Goal: Task Accomplishment & Management: Manage account settings

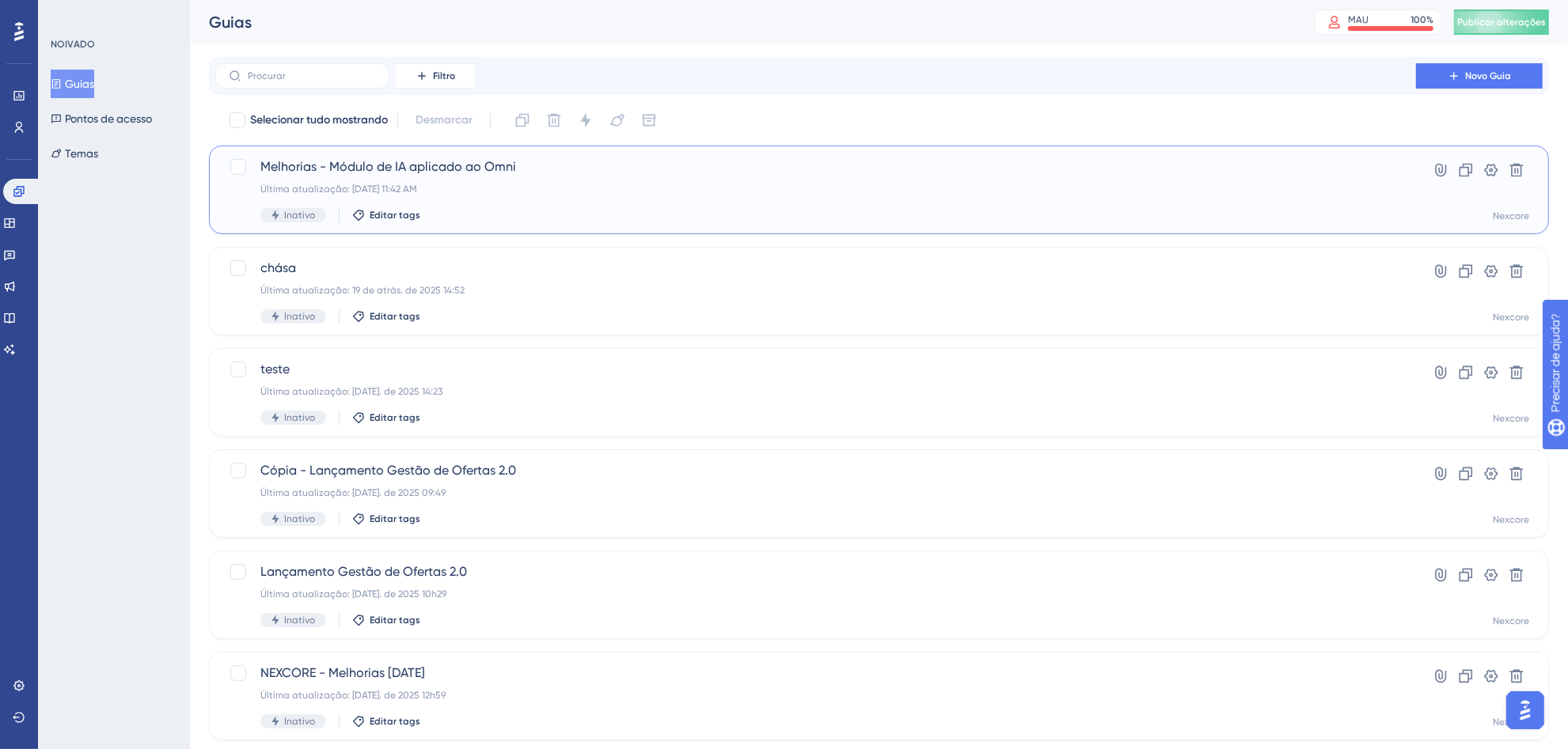
click at [501, 167] on font "Melhorias - Módulo de IA aplicado ao Omni" at bounding box center [388, 166] width 256 height 15
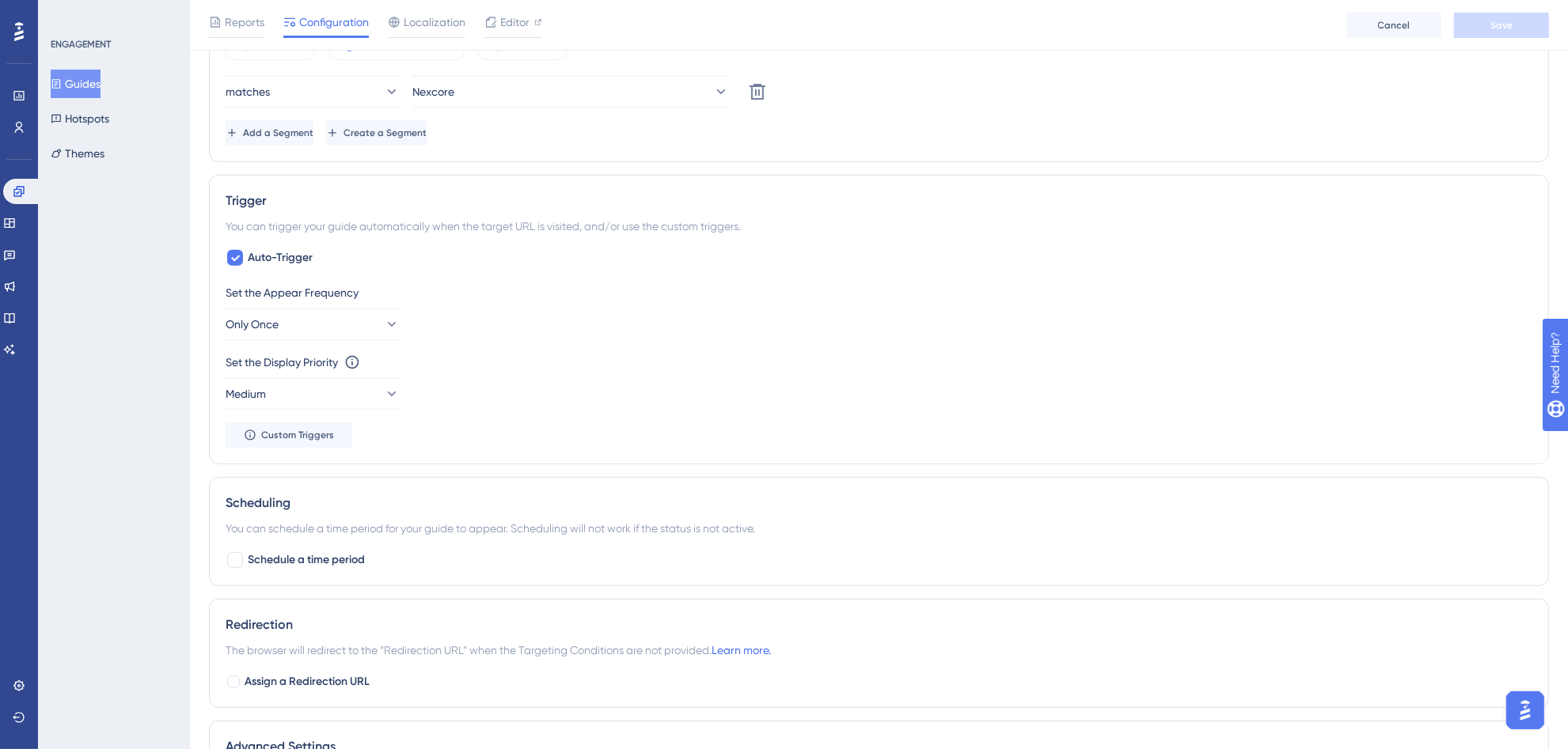
scroll to position [916, 0]
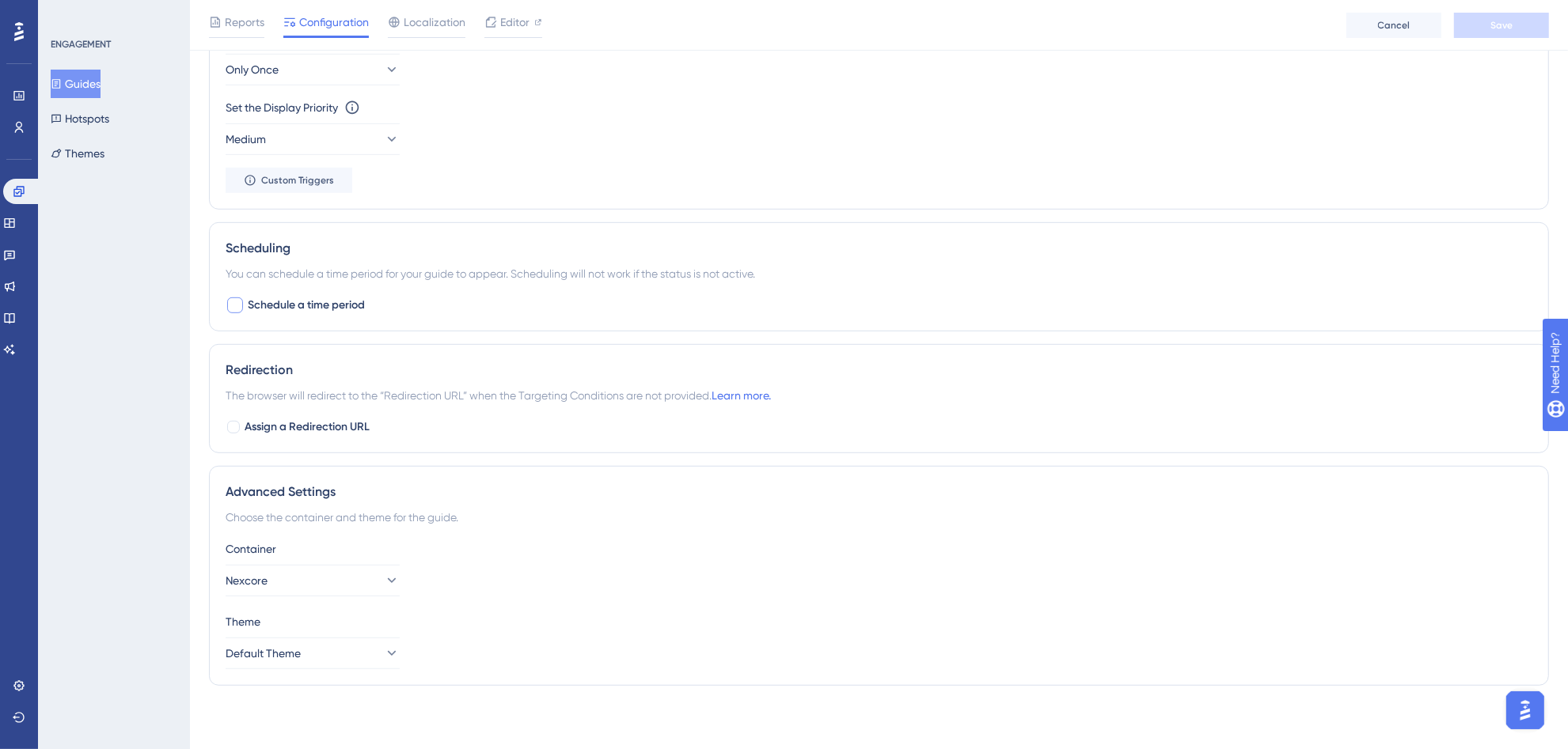
click at [271, 310] on span "Schedule a time period" at bounding box center [306, 305] width 117 height 19
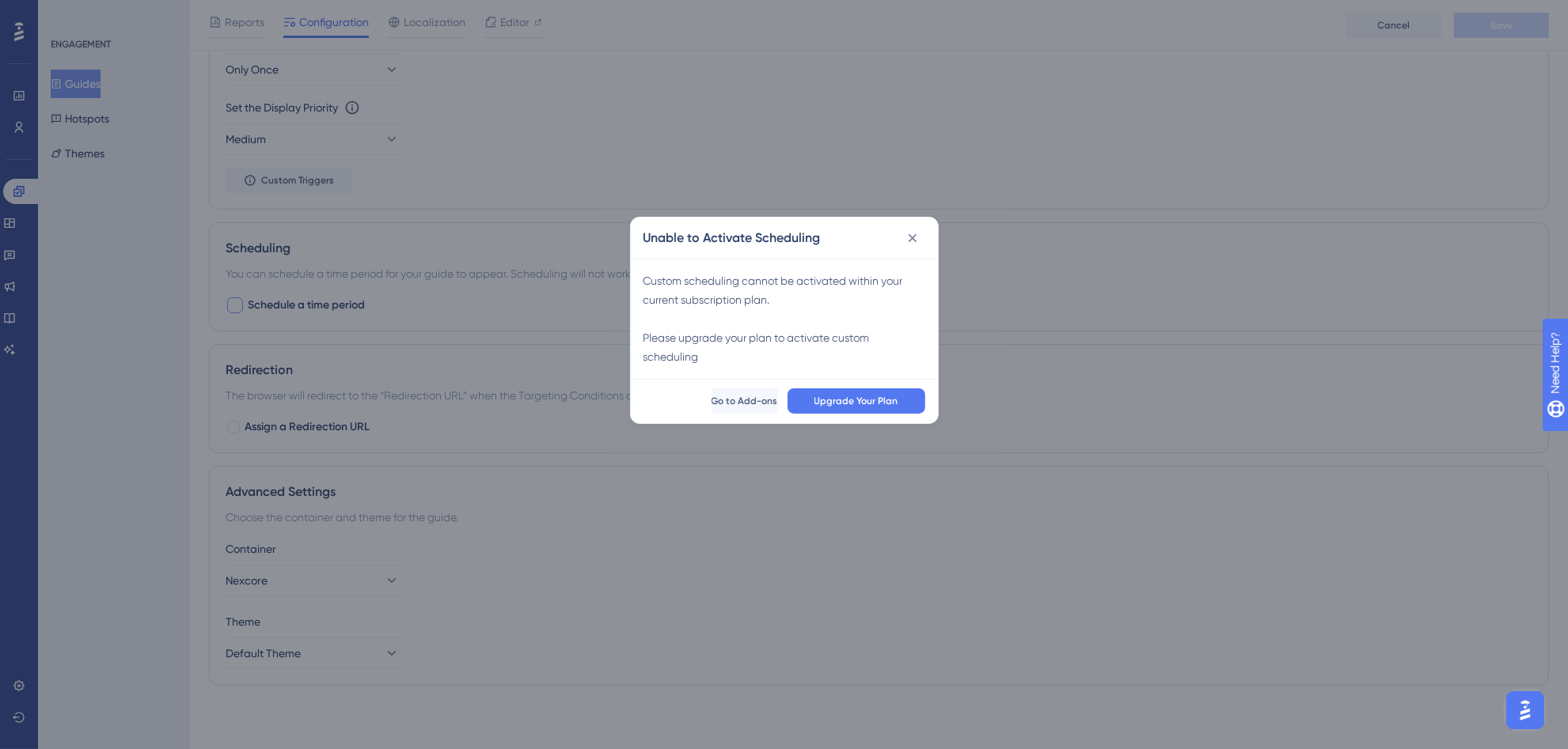
scroll to position [902, 0]
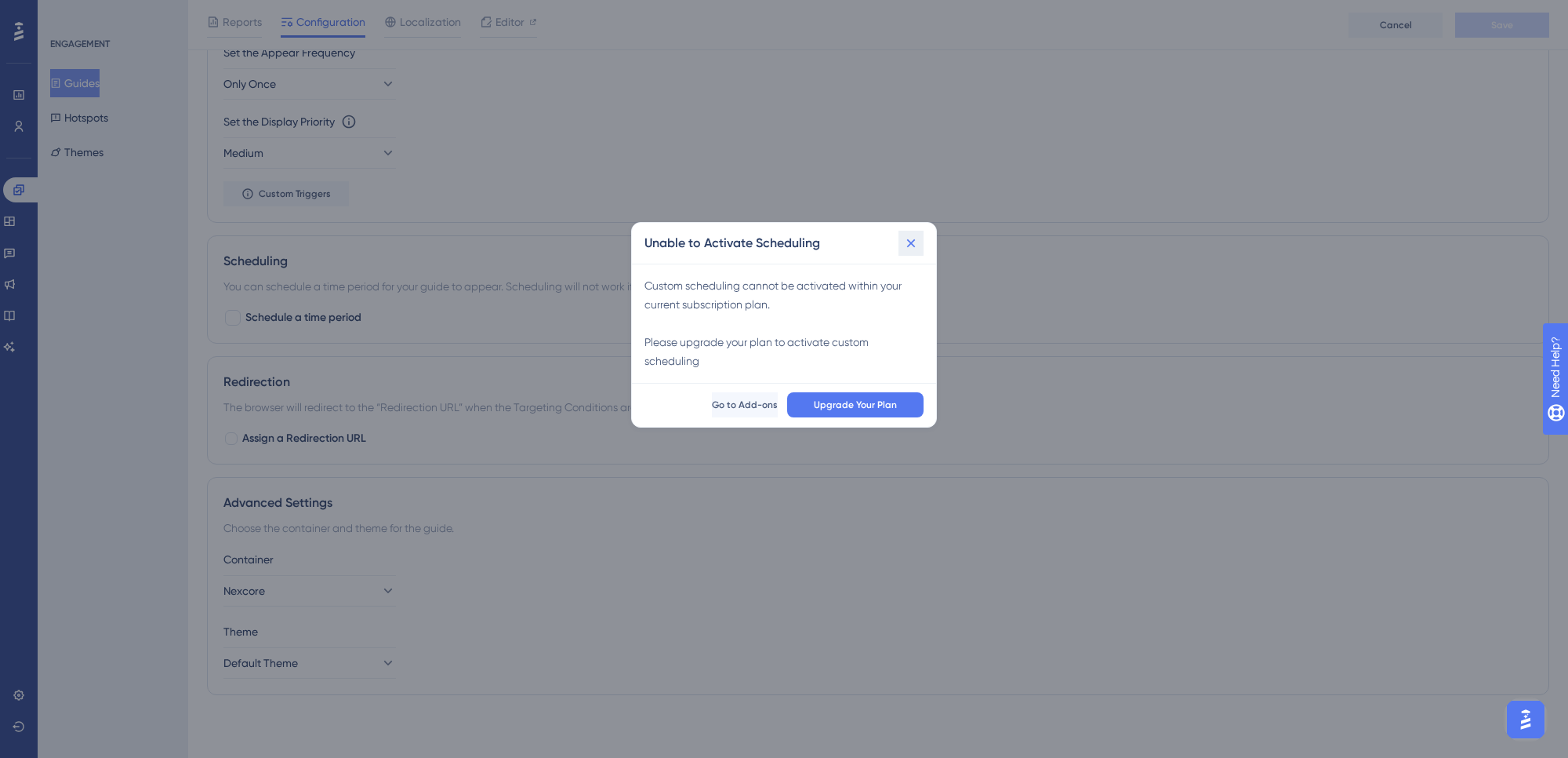
click at [913, 241] on icon at bounding box center [911, 243] width 15 height 15
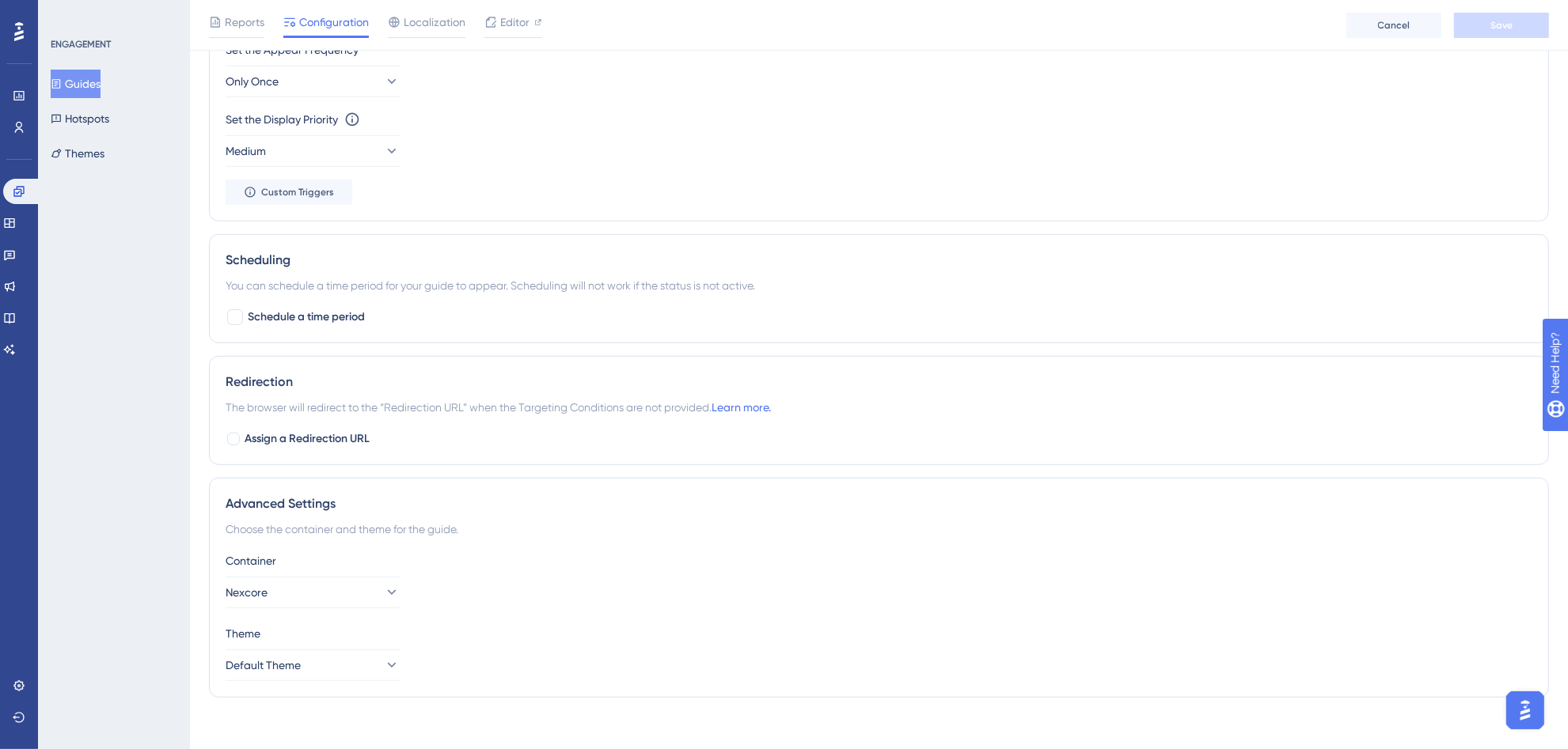
click at [1395, 95] on div "Set the Appear Frequency Only Once" at bounding box center [879, 68] width 1307 height 57
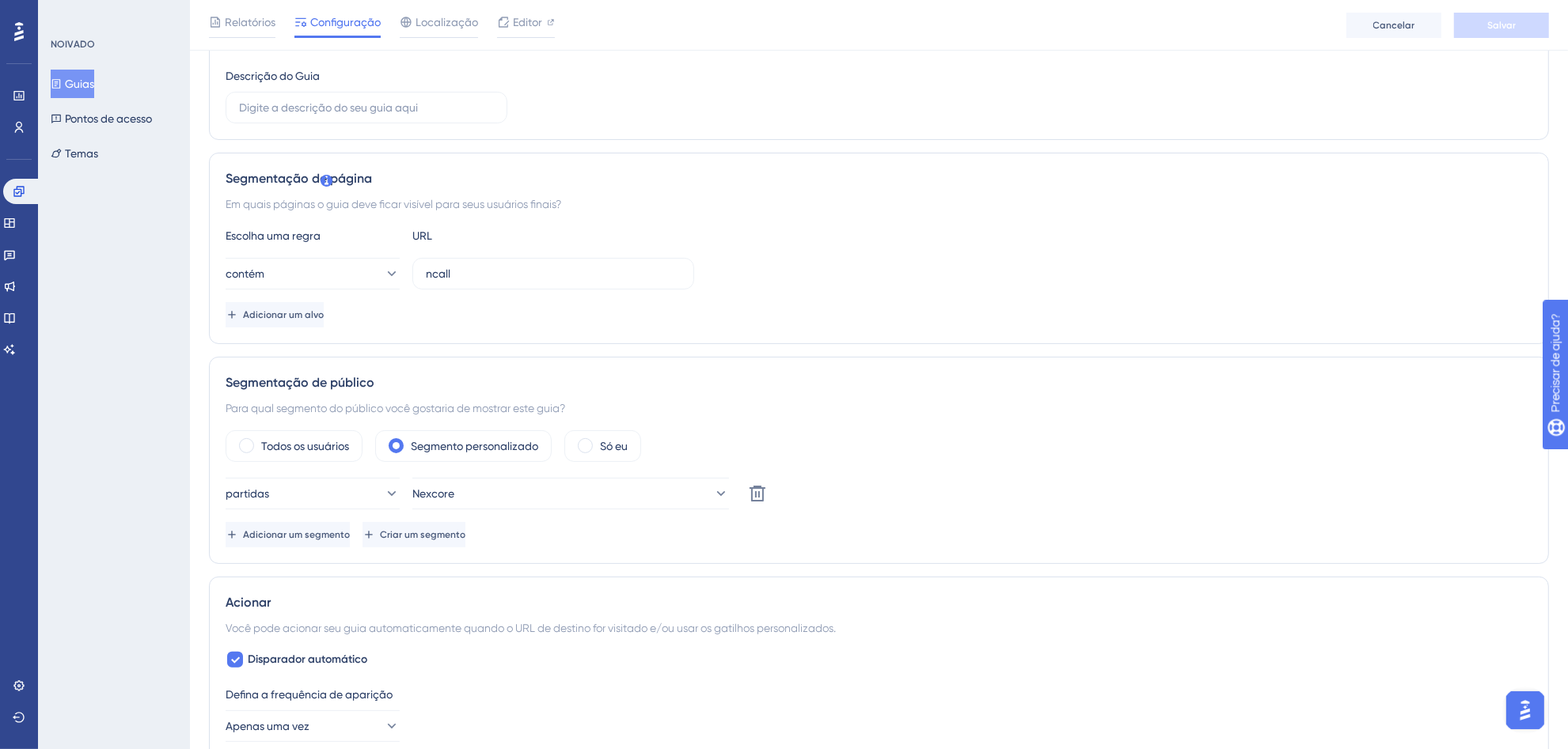
scroll to position [0, 0]
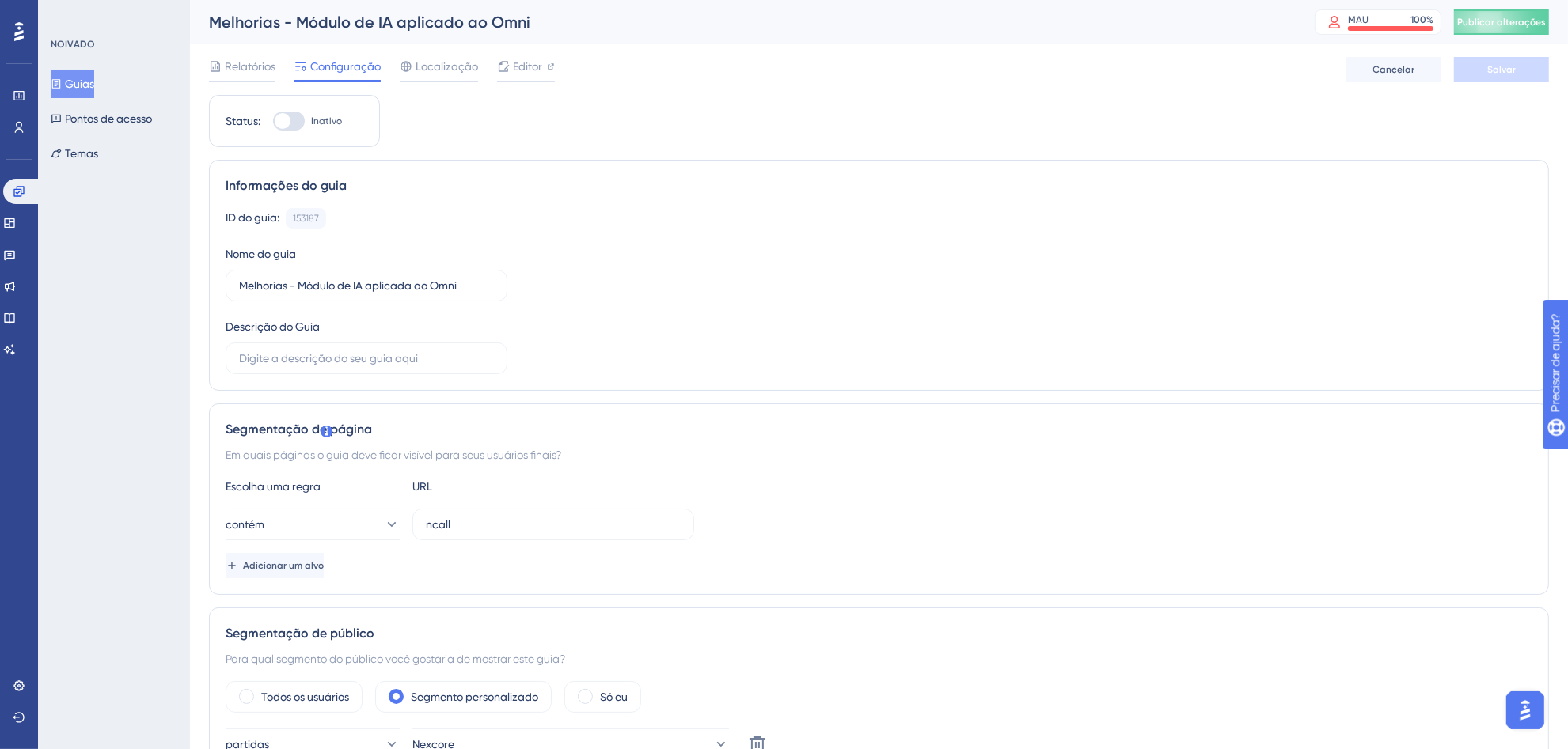
click at [291, 115] on div at bounding box center [289, 121] width 31 height 19
click at [273, 121] on input "Inativo" at bounding box center [272, 121] width 1 height 1
checkbox input "true"
click at [259, 67] on font "Relatórios" at bounding box center [250, 66] width 51 height 12
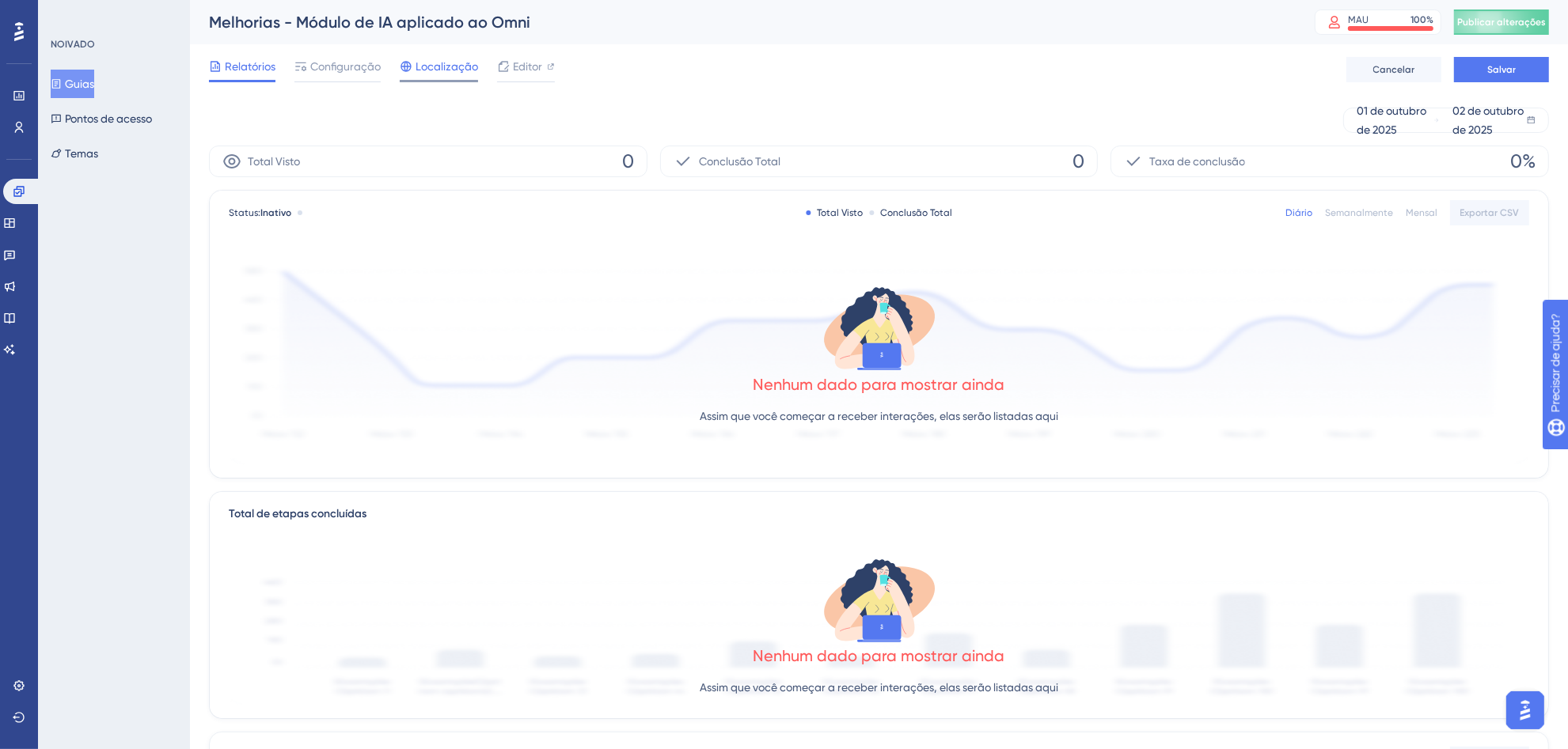
click at [437, 65] on font "Localização" at bounding box center [447, 66] width 63 height 12
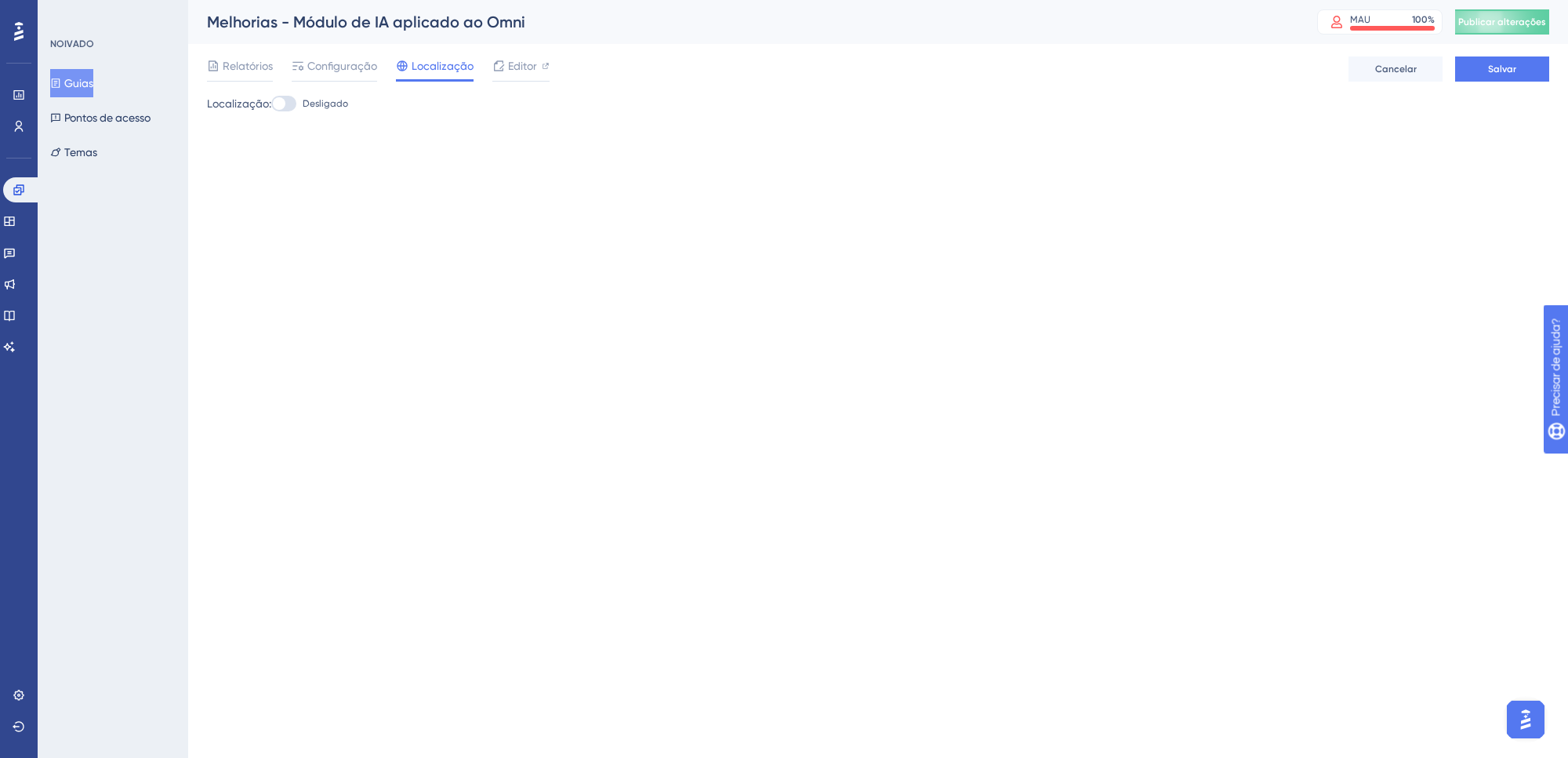
click at [290, 98] on div at bounding box center [283, 103] width 25 height 15
click at [271, 104] on input "Desligado" at bounding box center [270, 104] width 1 height 1
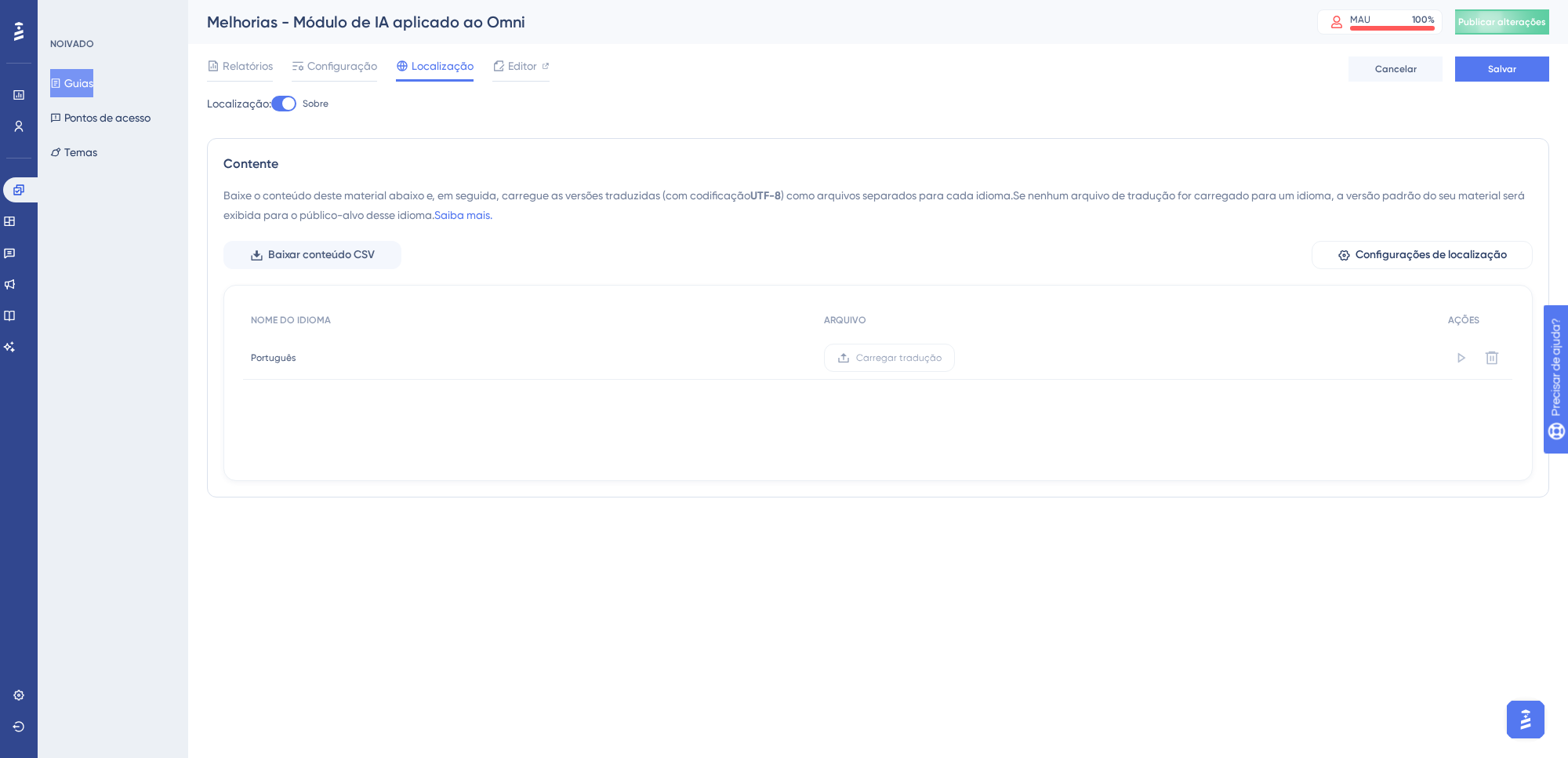
click at [282, 103] on div at bounding box center [283, 103] width 25 height 15
click at [271, 104] on input "Sobre" at bounding box center [270, 104] width 1 height 1
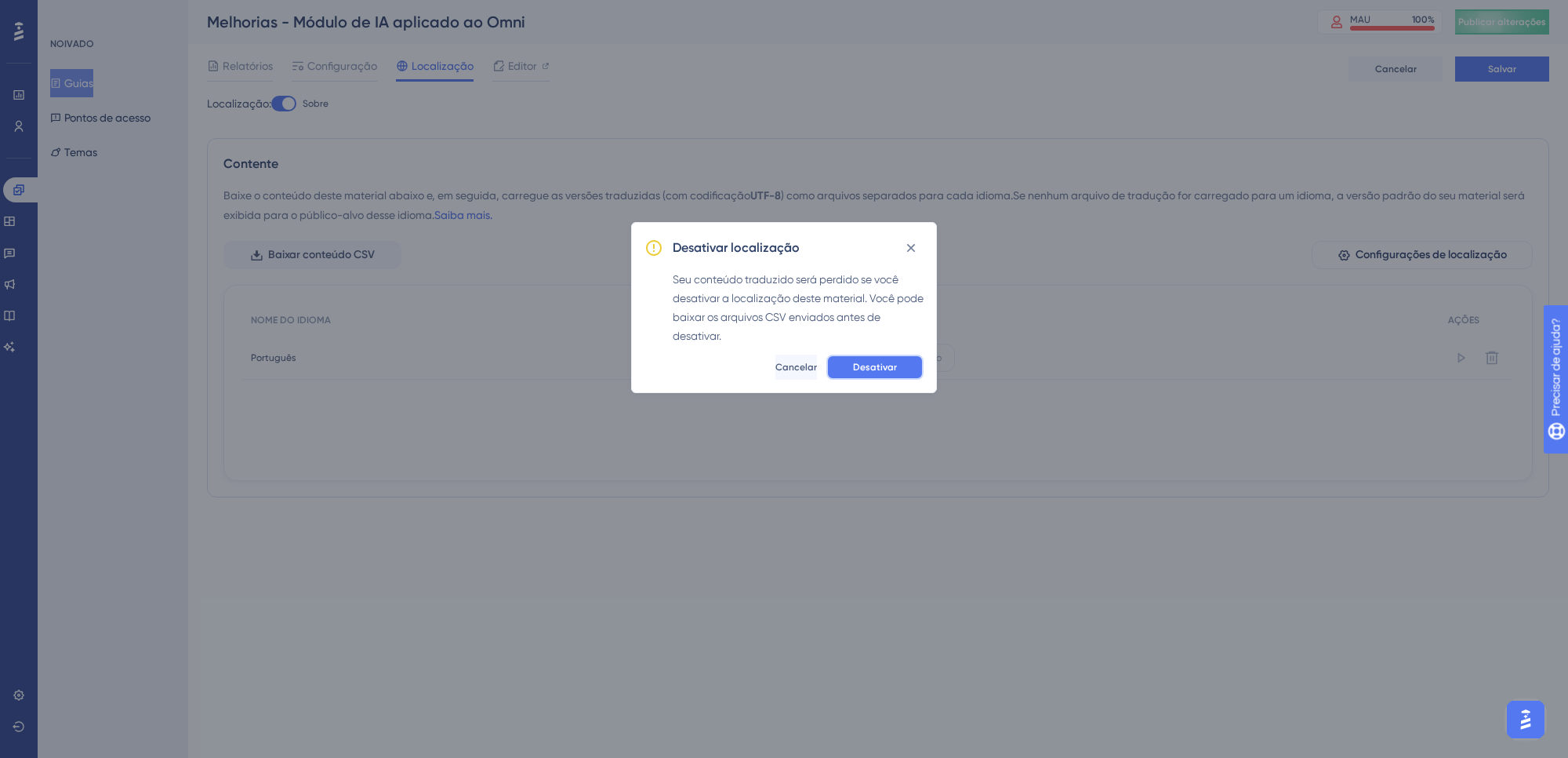
click at [842, 362] on button "Desativar" at bounding box center [874, 367] width 97 height 25
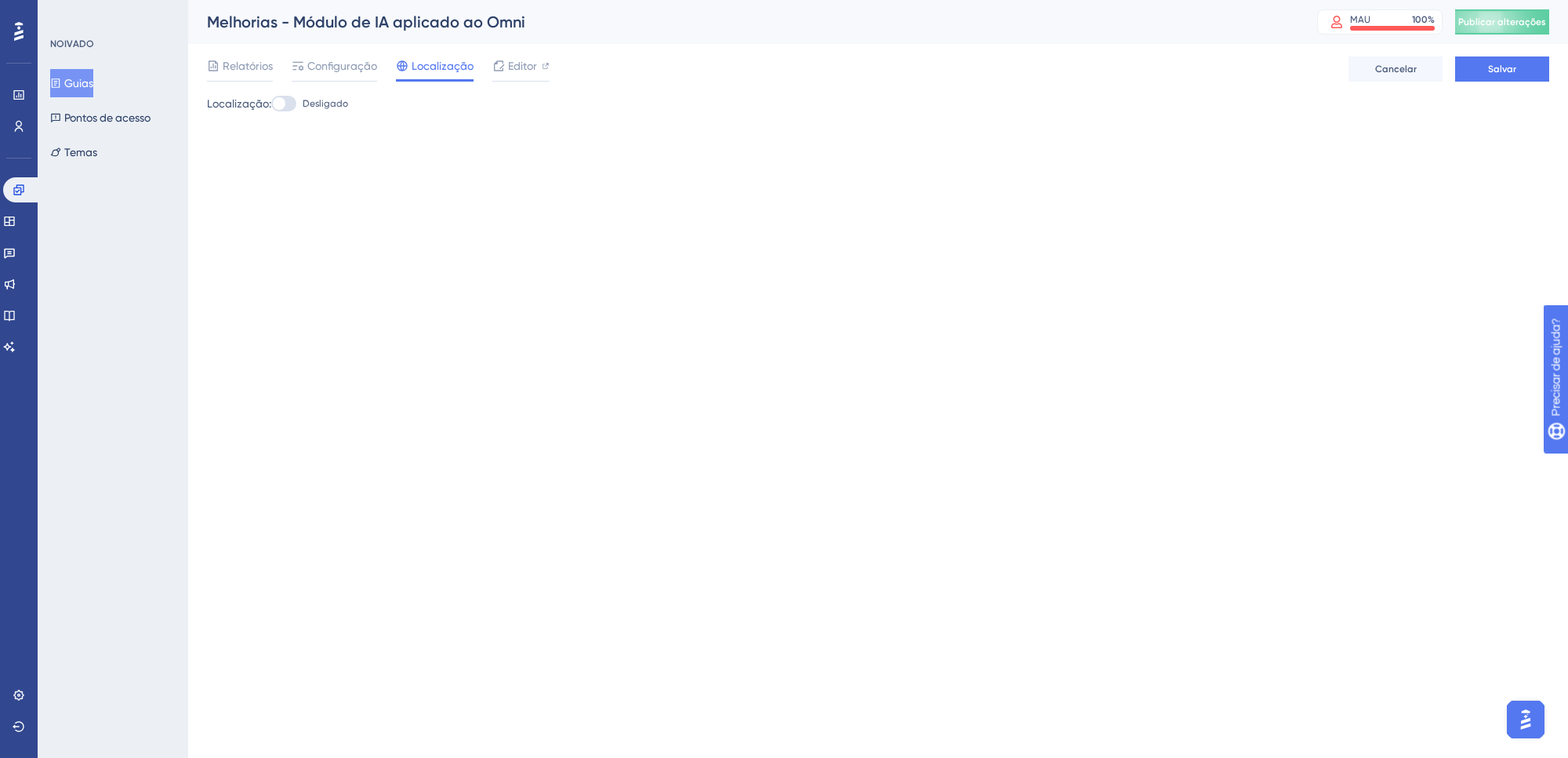
click at [291, 108] on div at bounding box center [283, 103] width 25 height 15
click at [271, 104] on input "Desligado" at bounding box center [270, 104] width 1 height 1
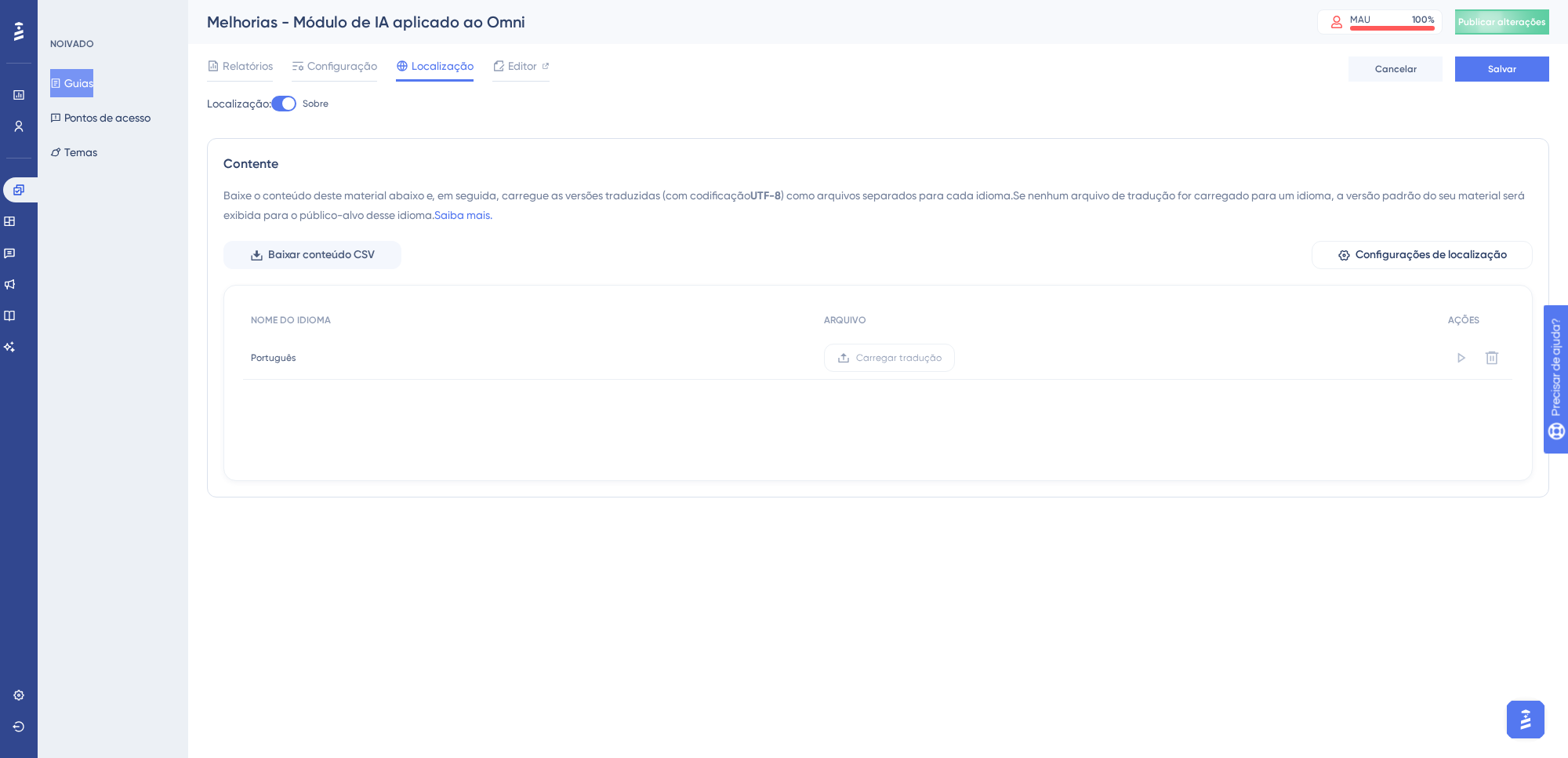
click at [283, 102] on div at bounding box center [283, 103] width 25 height 15
click at [271, 104] on input "Sobre" at bounding box center [270, 104] width 1 height 1
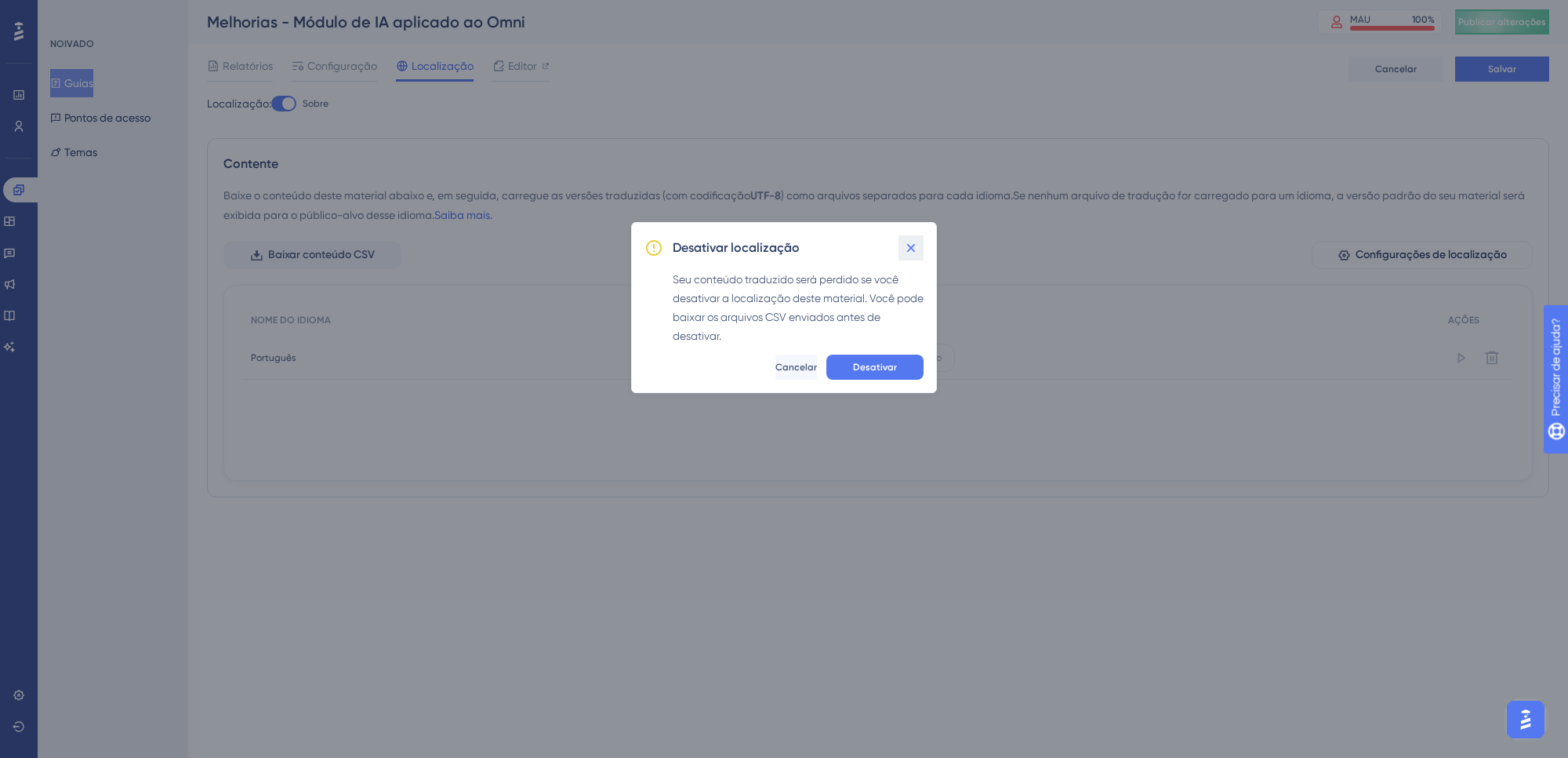
click at [914, 240] on button at bounding box center [911, 248] width 25 height 25
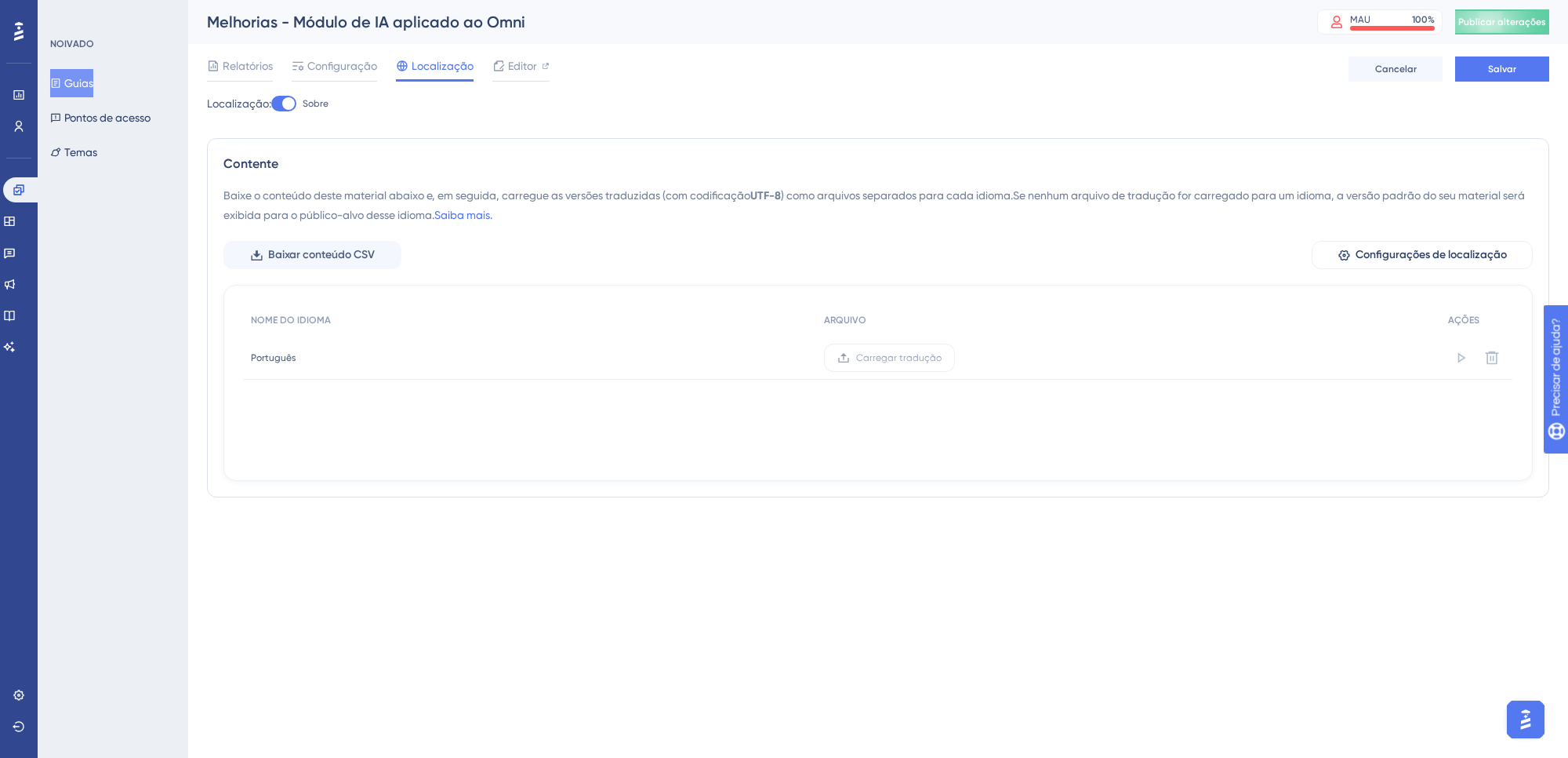
click at [288, 106] on div at bounding box center [288, 103] width 12 height 12
click at [271, 104] on input "Sobre" at bounding box center [270, 104] width 1 height 1
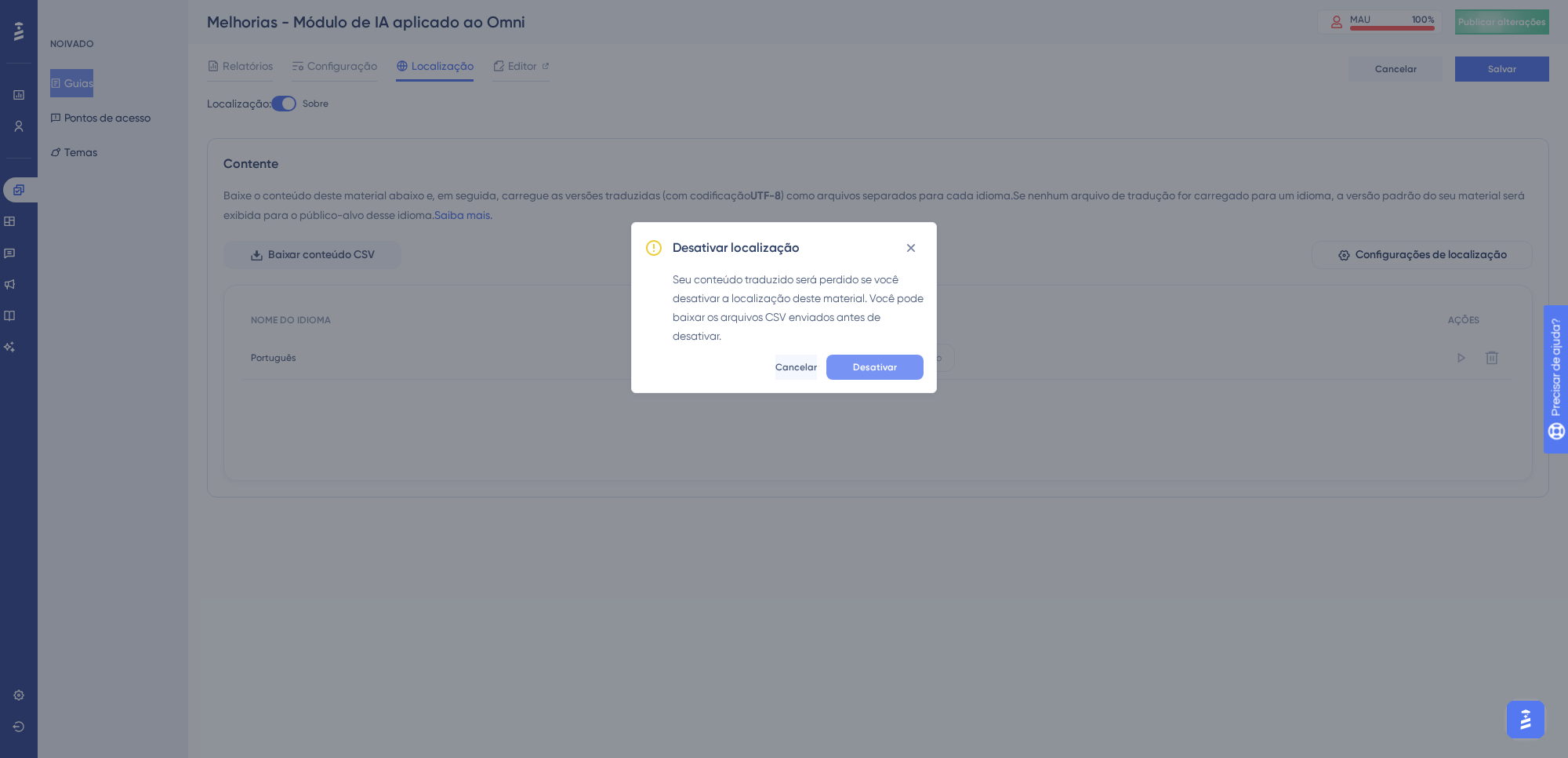
click at [872, 363] on font "Desativar" at bounding box center [875, 367] width 44 height 11
checkbox input "false"
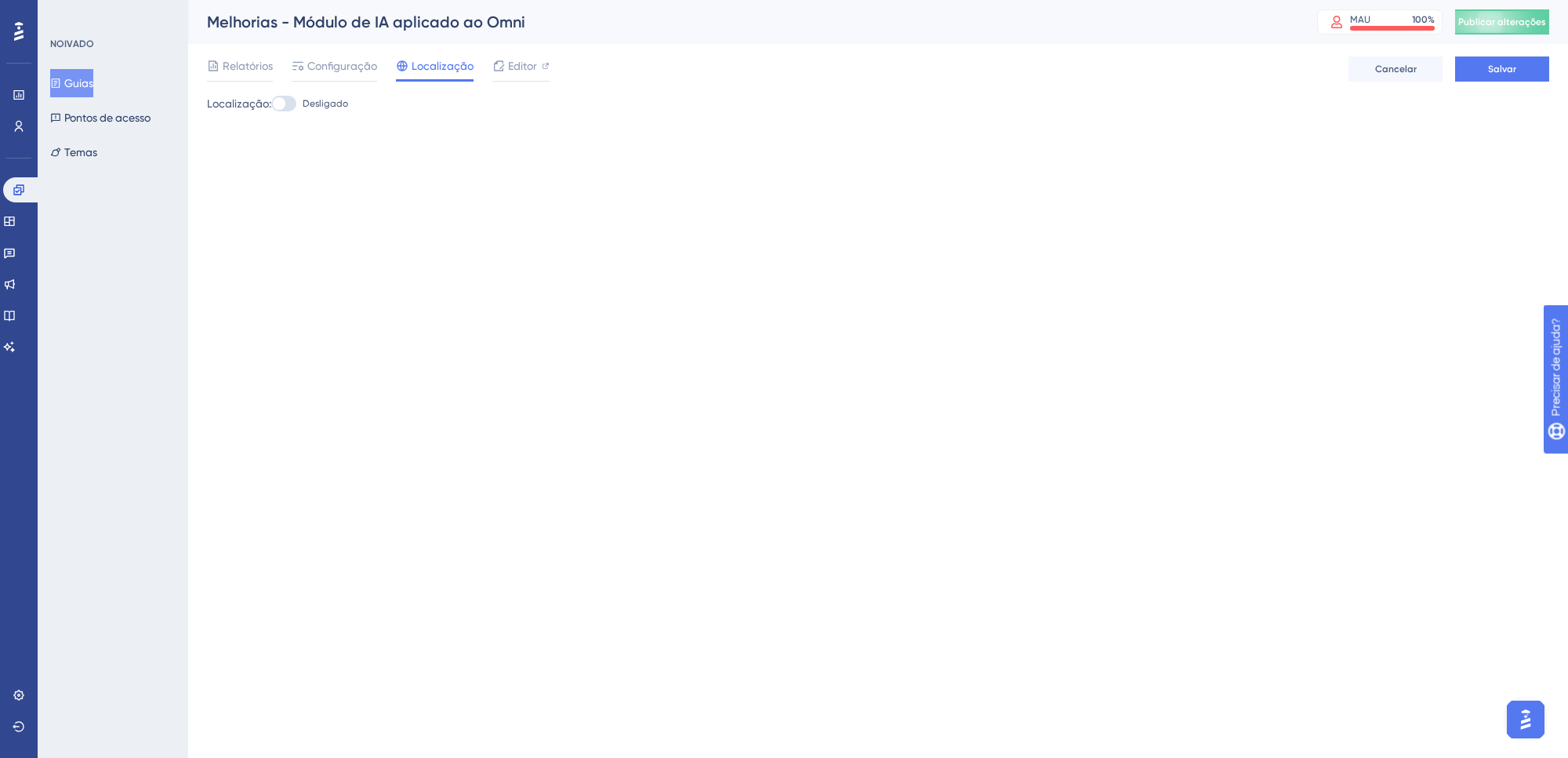
click at [499, 55] on div "Relatórios Configuração Localização Editor Cancelar Salvar" at bounding box center [877, 69] width 1342 height 51
click at [512, 67] on font "Editor" at bounding box center [523, 65] width 29 height 12
click at [1487, 68] on font "Salvar" at bounding box center [1501, 68] width 29 height 11
click at [239, 67] on font "Relatórios" at bounding box center [248, 65] width 51 height 12
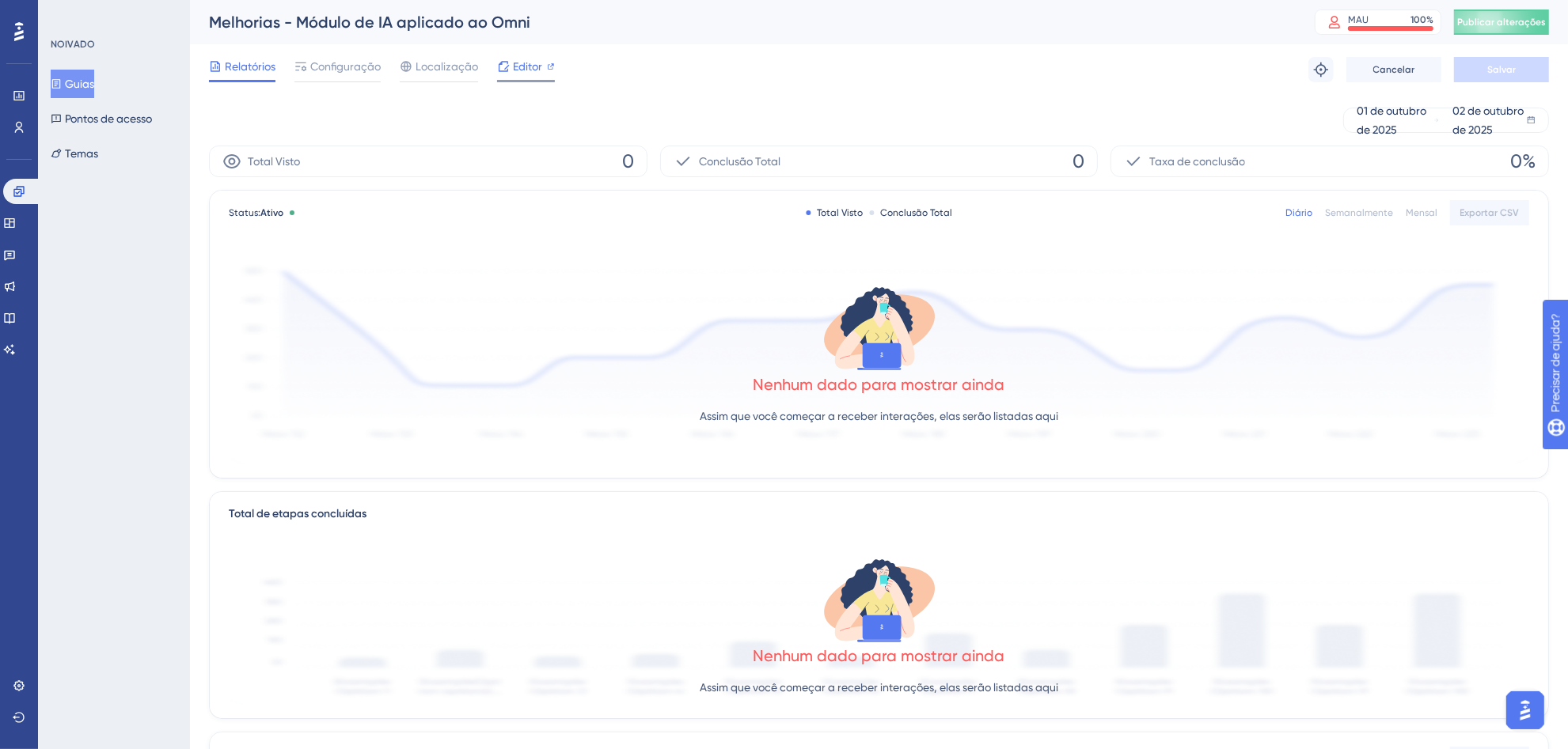
click at [515, 63] on font "Editor" at bounding box center [528, 66] width 30 height 12
click at [362, 72] on font "Configuração" at bounding box center [346, 66] width 71 height 12
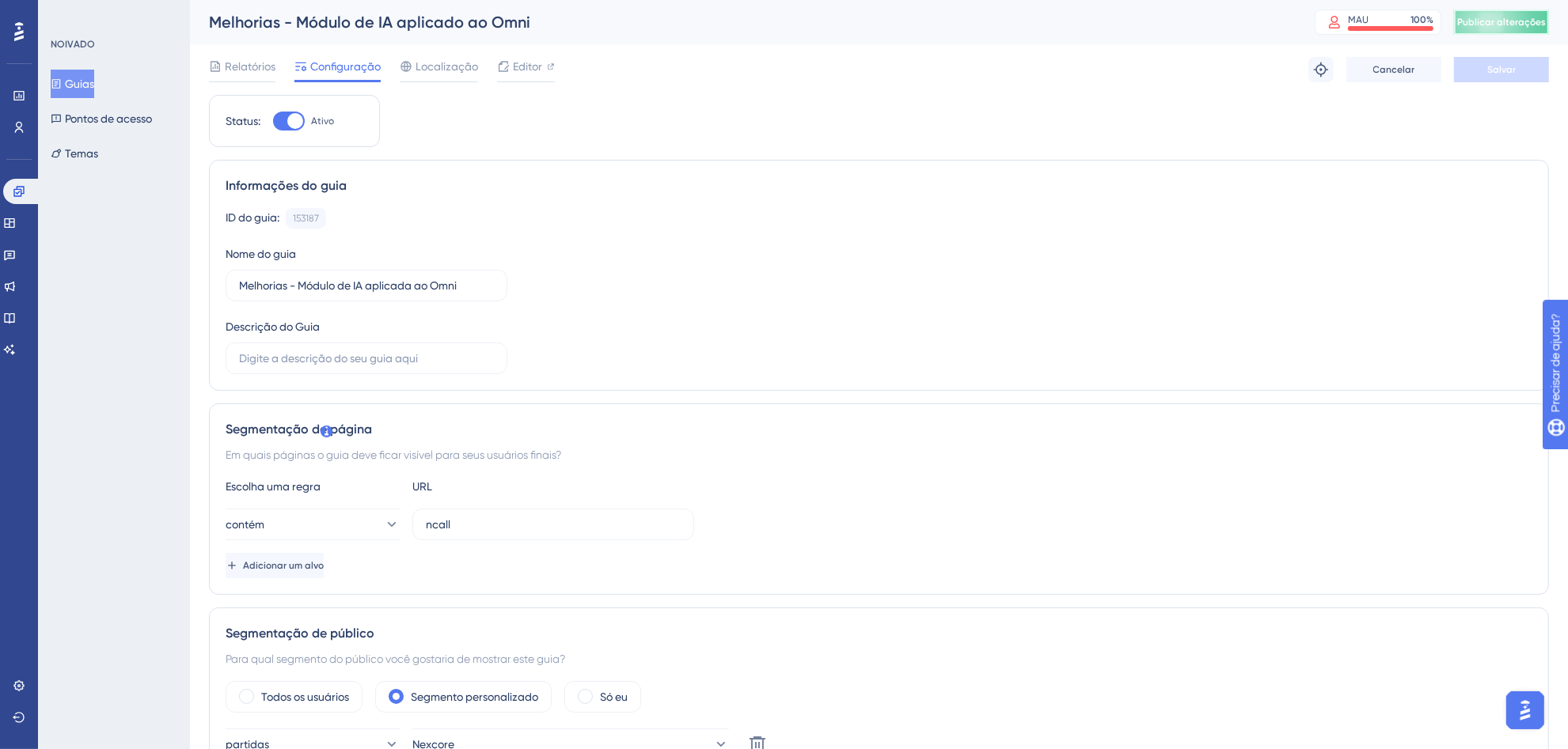
click at [1512, 14] on button "Publicar alterações" at bounding box center [1501, 22] width 95 height 25
click at [479, 41] on div "Script UserGuiding atualizado." at bounding box center [362, 29] width 281 height 25
click at [266, 66] on font "Relatórios" at bounding box center [250, 66] width 51 height 12
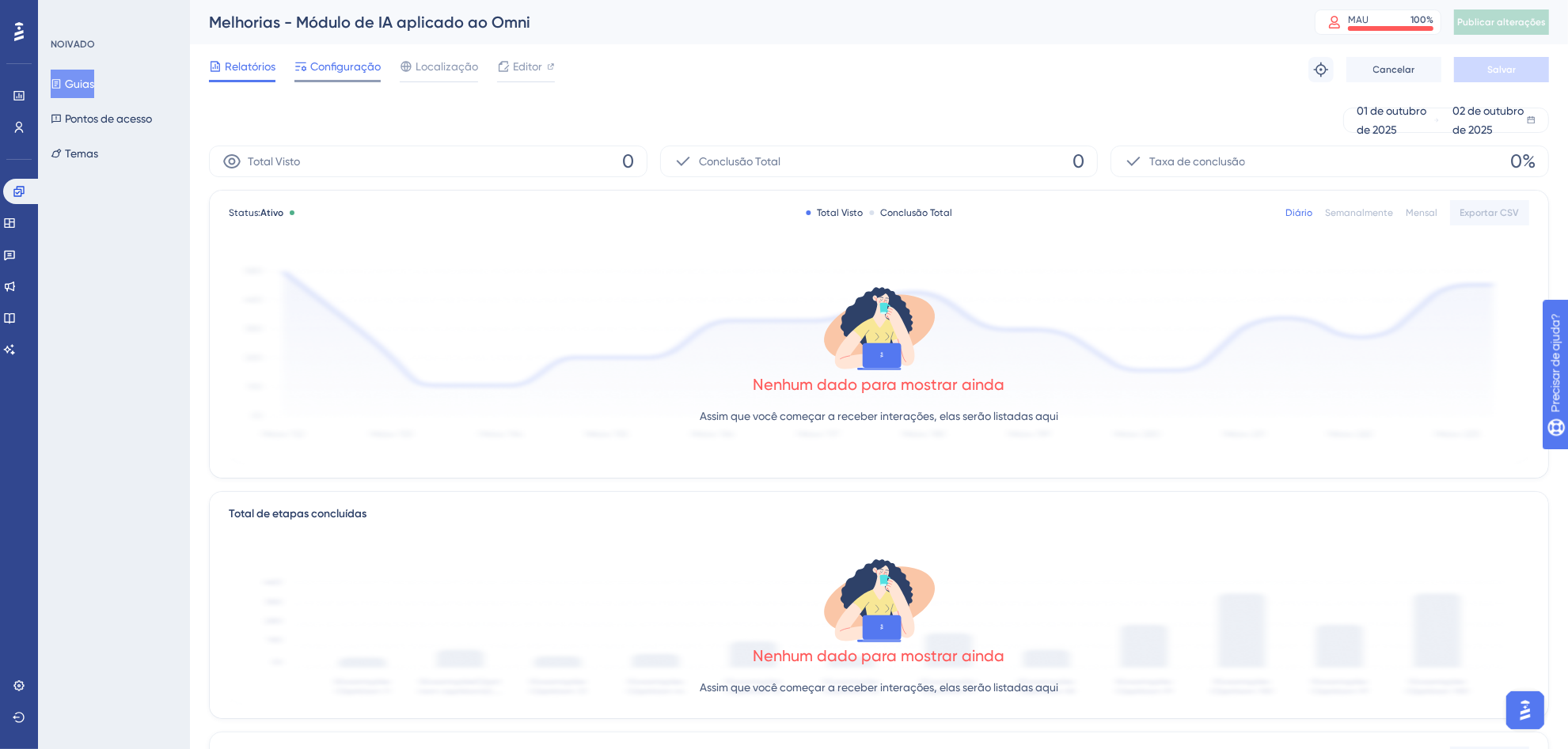
click at [349, 69] on font "Configuração" at bounding box center [346, 66] width 71 height 12
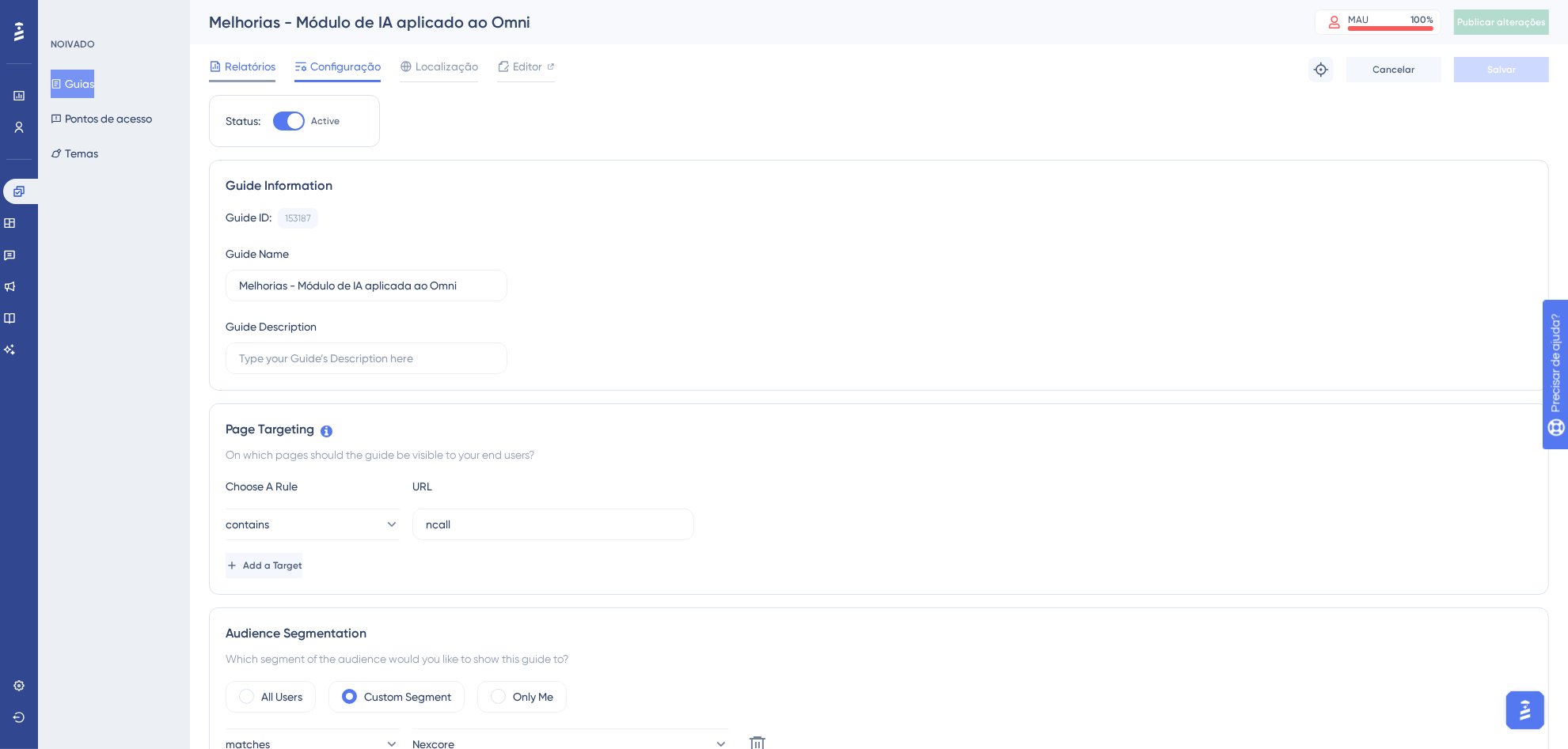
click at [242, 67] on font "Relatórios" at bounding box center [250, 66] width 51 height 12
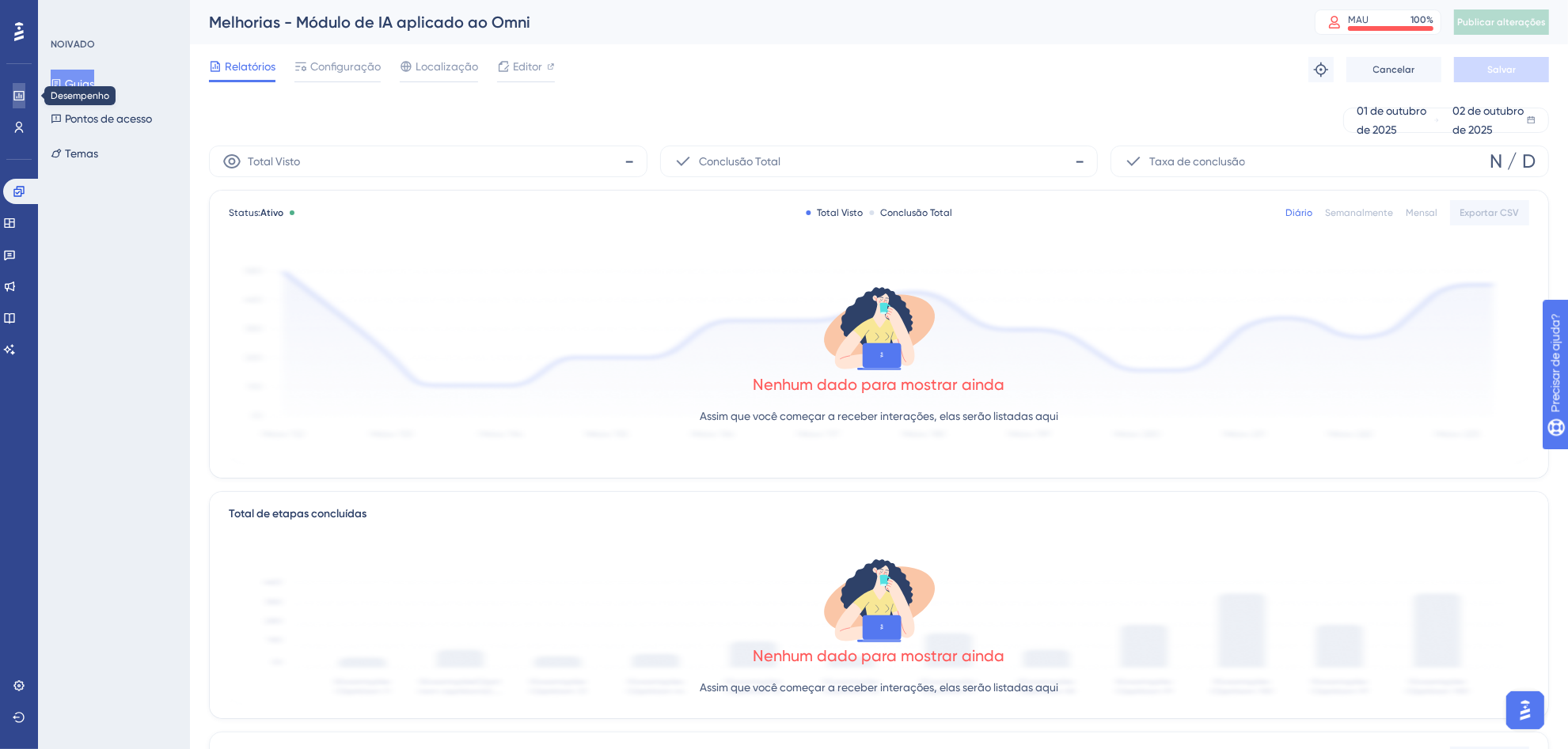
click at [12, 95] on link at bounding box center [18, 95] width 12 height 25
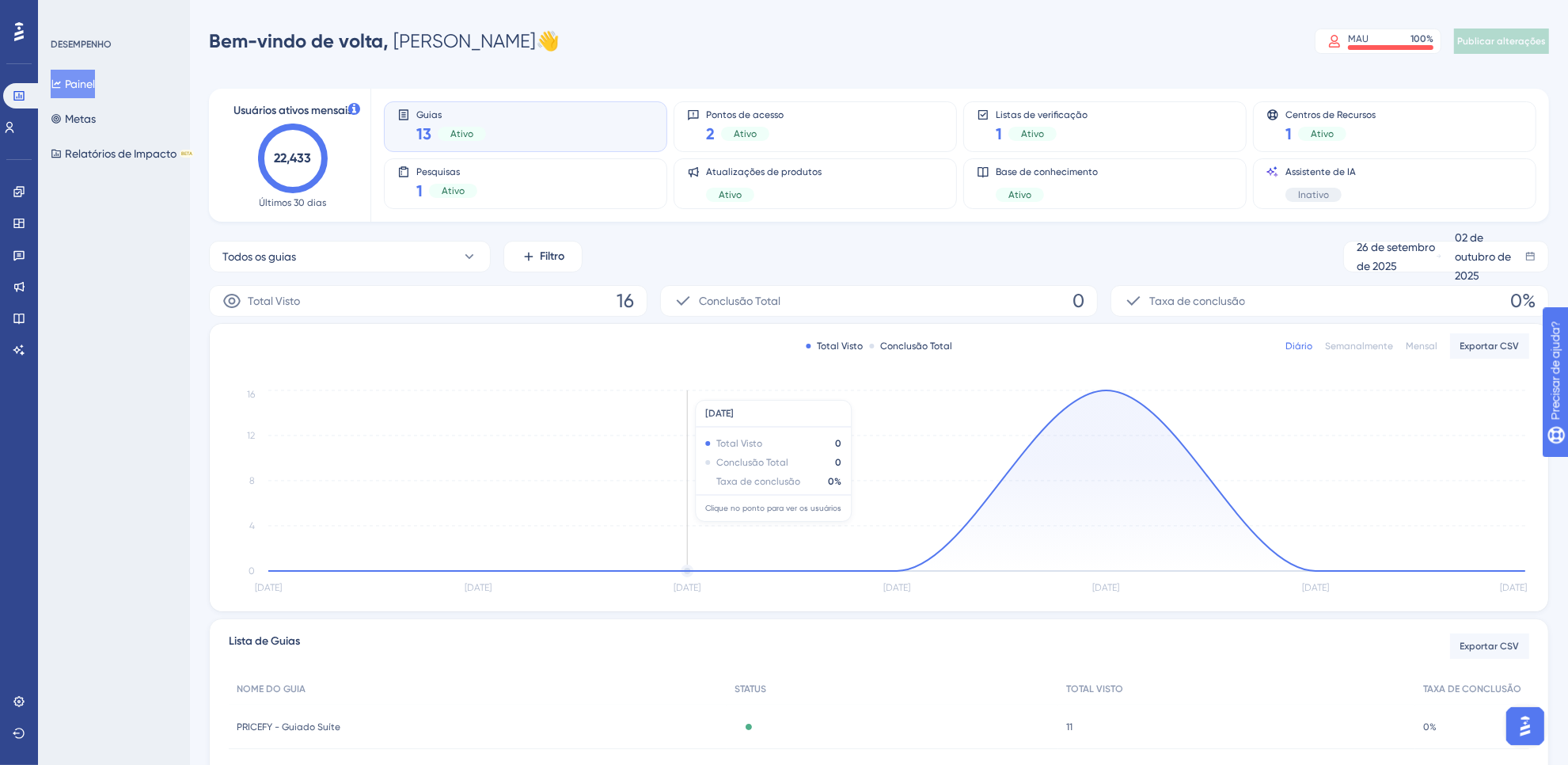
scroll to position [199, 0]
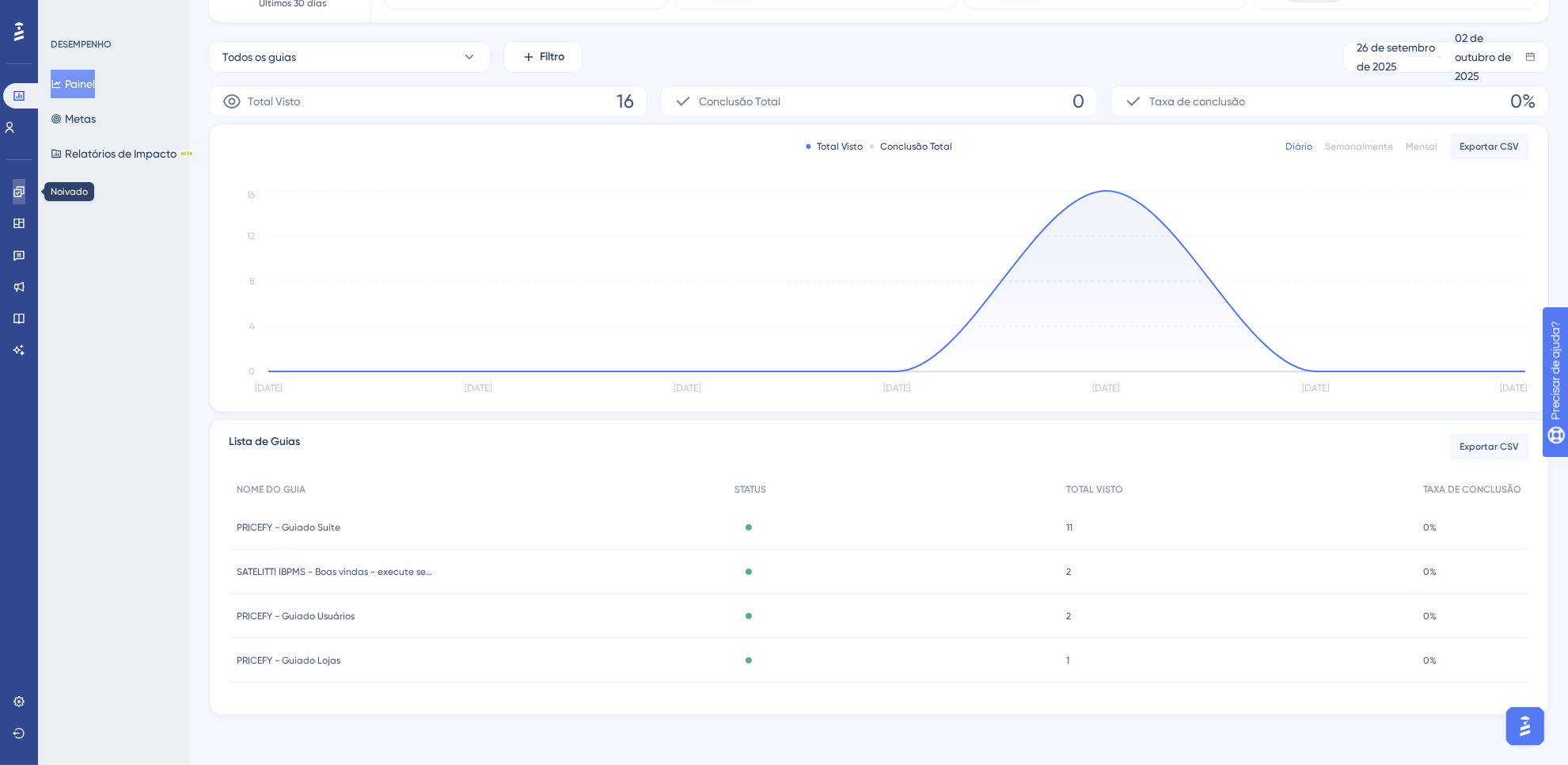
click at [14, 198] on link at bounding box center [18, 191] width 12 height 26
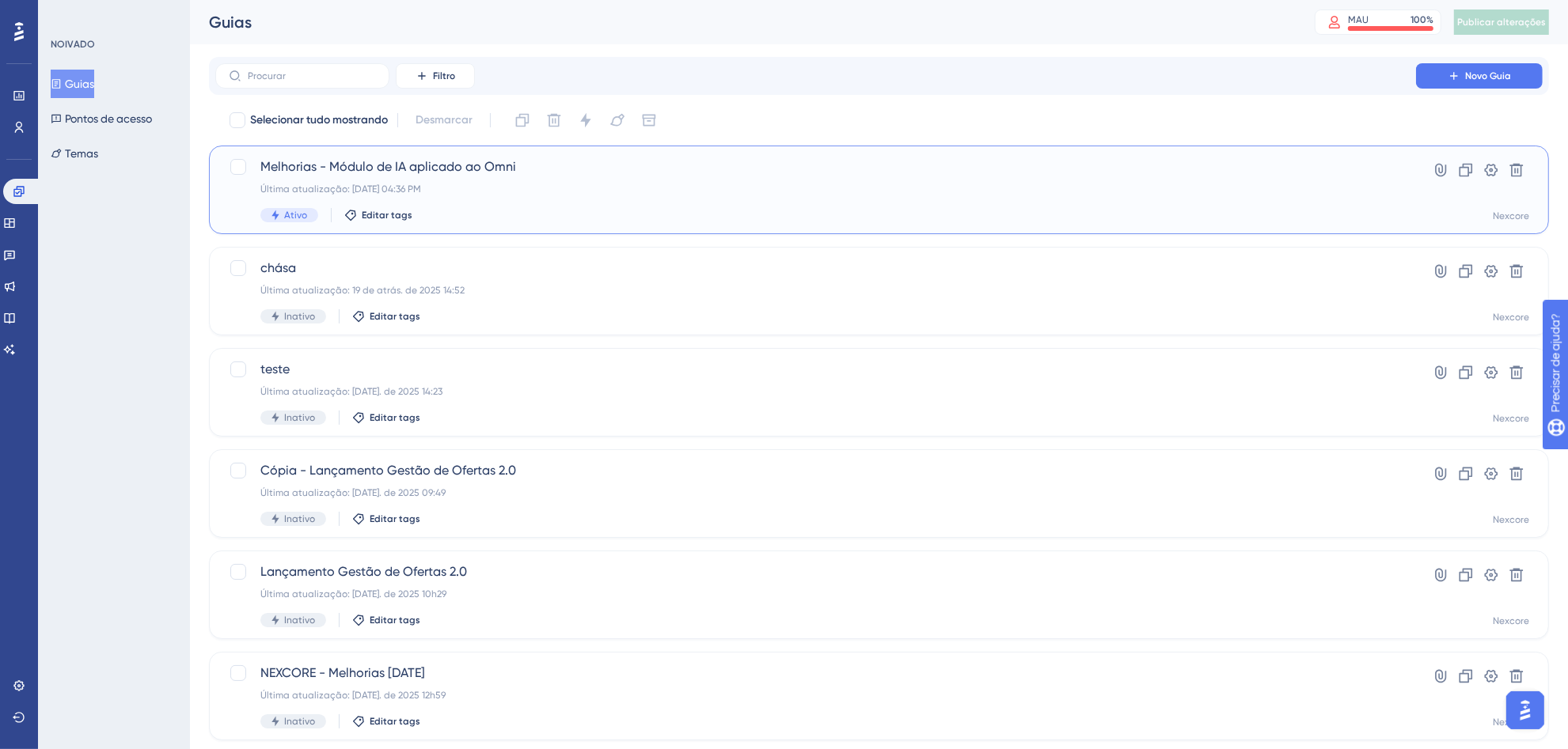
click at [485, 168] on font "Melhorias - Módulo de IA aplicado ao Omni" at bounding box center [388, 166] width 256 height 15
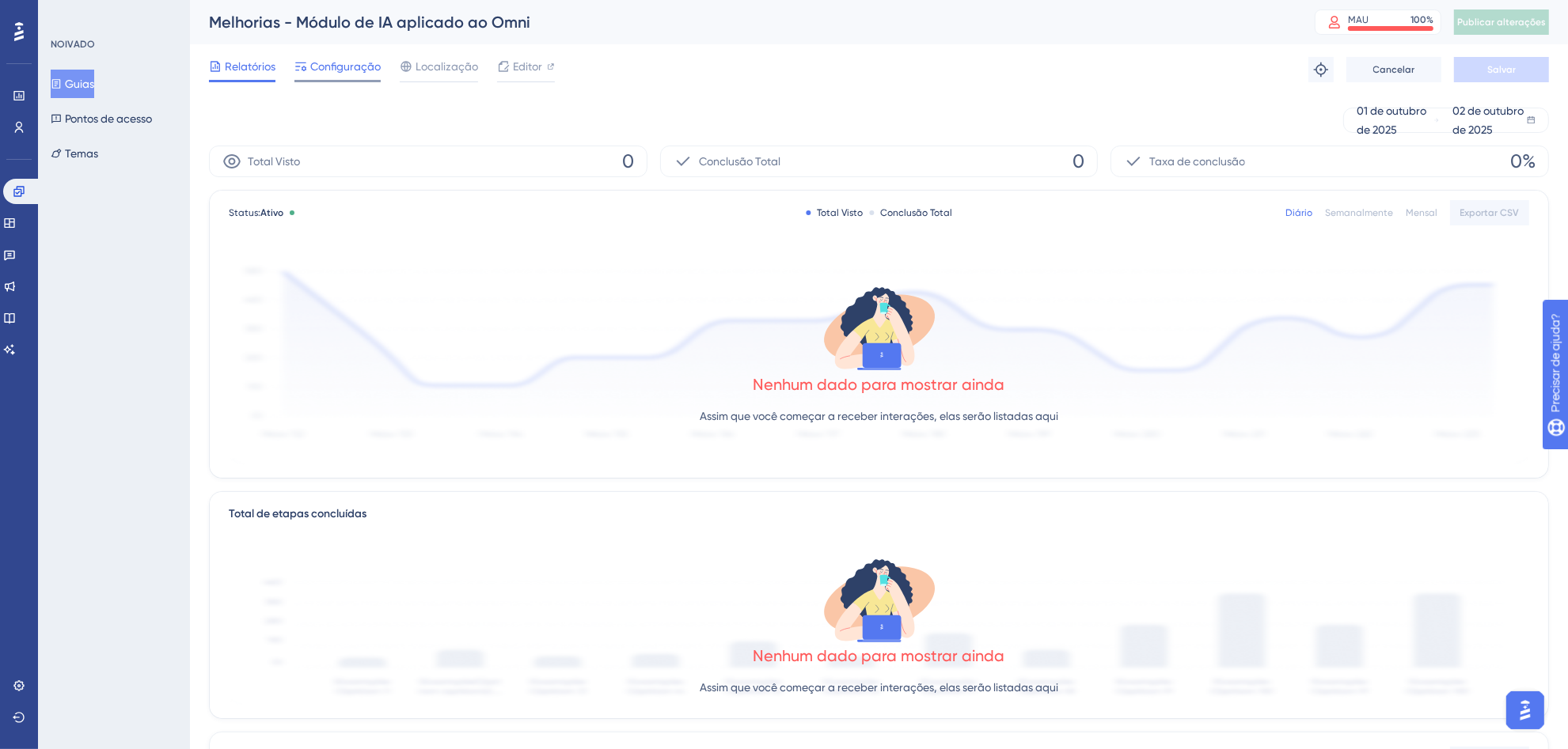
click at [333, 57] on span "Configuração" at bounding box center [346, 66] width 71 height 19
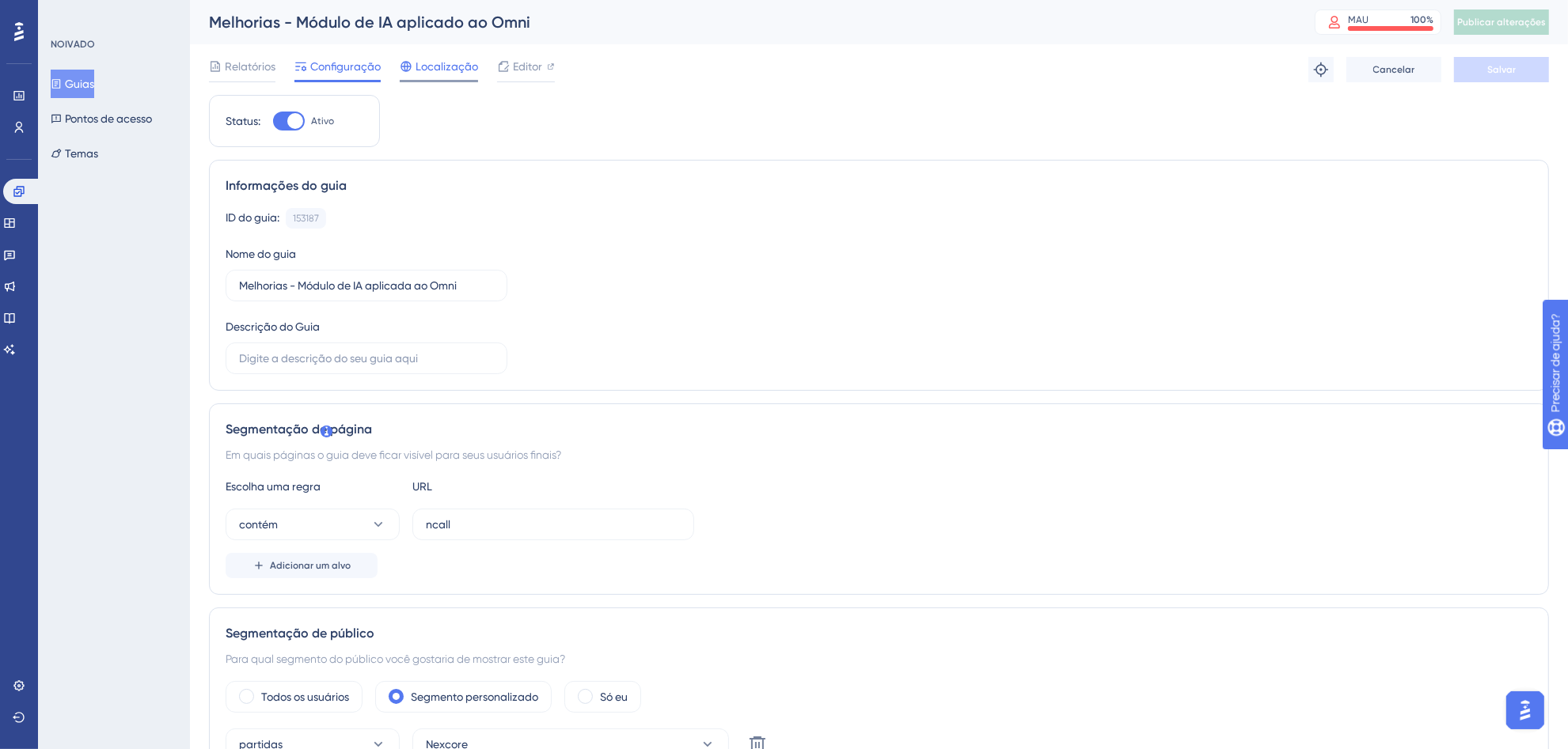
click at [436, 69] on font "Localização" at bounding box center [447, 66] width 63 height 12
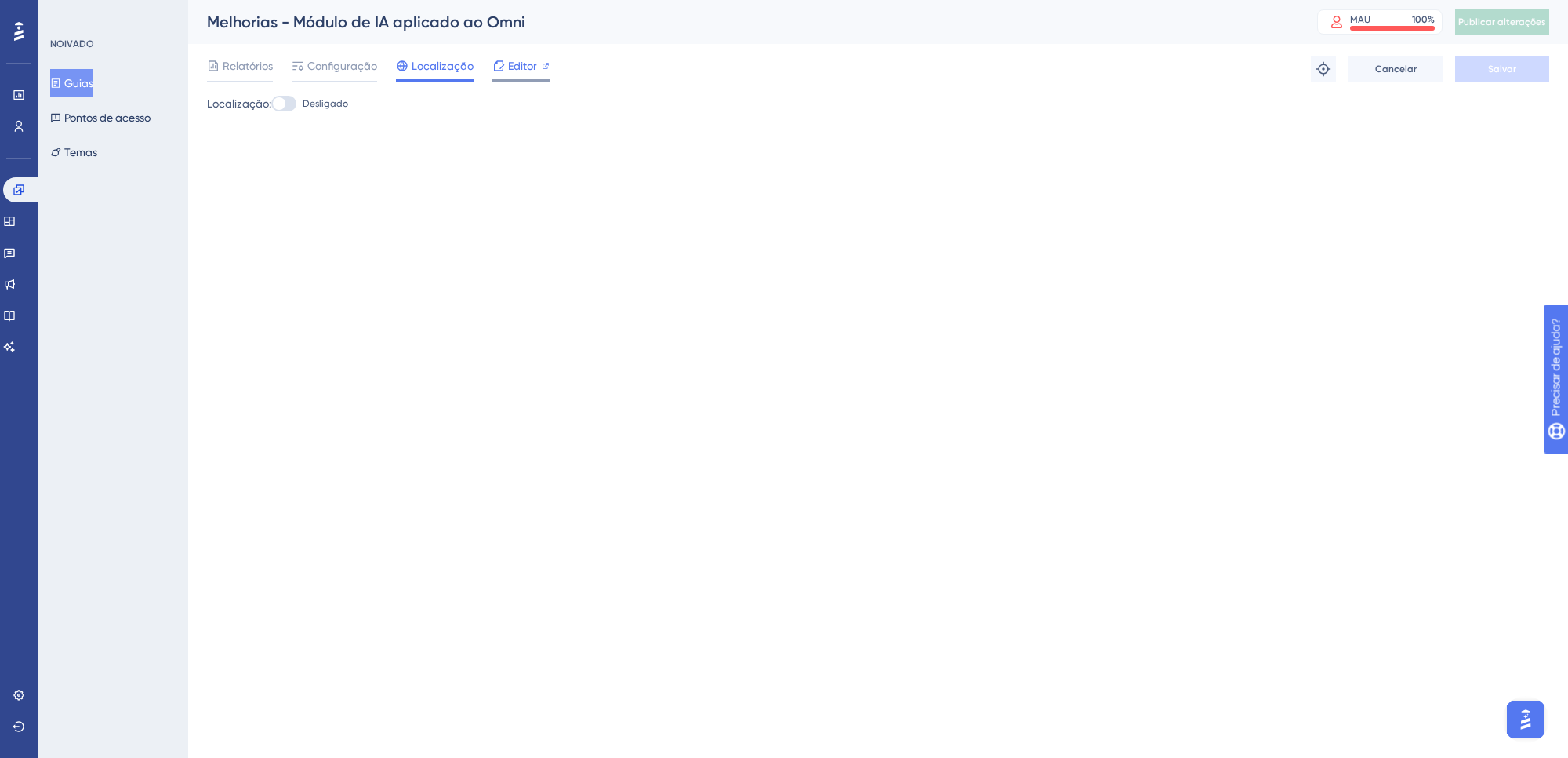
click at [521, 59] on font "Editor" at bounding box center [523, 65] width 29 height 12
click at [12, 86] on link at bounding box center [18, 95] width 12 height 25
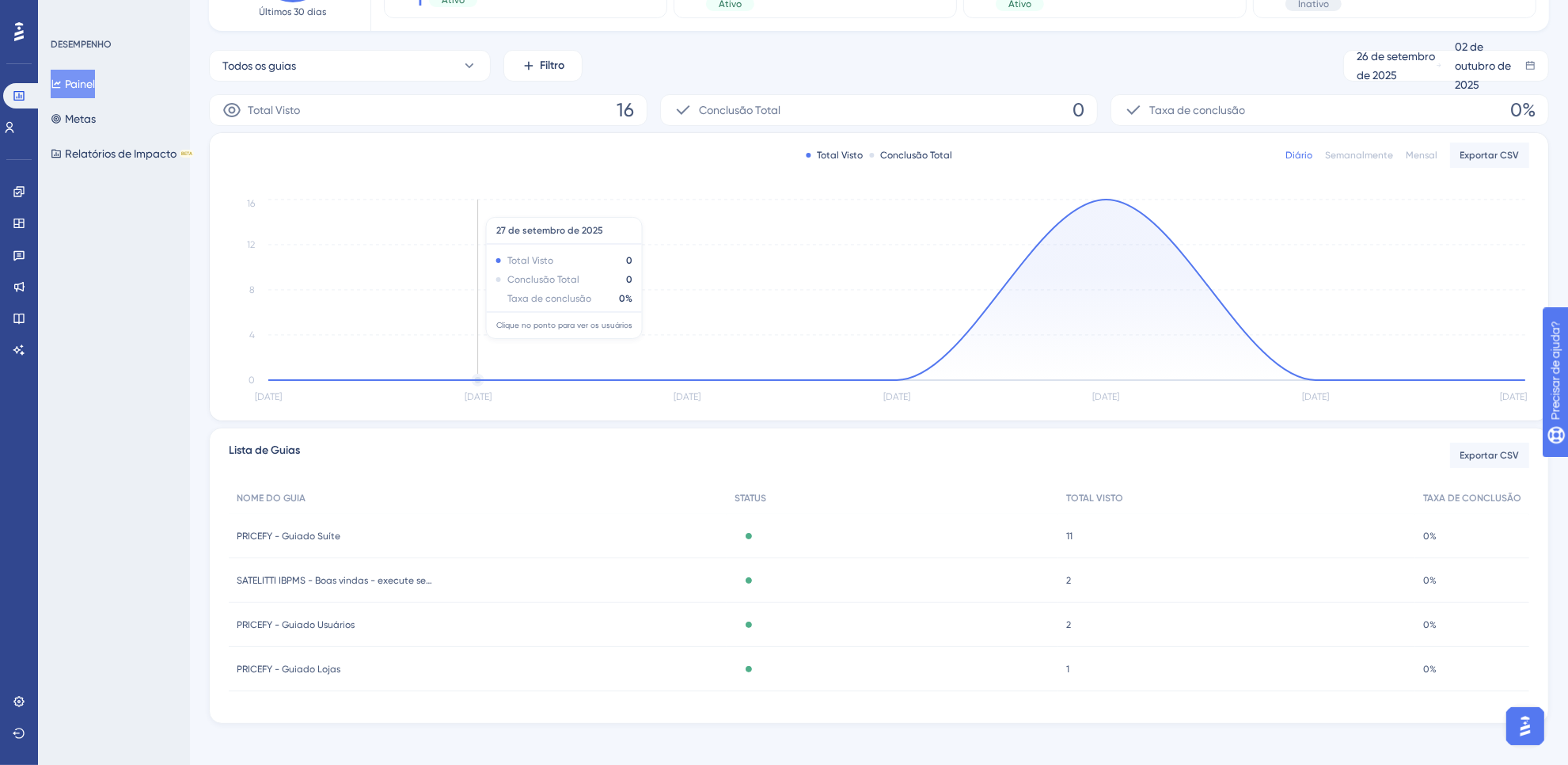
scroll to position [199, 0]
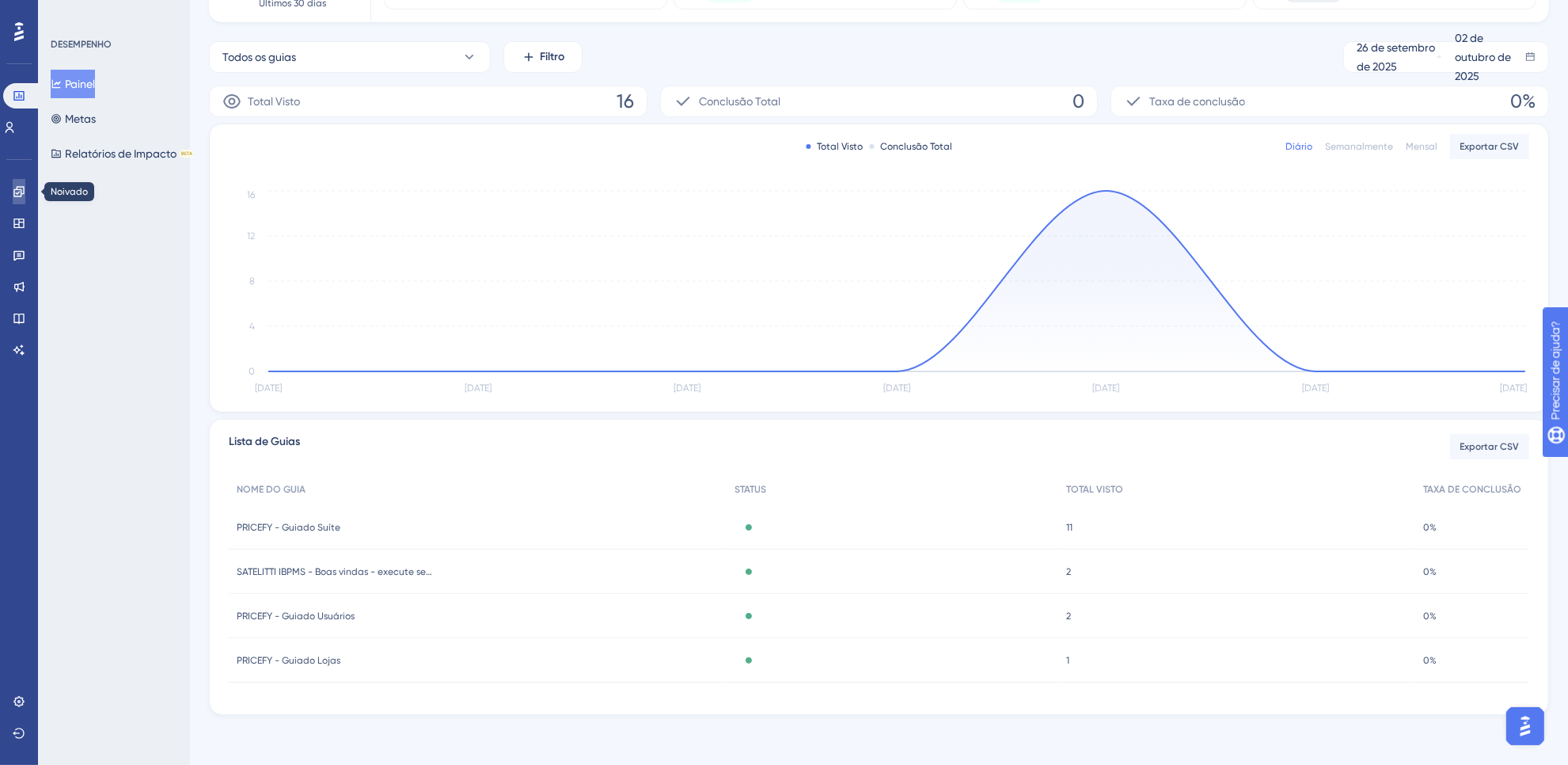
click at [12, 195] on link at bounding box center [18, 191] width 12 height 26
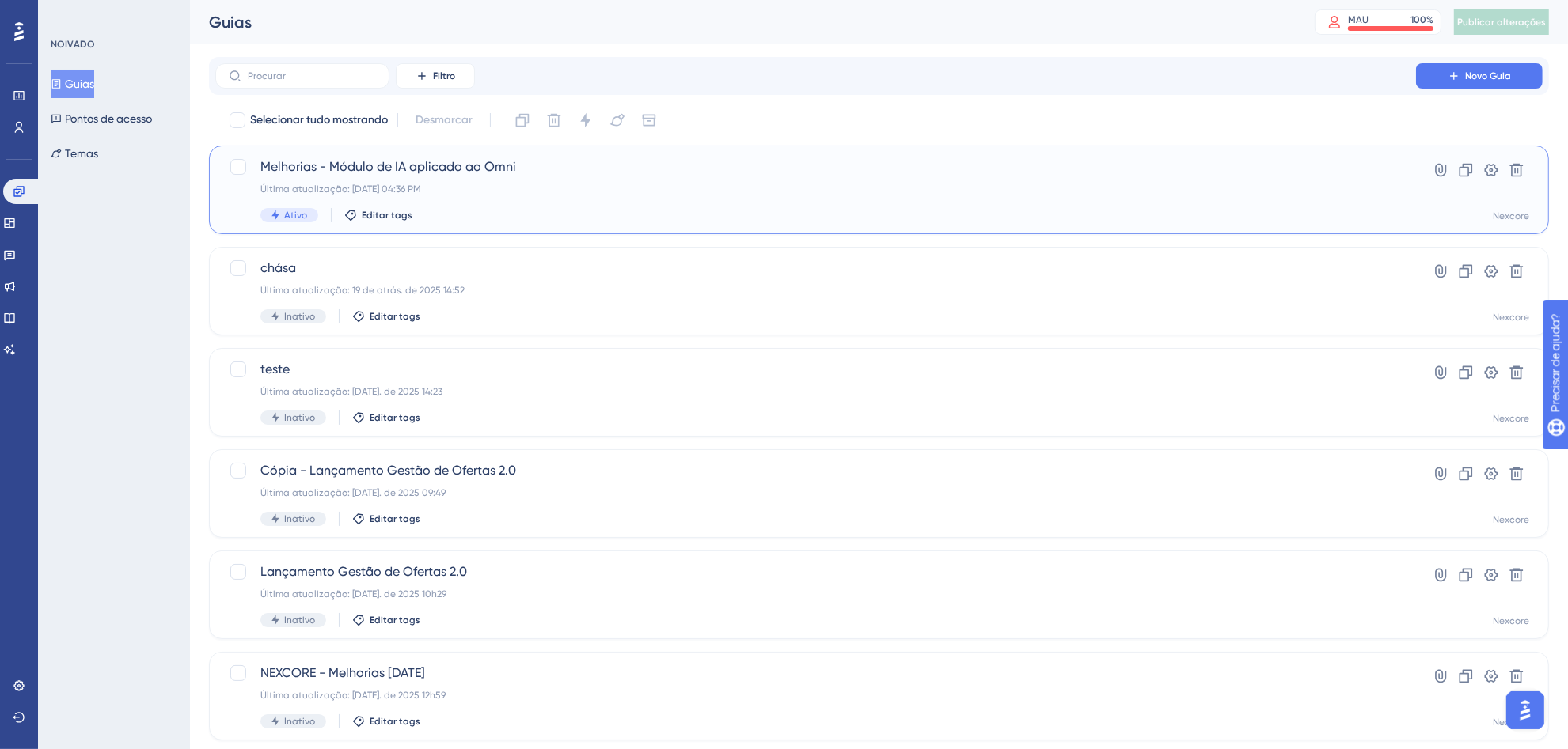
click at [556, 196] on div "Melhorias - Módulo de IA aplicado ao Omni Última atualização: [DATE] 04:36 PM A…" at bounding box center [816, 189] width 1111 height 65
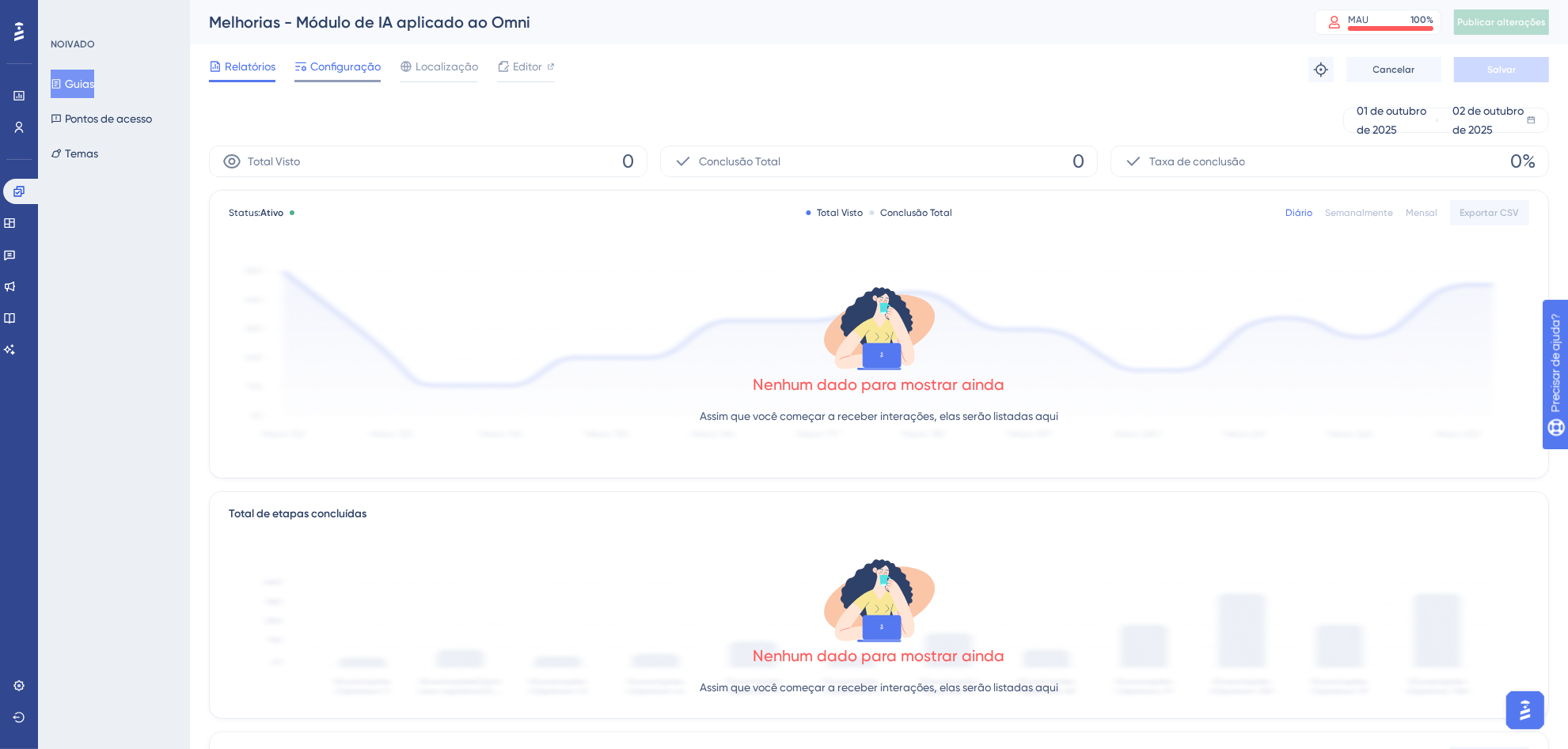
click at [361, 68] on font "Configuração" at bounding box center [346, 66] width 71 height 12
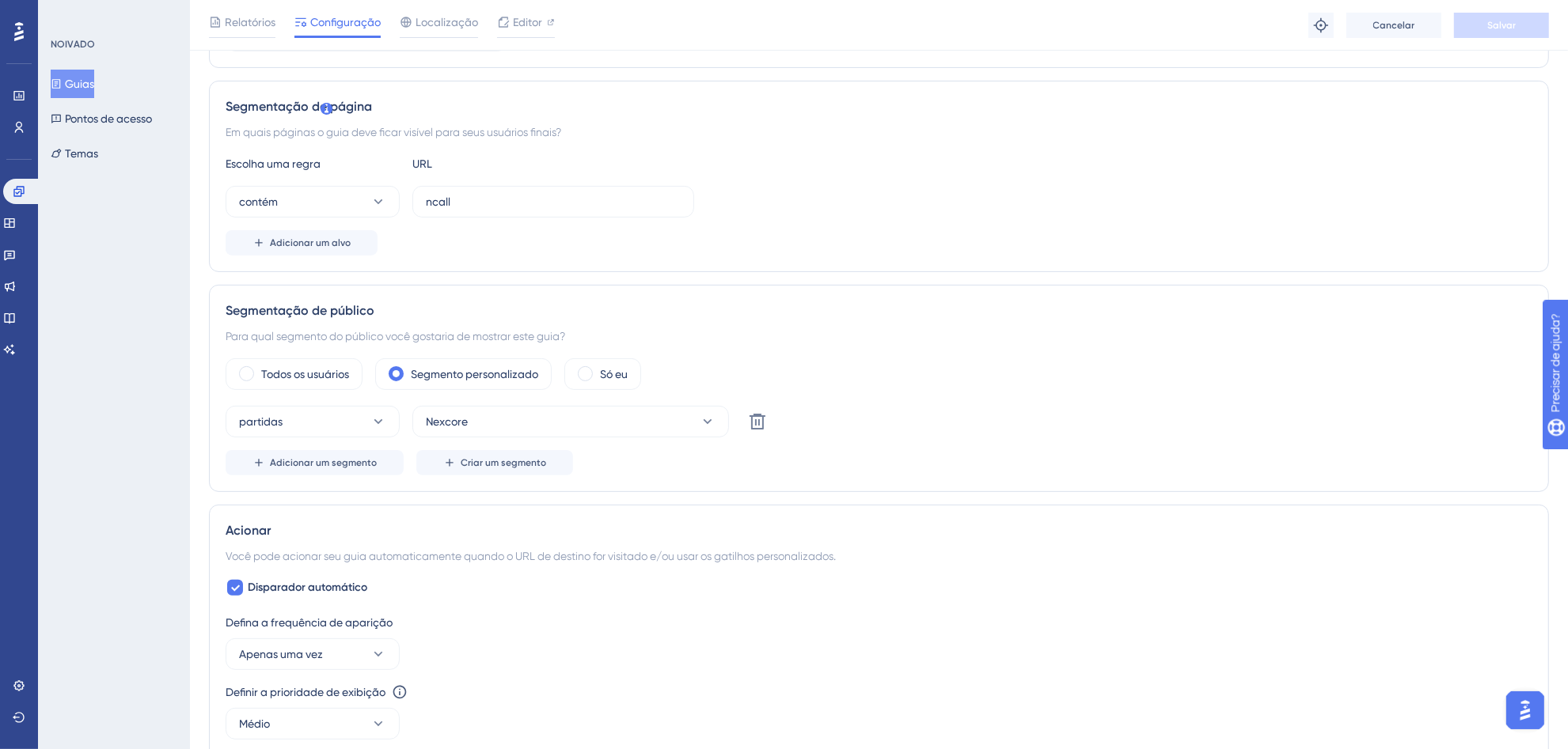
scroll to position [916, 0]
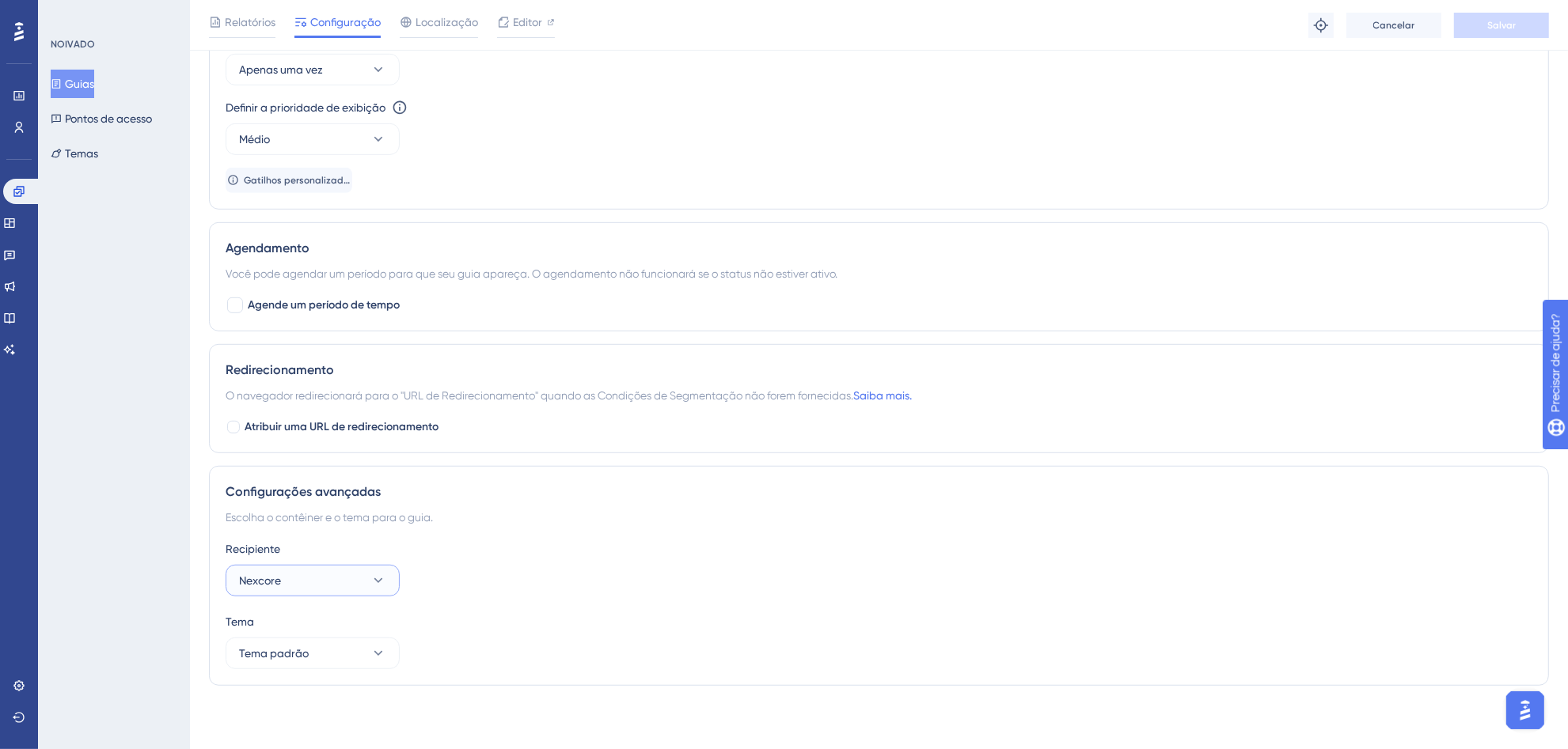
click at [361, 580] on button "Nexcore" at bounding box center [313, 580] width 174 height 31
click at [271, 699] on font "Nexcore" at bounding box center [269, 691] width 42 height 12
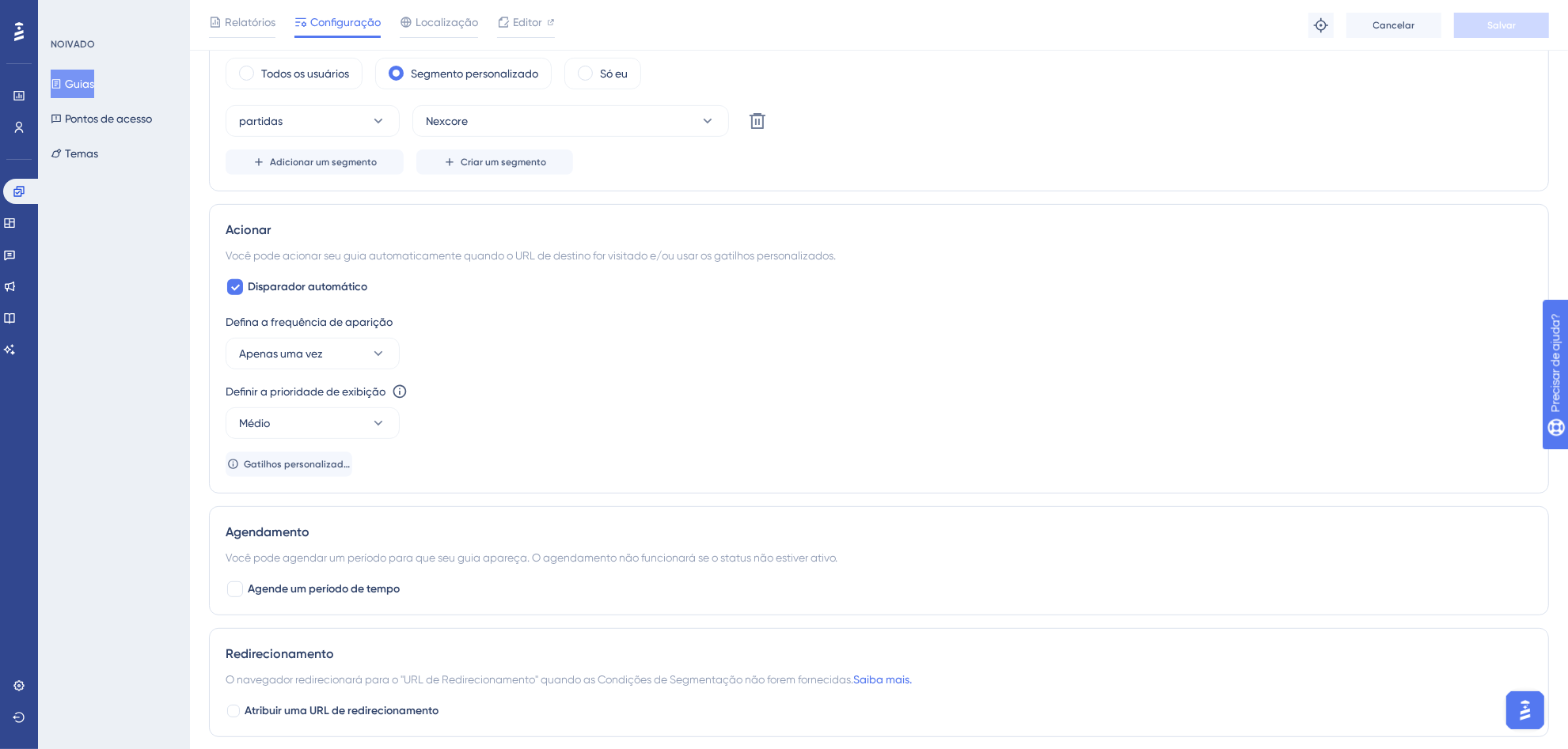
scroll to position [587, 0]
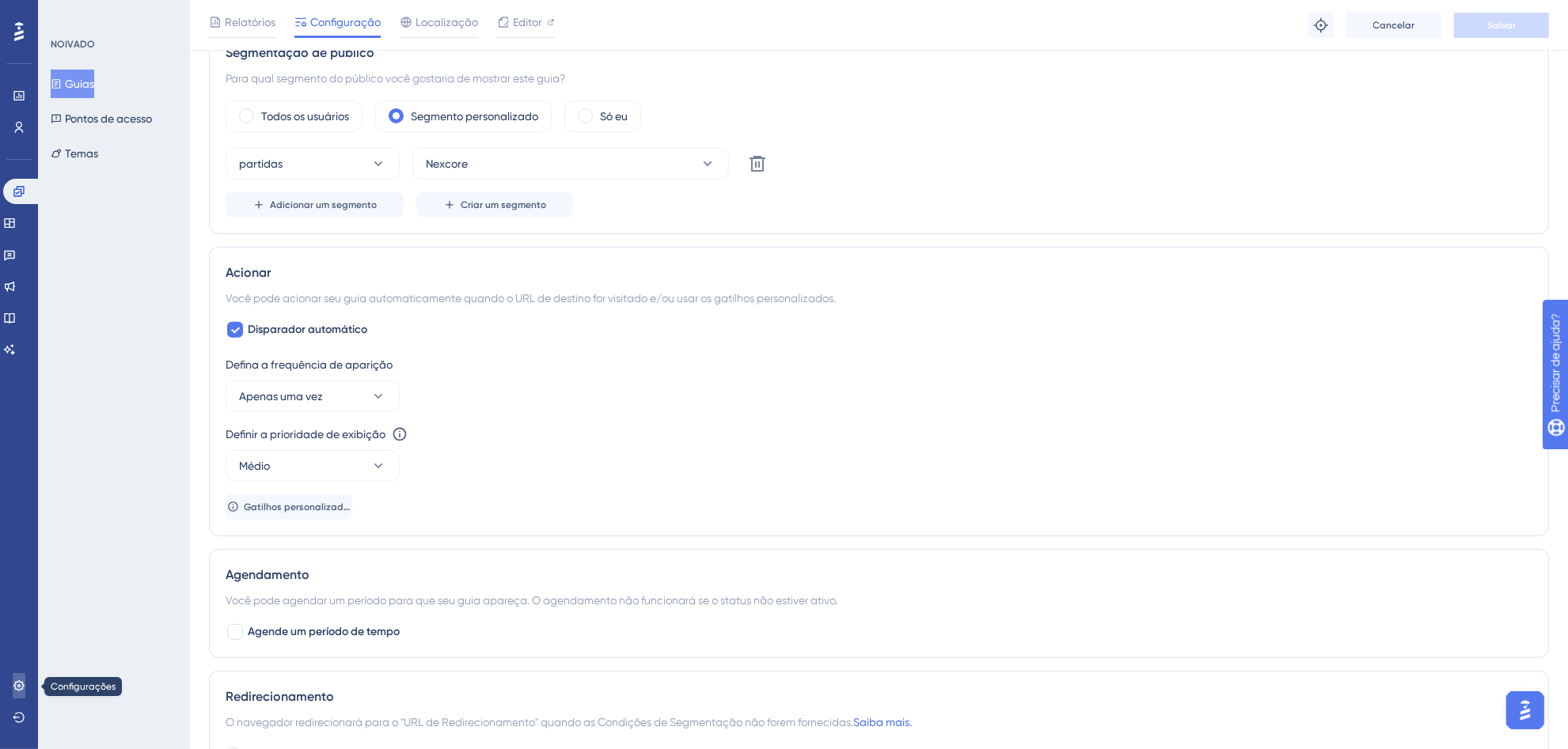
click at [20, 687] on icon at bounding box center [18, 686] width 11 height 11
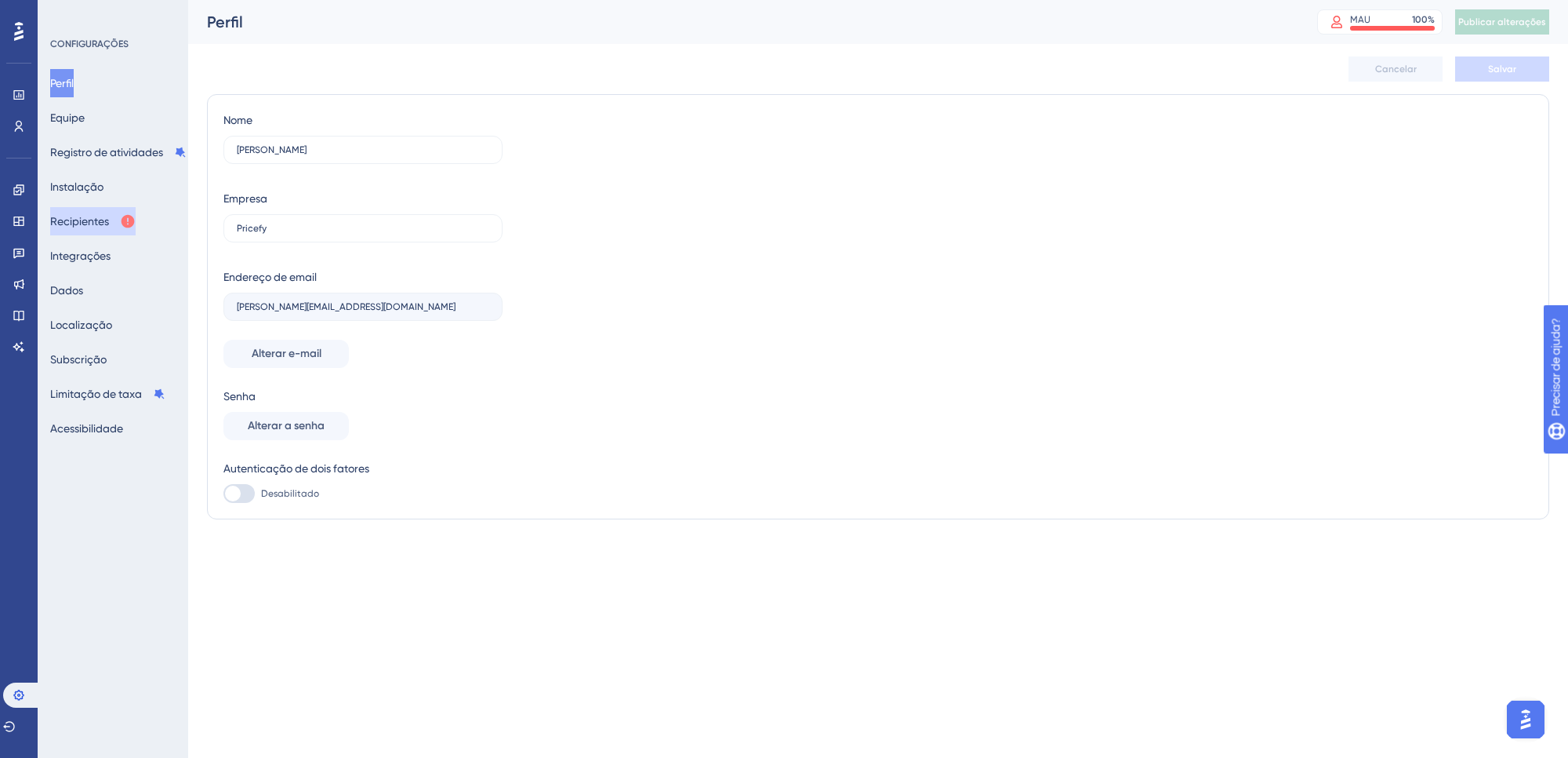
click at [118, 218] on button "Recipientes" at bounding box center [93, 221] width 86 height 29
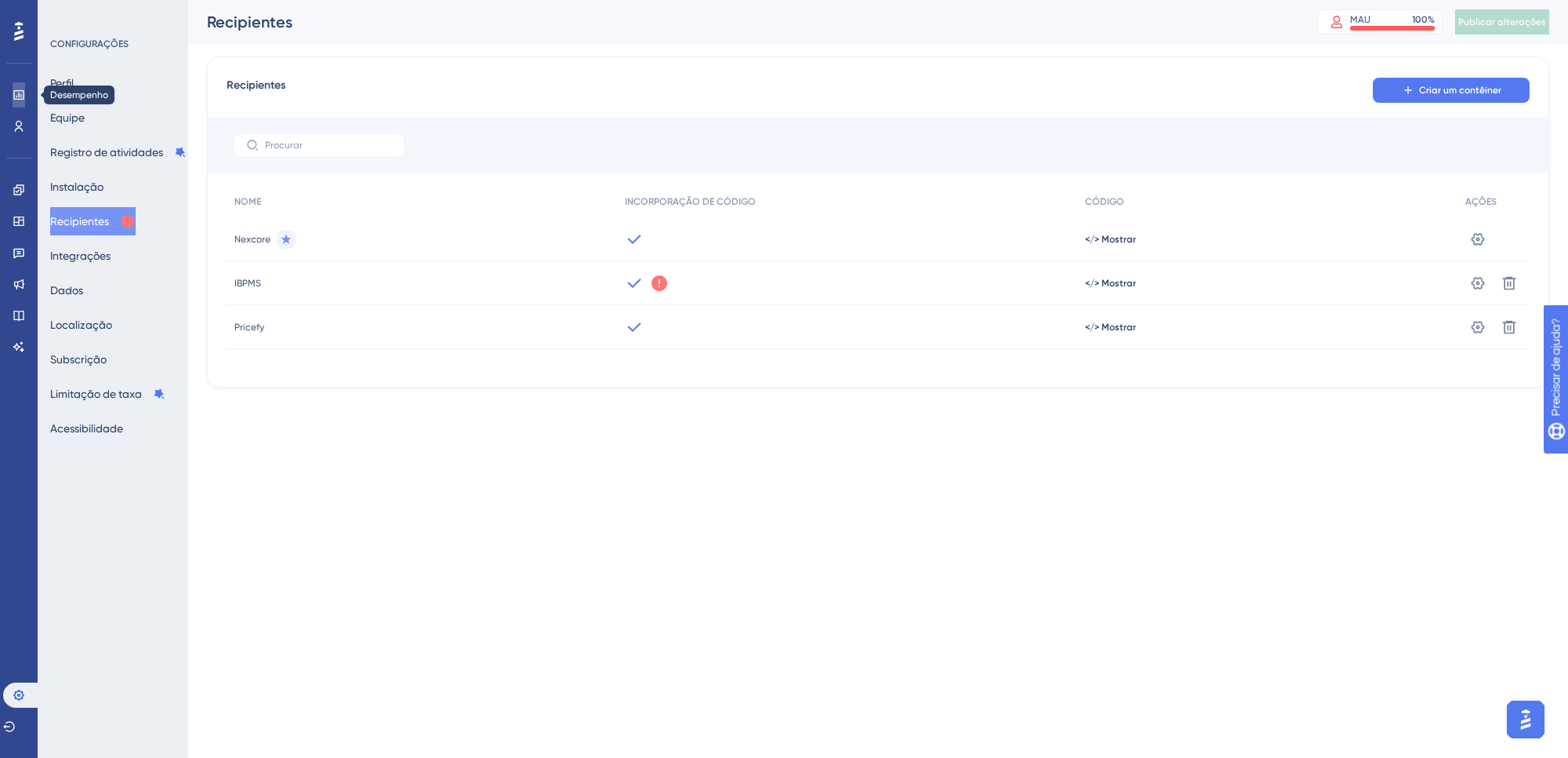
click at [21, 89] on link at bounding box center [18, 95] width 12 height 25
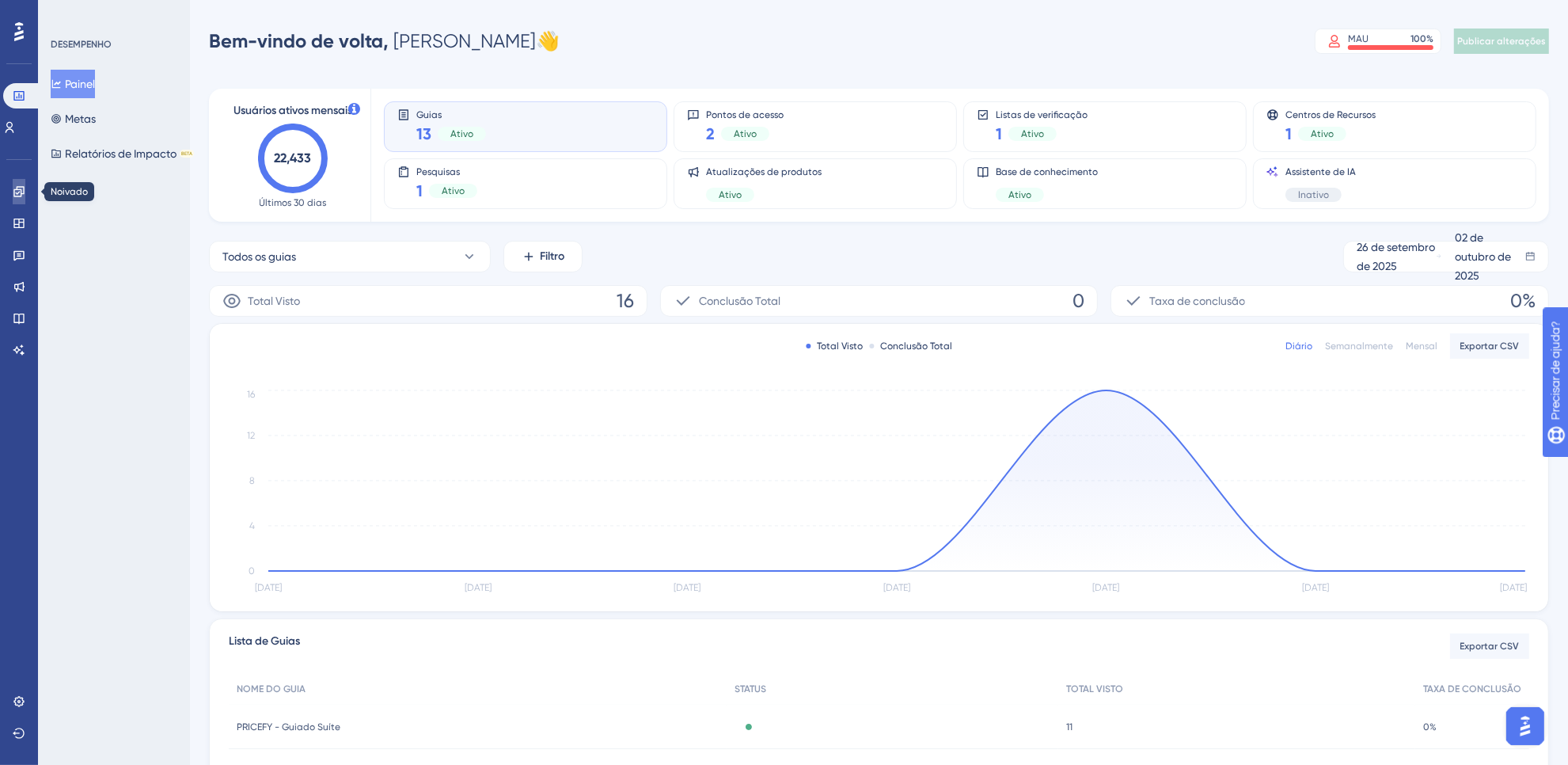
click at [21, 185] on icon at bounding box center [18, 191] width 12 height 12
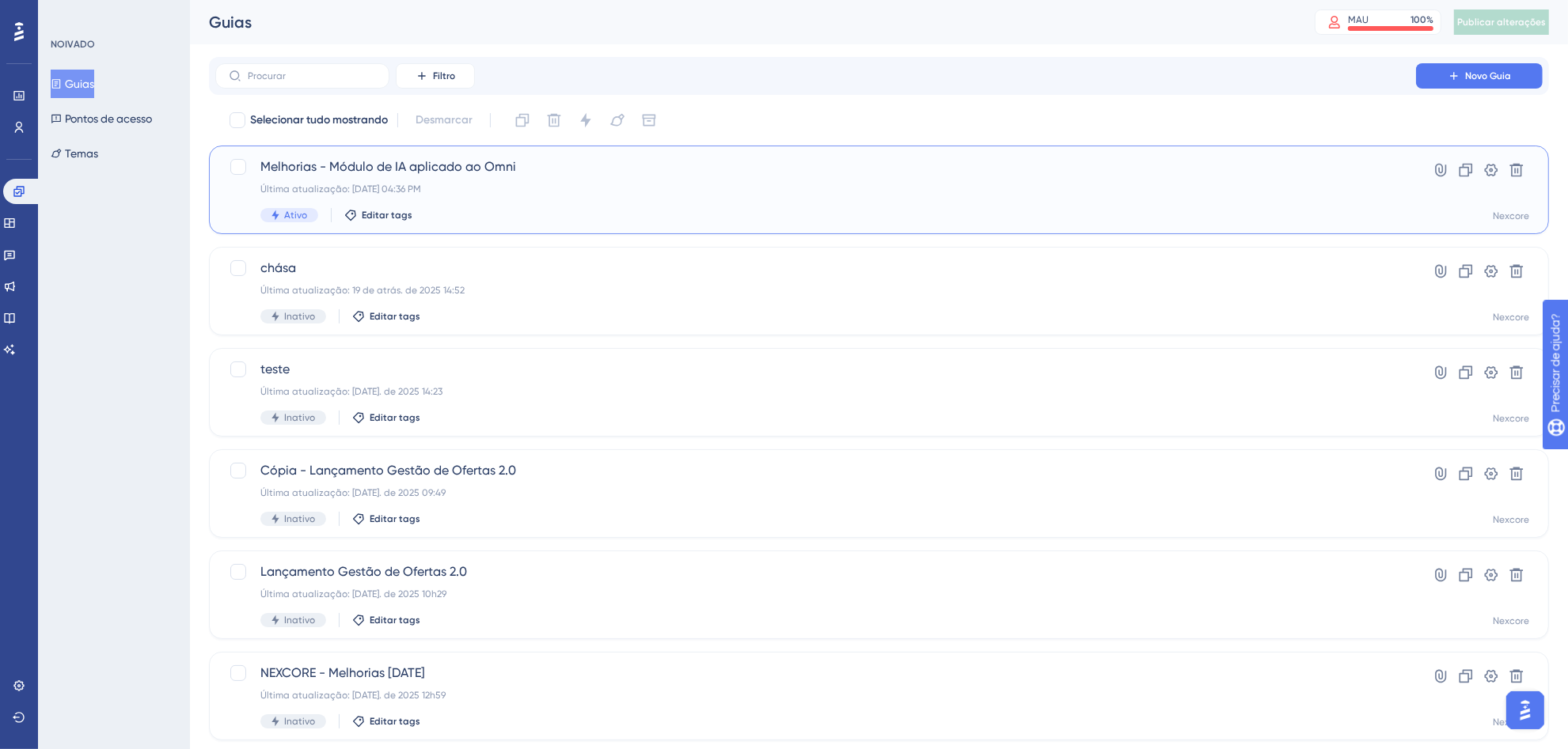
click at [669, 192] on div "Última atualização: [DATE] 04:36 PM" at bounding box center [816, 188] width 1111 height 12
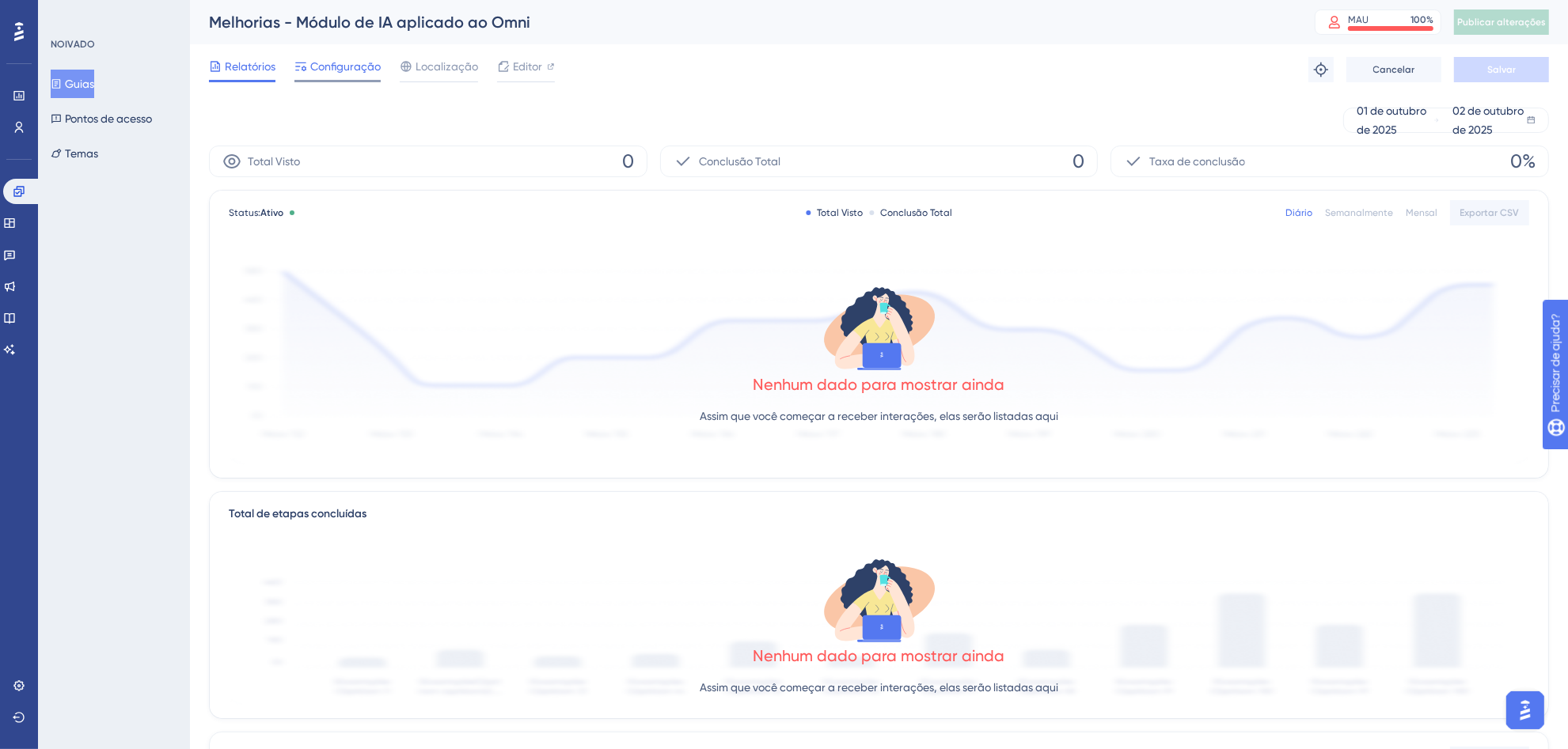
click at [338, 65] on font "Configuração" at bounding box center [346, 66] width 71 height 12
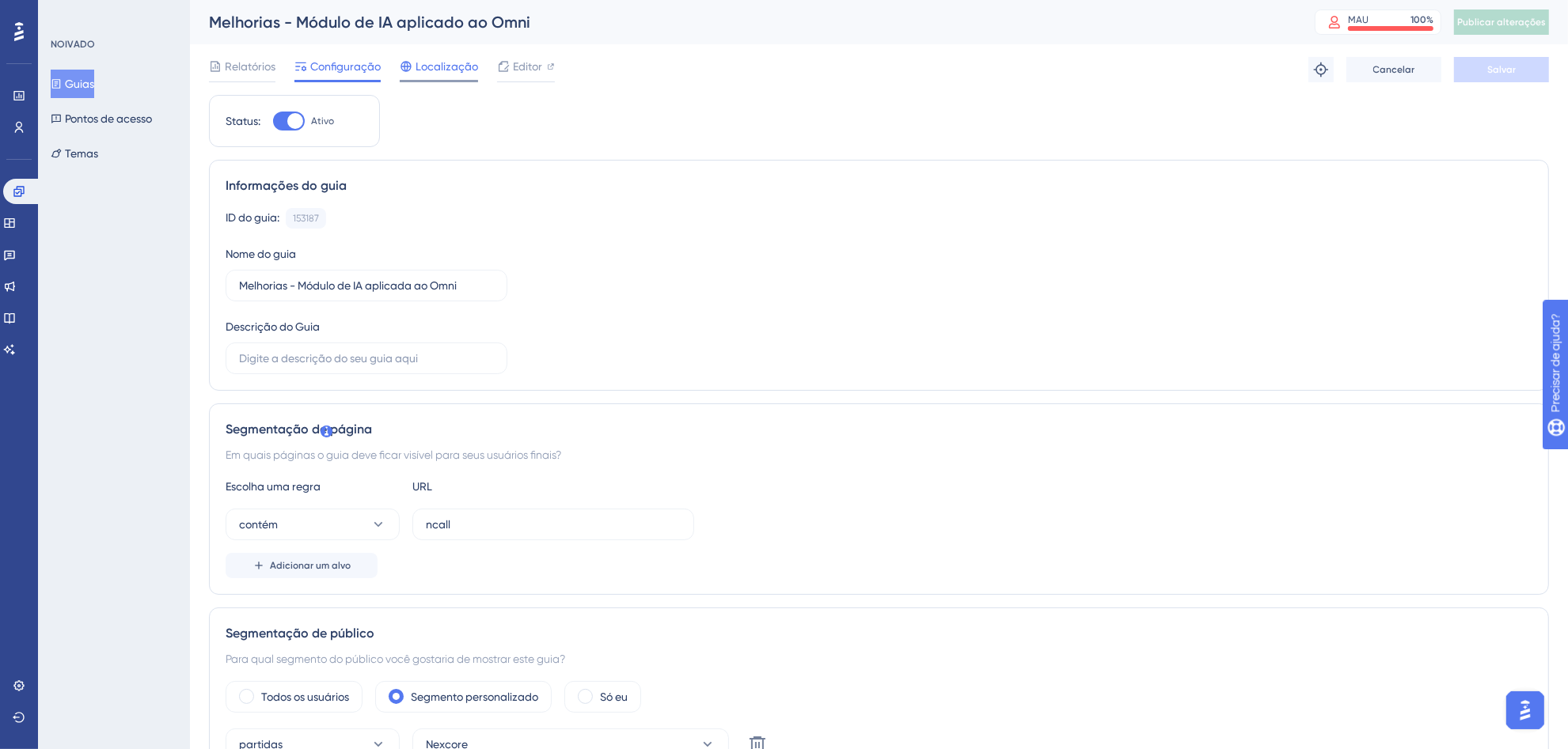
click at [432, 65] on font "Localização" at bounding box center [447, 66] width 63 height 12
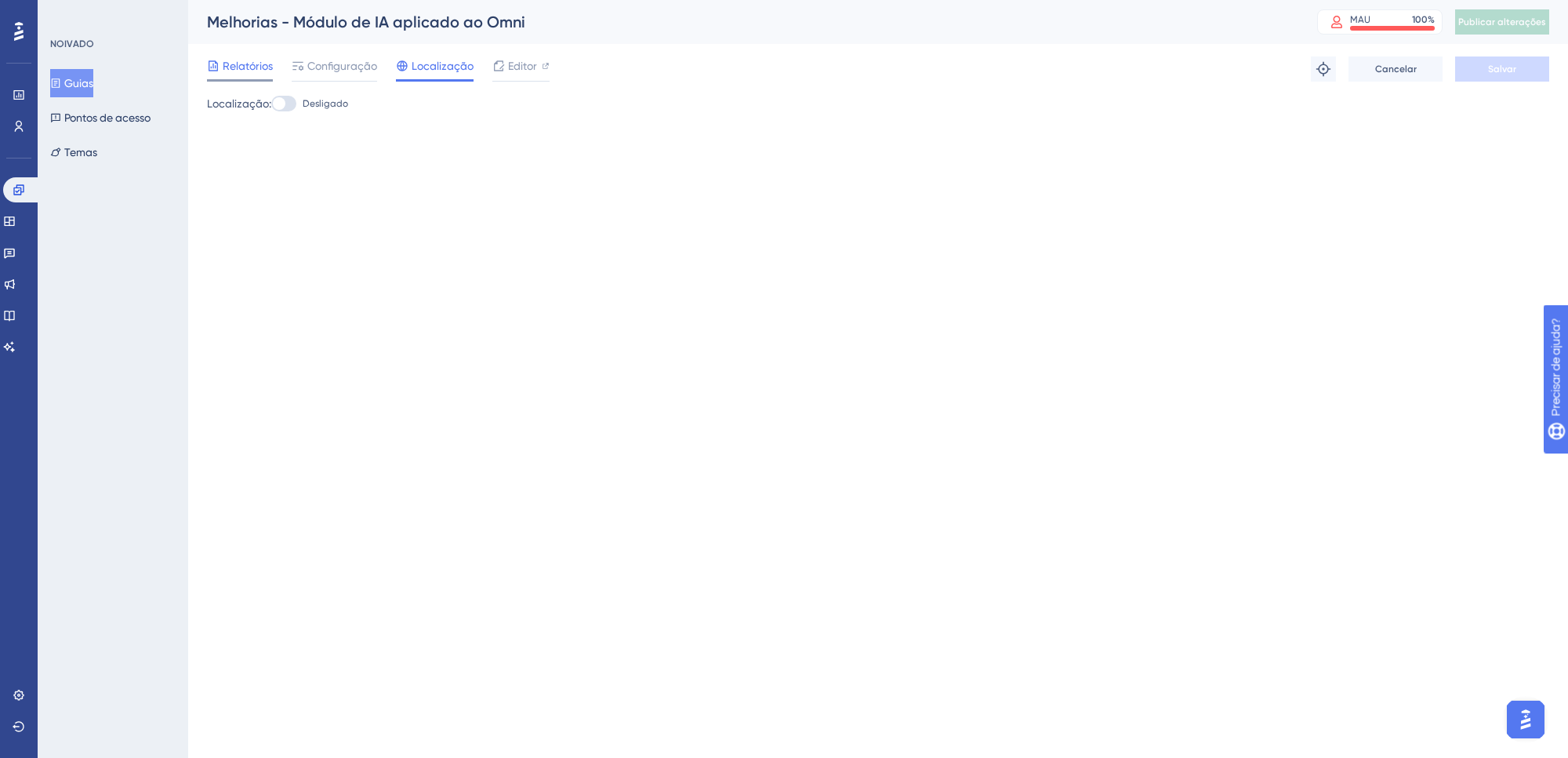
click at [241, 64] on font "Relatórios" at bounding box center [248, 65] width 51 height 12
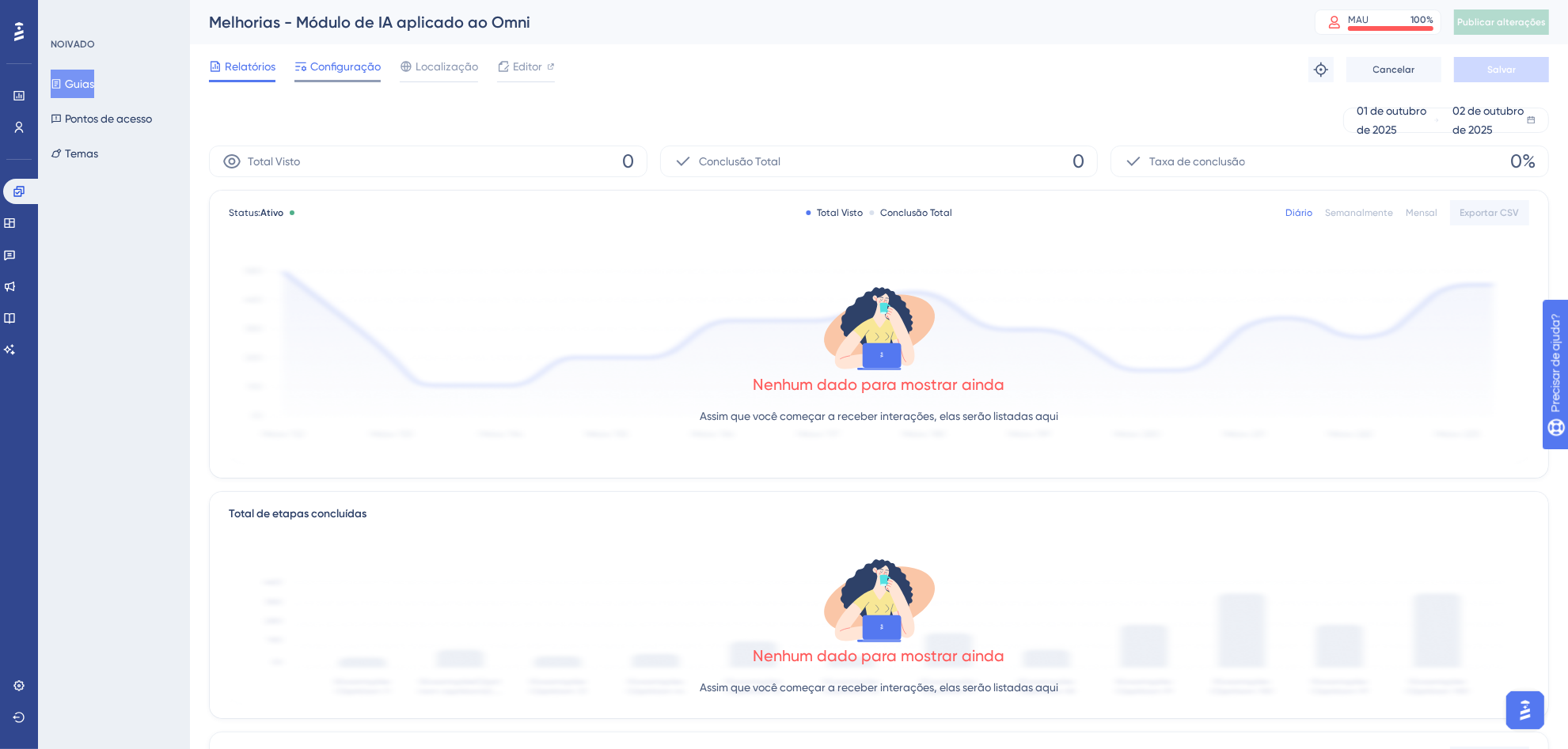
click at [341, 65] on font "Configuração" at bounding box center [346, 66] width 71 height 12
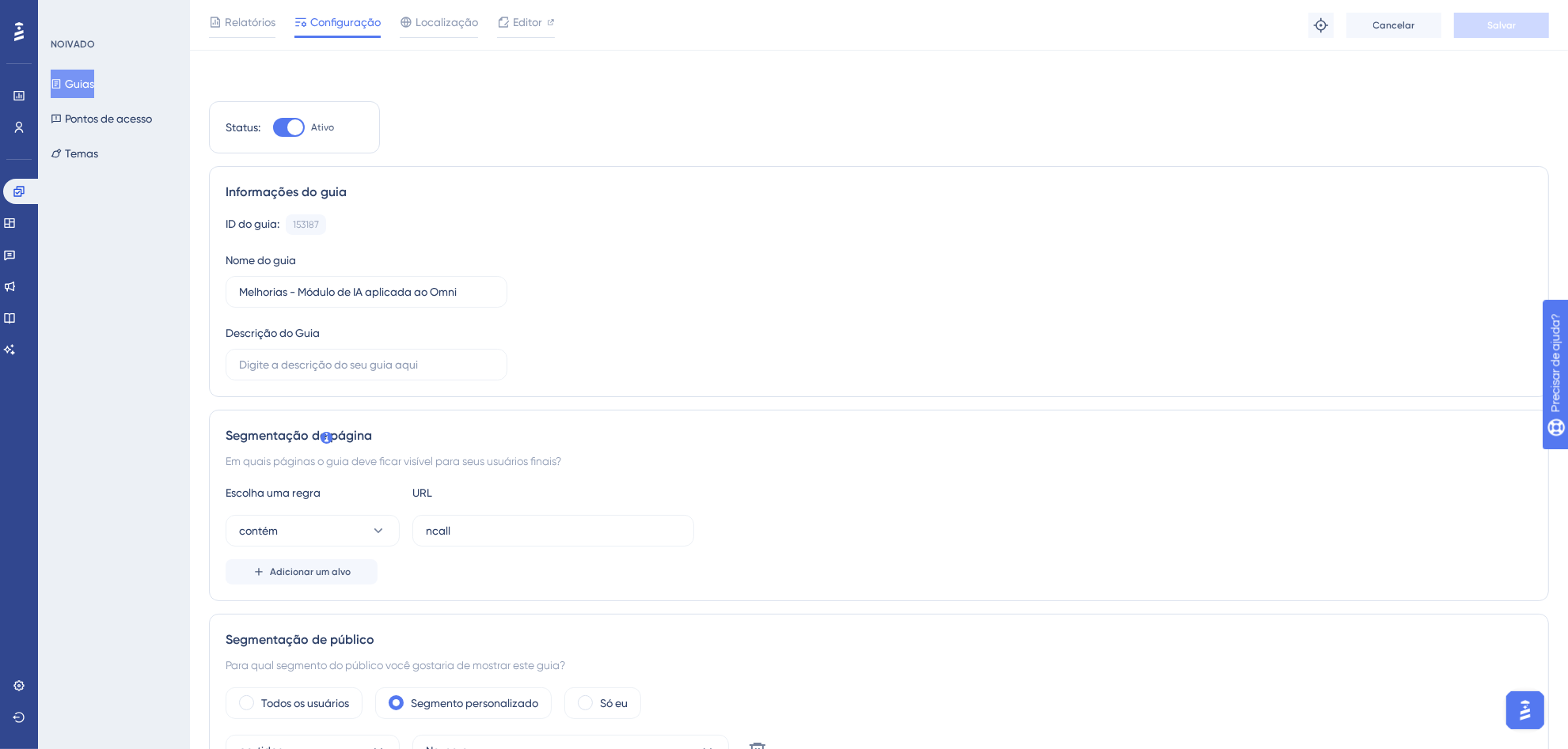
scroll to position [329, 0]
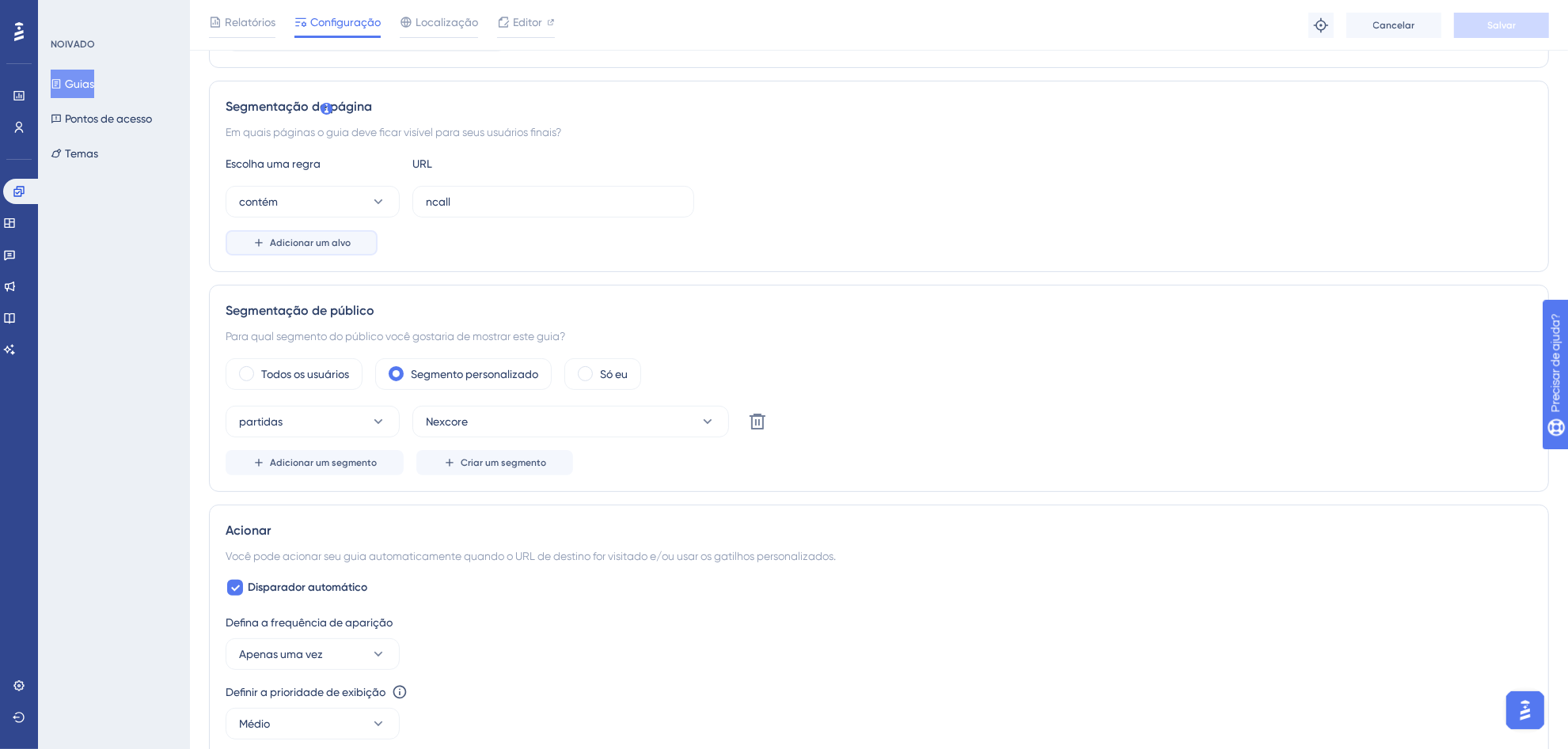
click at [297, 242] on font "Adicionar um alvo" at bounding box center [310, 243] width 81 height 11
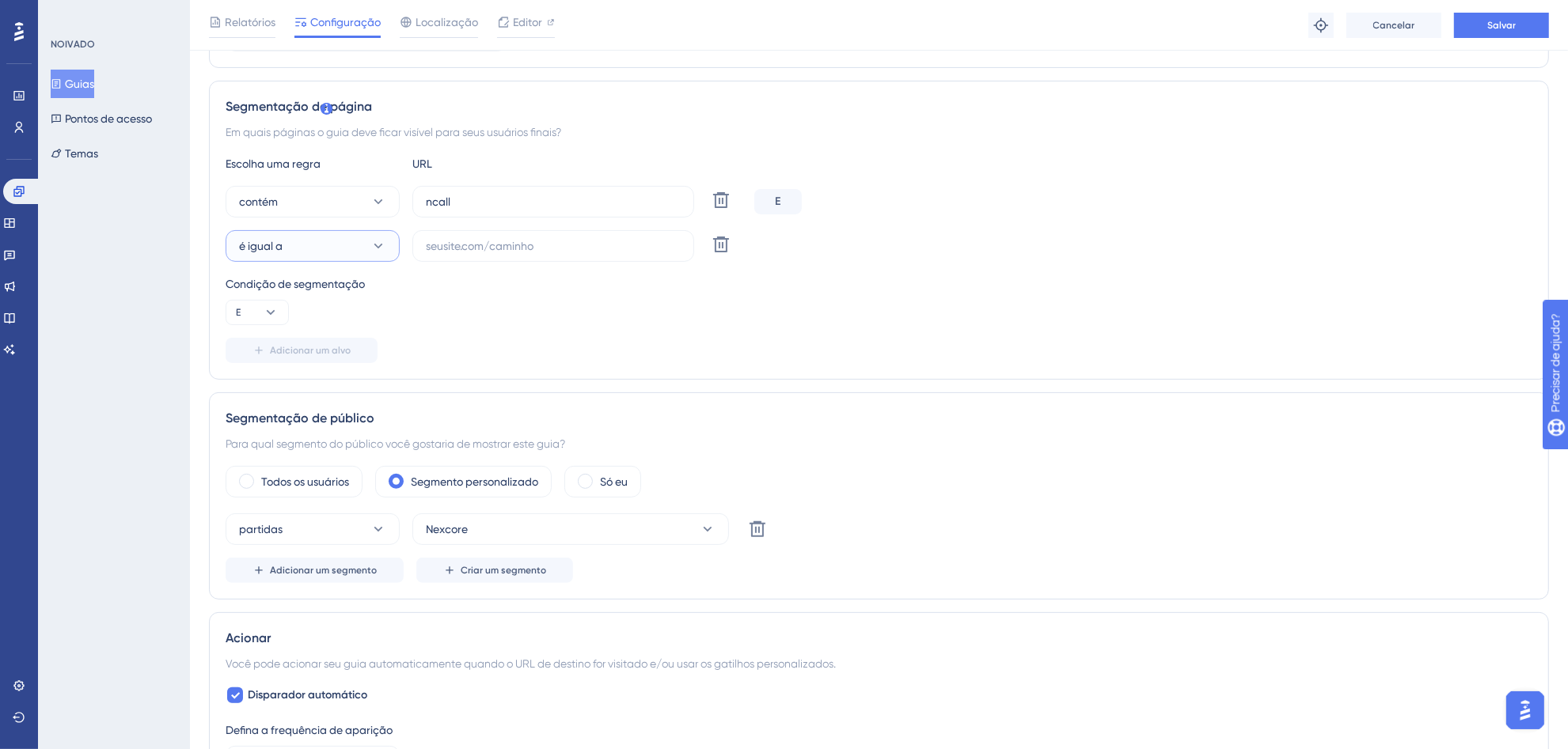
click at [313, 243] on button "é igual a" at bounding box center [313, 246] width 174 height 31
click at [294, 357] on div "contém contém" at bounding box center [313, 358] width 128 height 31
click at [489, 247] on input "text" at bounding box center [554, 246] width 255 height 17
paste input "[URL][DOMAIN_NAME]"
type input "[URL][DOMAIN_NAME]"
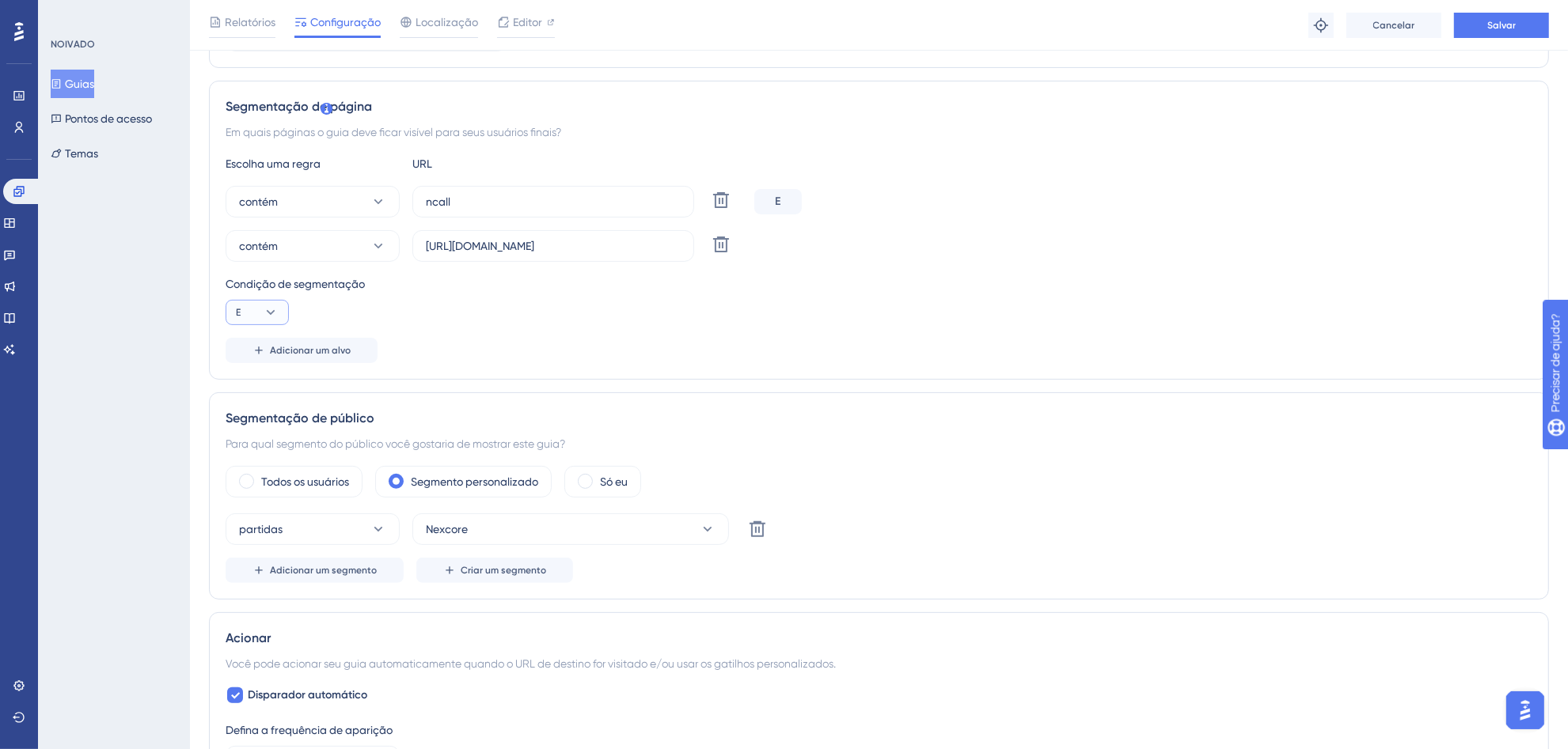
click at [271, 309] on icon at bounding box center [270, 312] width 16 height 16
click at [202, 332] on div "Desempenho Usuários Noivado Widgets Opinião Atualizações de produtos Base de co…" at bounding box center [879, 543] width 1378 height 1745
click at [314, 350] on font "Adicionar um alvo" at bounding box center [310, 350] width 81 height 11
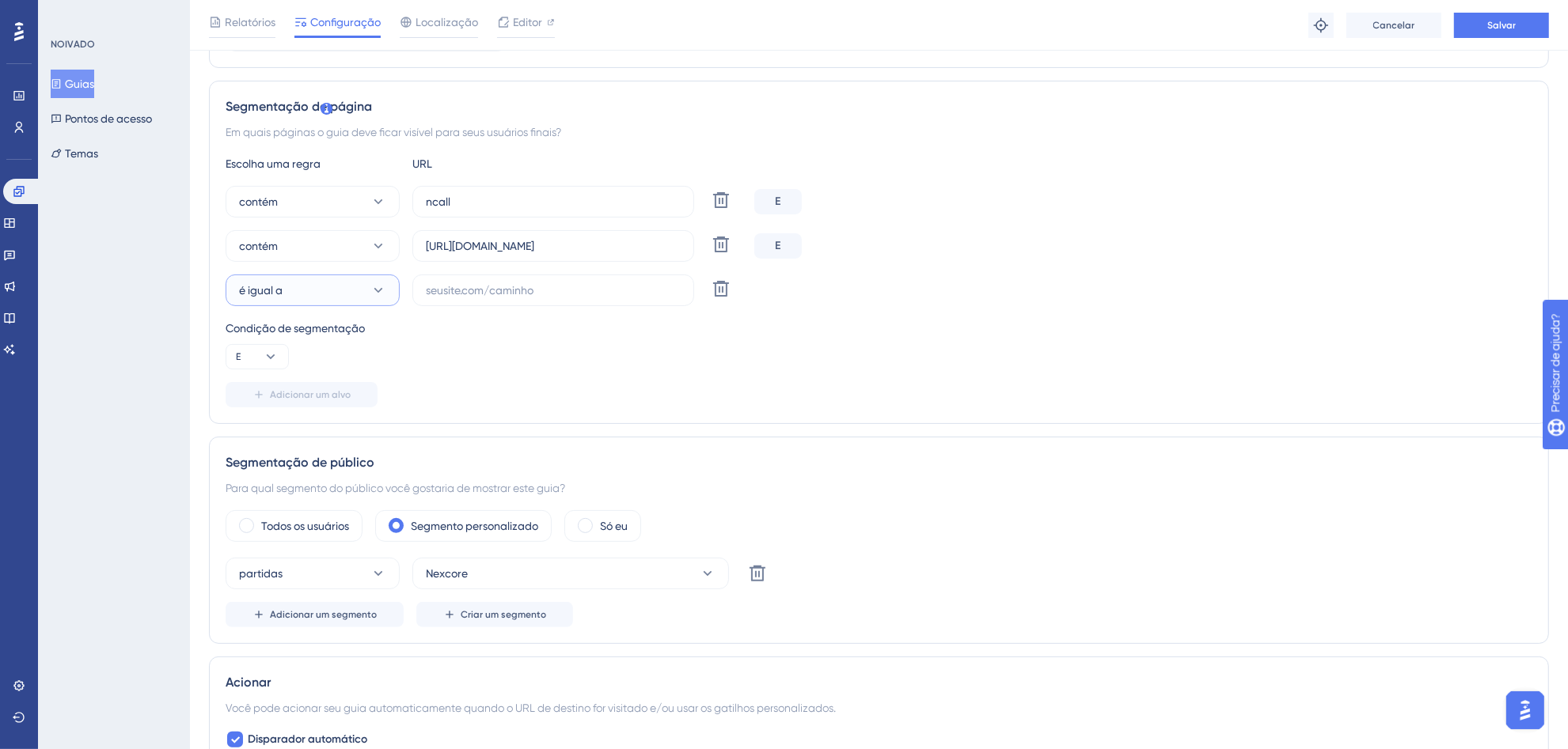
click at [309, 303] on button "é igual a" at bounding box center [313, 290] width 174 height 31
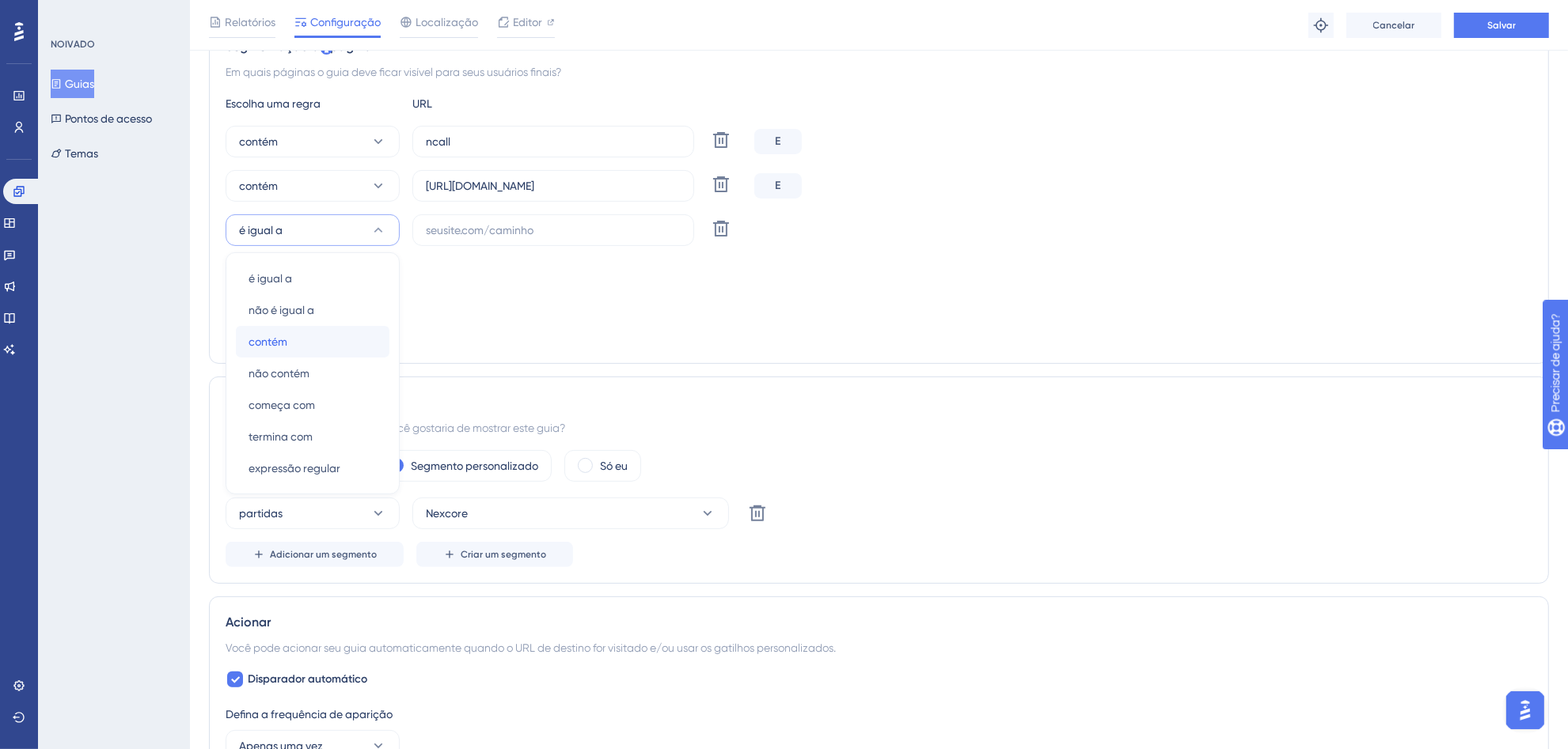
click at [306, 341] on div "contém contém" at bounding box center [313, 341] width 128 height 31
click at [509, 223] on input "text" at bounding box center [554, 229] width 255 height 17
paste input "[URL][DOMAIN_NAME]"
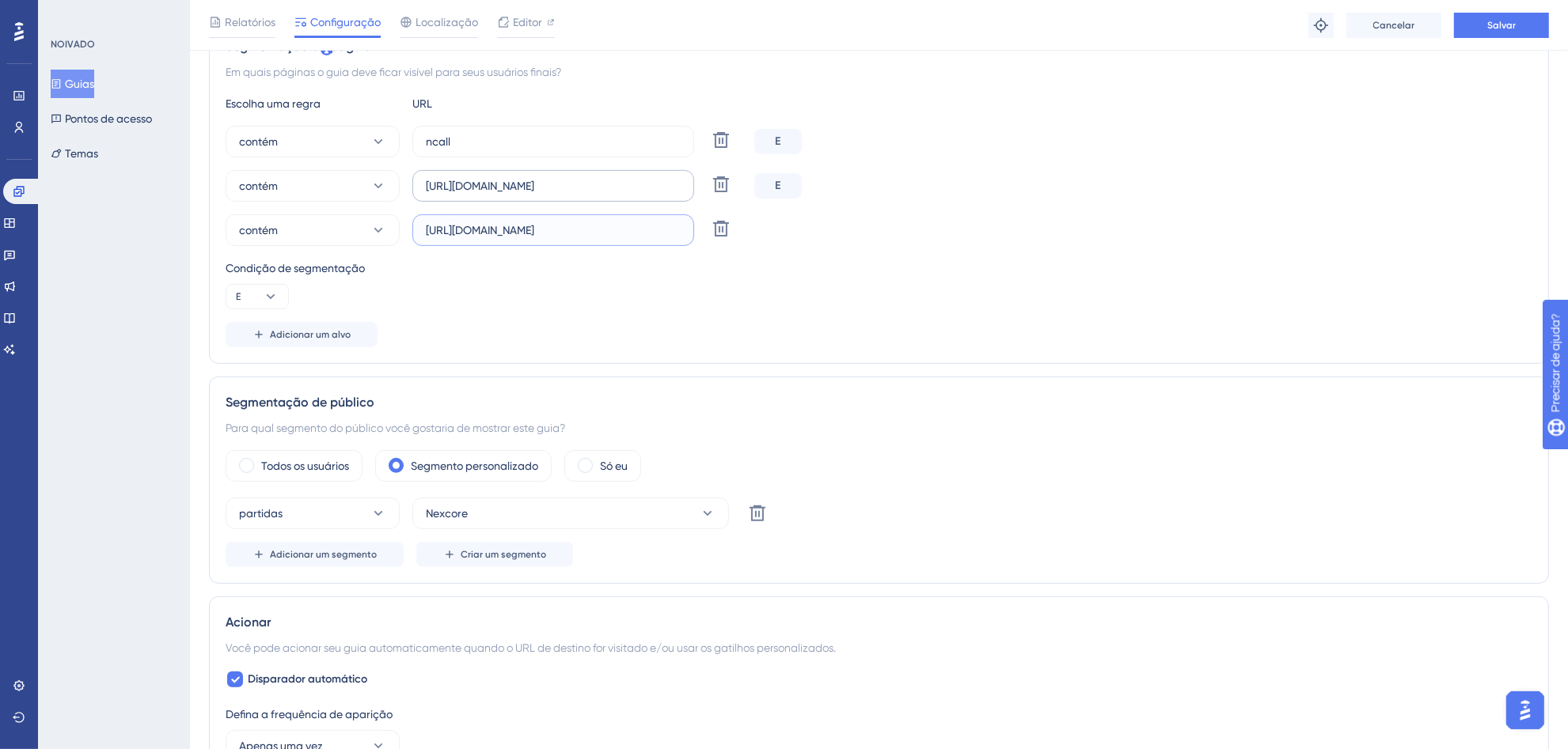
type input "[URL][DOMAIN_NAME]"
click at [683, 186] on label "[URL][DOMAIN_NAME]" at bounding box center [553, 186] width 282 height 31
click at [681, 186] on input "[URL][DOMAIN_NAME]" at bounding box center [554, 186] width 255 height 17
click at [1482, 29] on button "Salvar" at bounding box center [1501, 25] width 95 height 25
drag, startPoint x: 591, startPoint y: 184, endPoint x: 425, endPoint y: 183, distance: 166.0
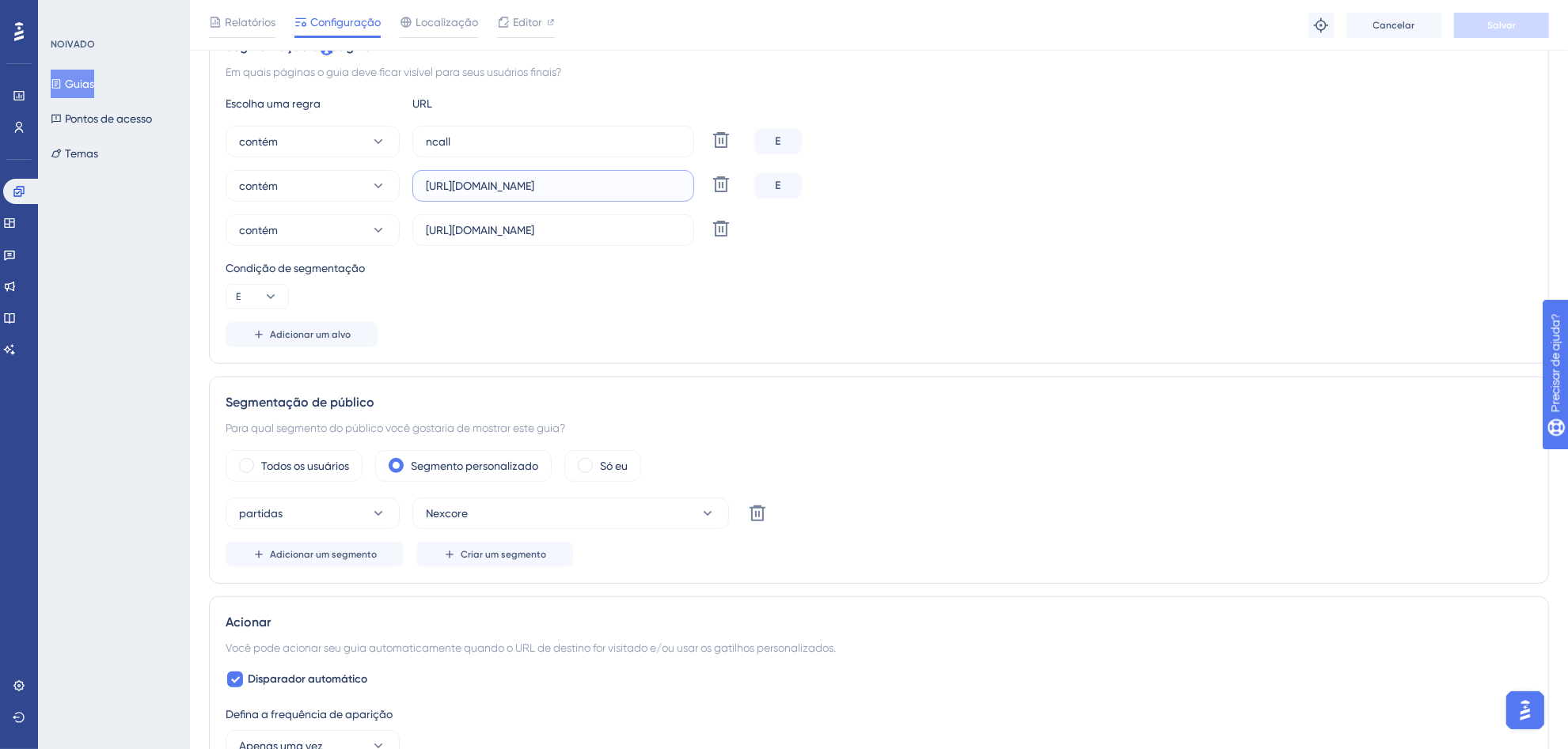
click at [426, 183] on input "[URL][DOMAIN_NAME]" at bounding box center [554, 186] width 255 height 17
type input "ncall/main.php"
drag, startPoint x: 666, startPoint y: 225, endPoint x: 360, endPoint y: 228, distance: 306.0
click at [360, 228] on div "contém [URL][DOMAIN_NAME] Excluir" at bounding box center [486, 230] width 522 height 31
click at [714, 230] on icon at bounding box center [721, 229] width 19 height 19
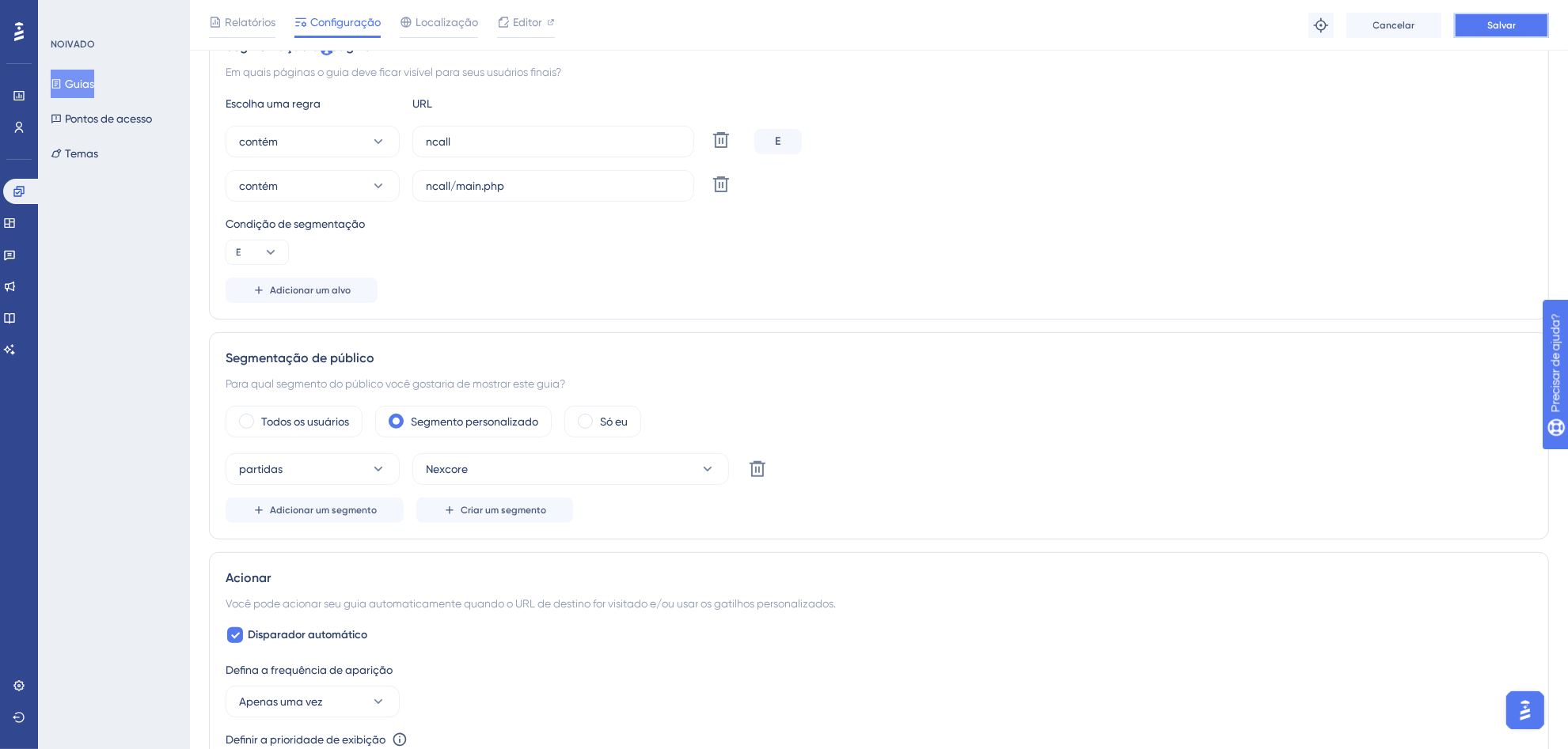
click at [1518, 30] on button "Salvar" at bounding box center [1501, 25] width 95 height 25
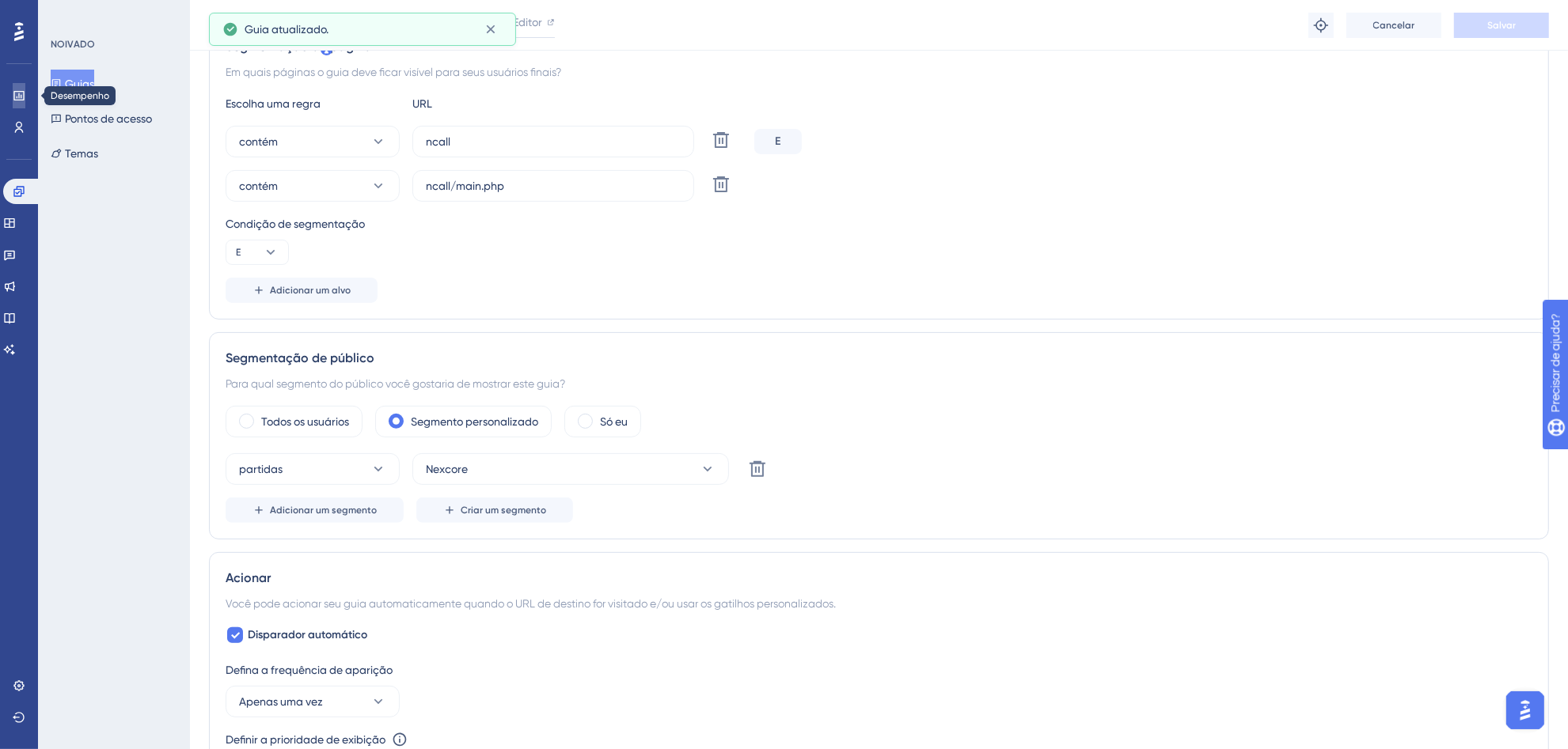
click at [13, 100] on icon at bounding box center [18, 95] width 12 height 12
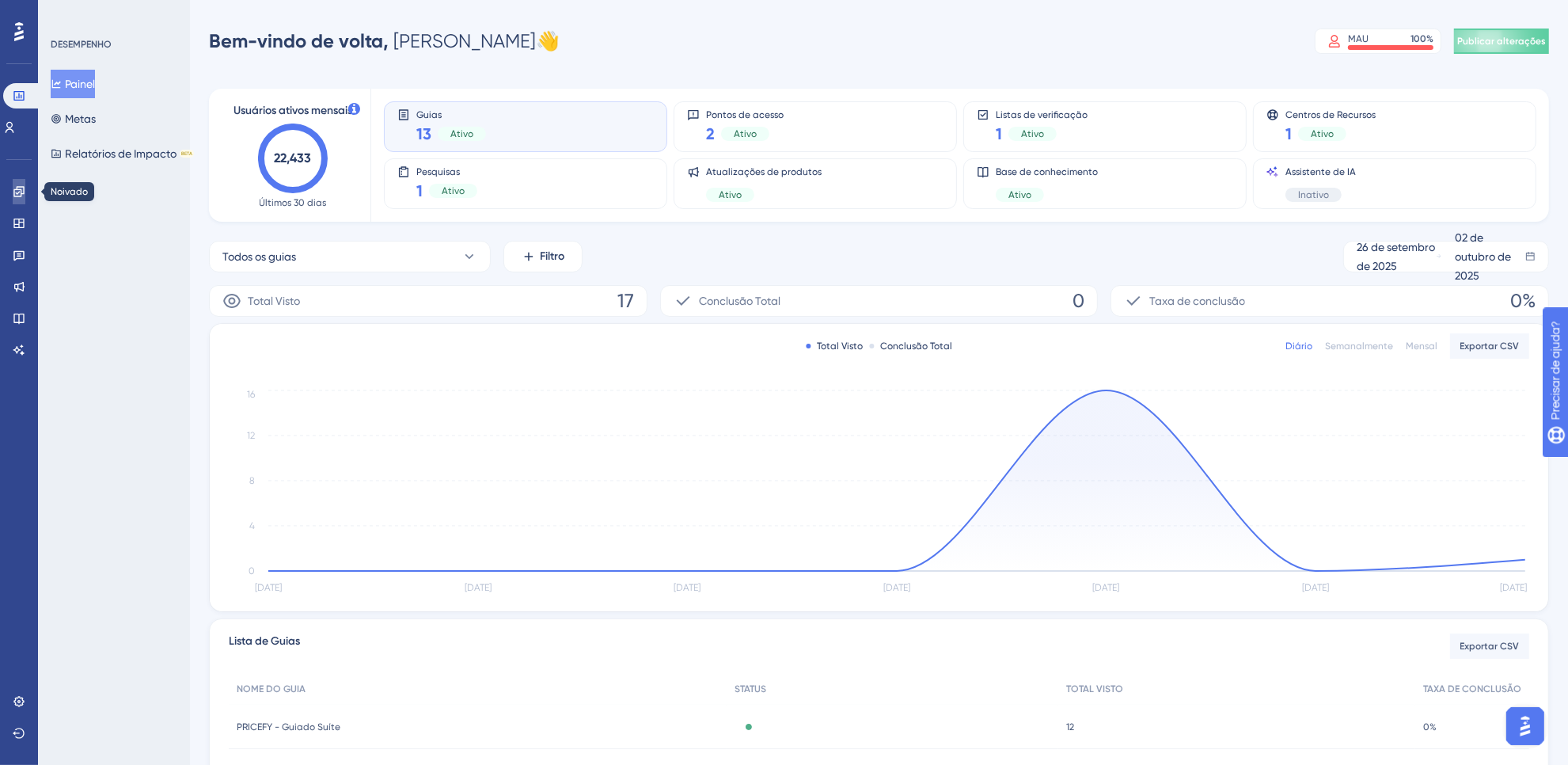
click at [18, 192] on icon at bounding box center [18, 191] width 12 height 12
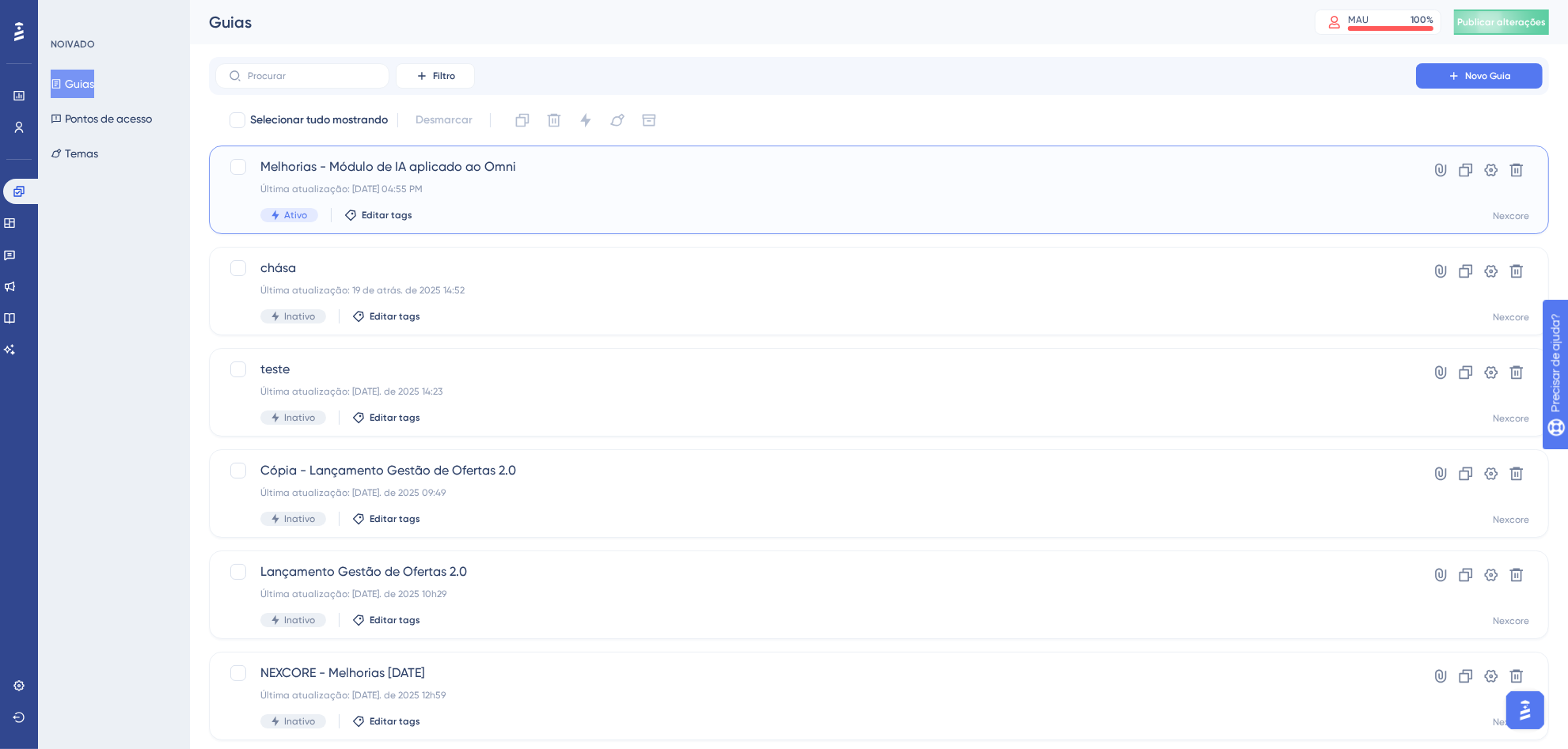
click at [796, 178] on div "Melhorias - Módulo de IA aplicado ao Omni Última atualização: [DATE] 04:55 PM A…" at bounding box center [816, 189] width 1111 height 65
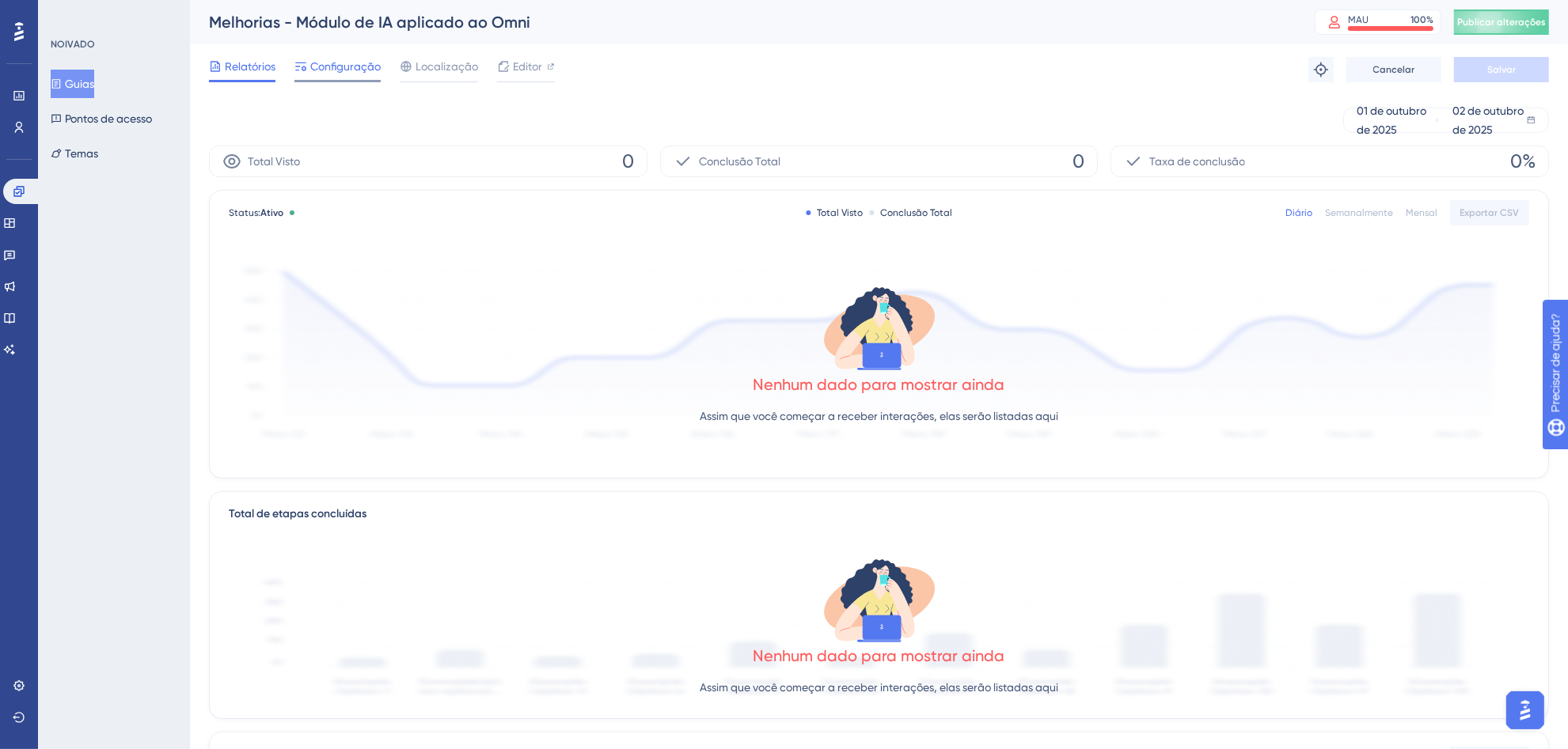
click at [380, 67] on font "Configuração" at bounding box center [346, 66] width 71 height 12
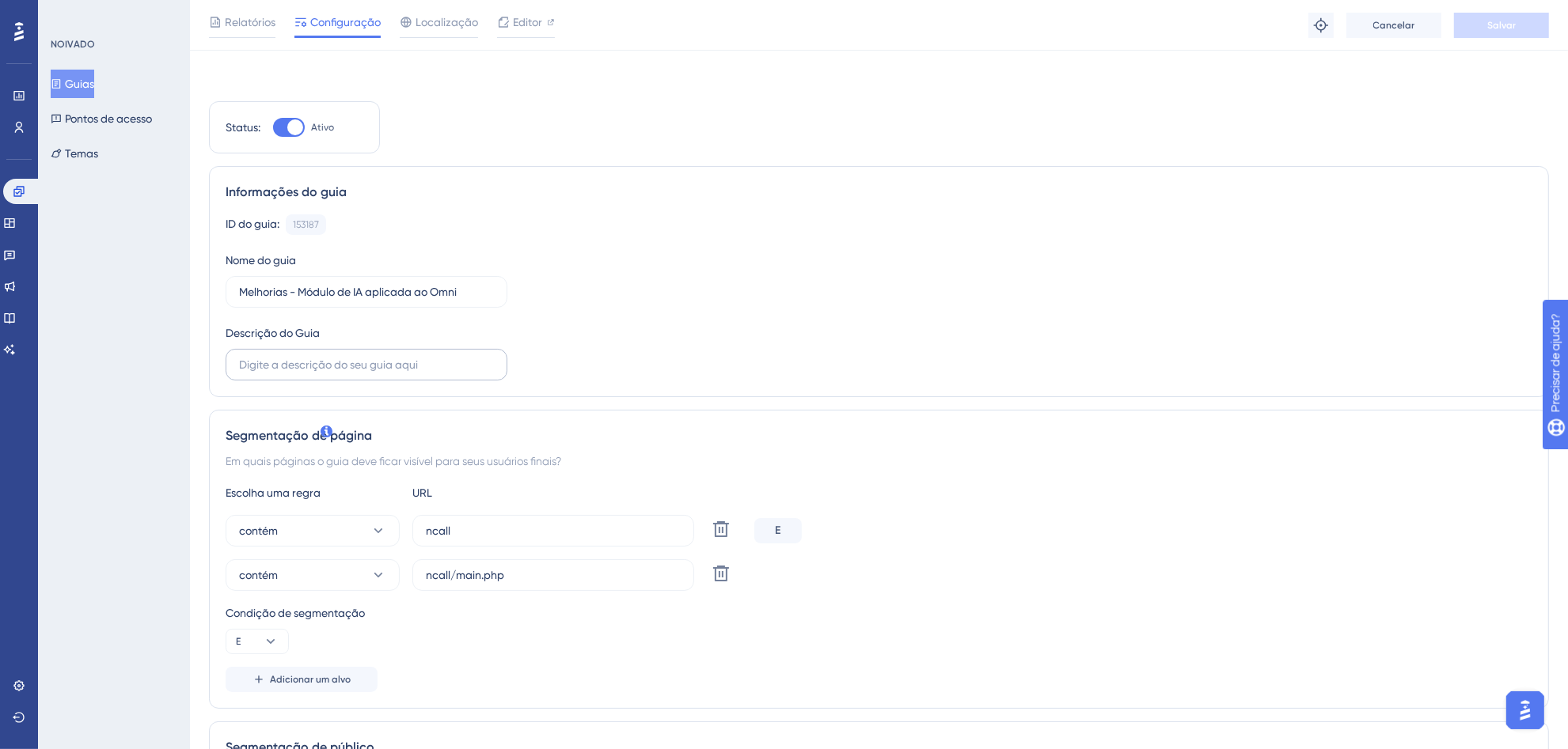
scroll to position [329, 0]
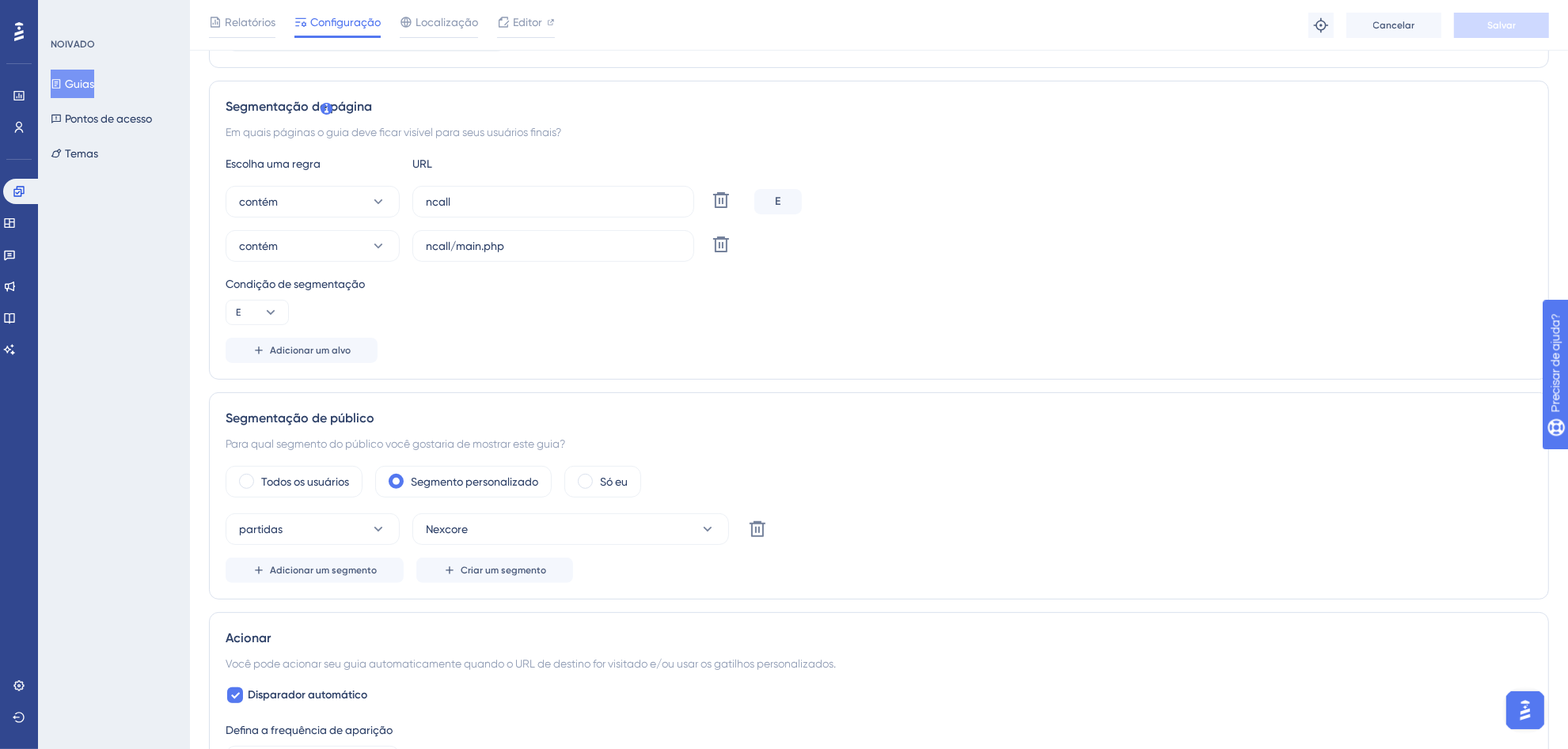
click at [782, 202] on div "E" at bounding box center [778, 201] width 48 height 25
click at [718, 202] on icon at bounding box center [721, 200] width 19 height 19
type input "ncall/main.php"
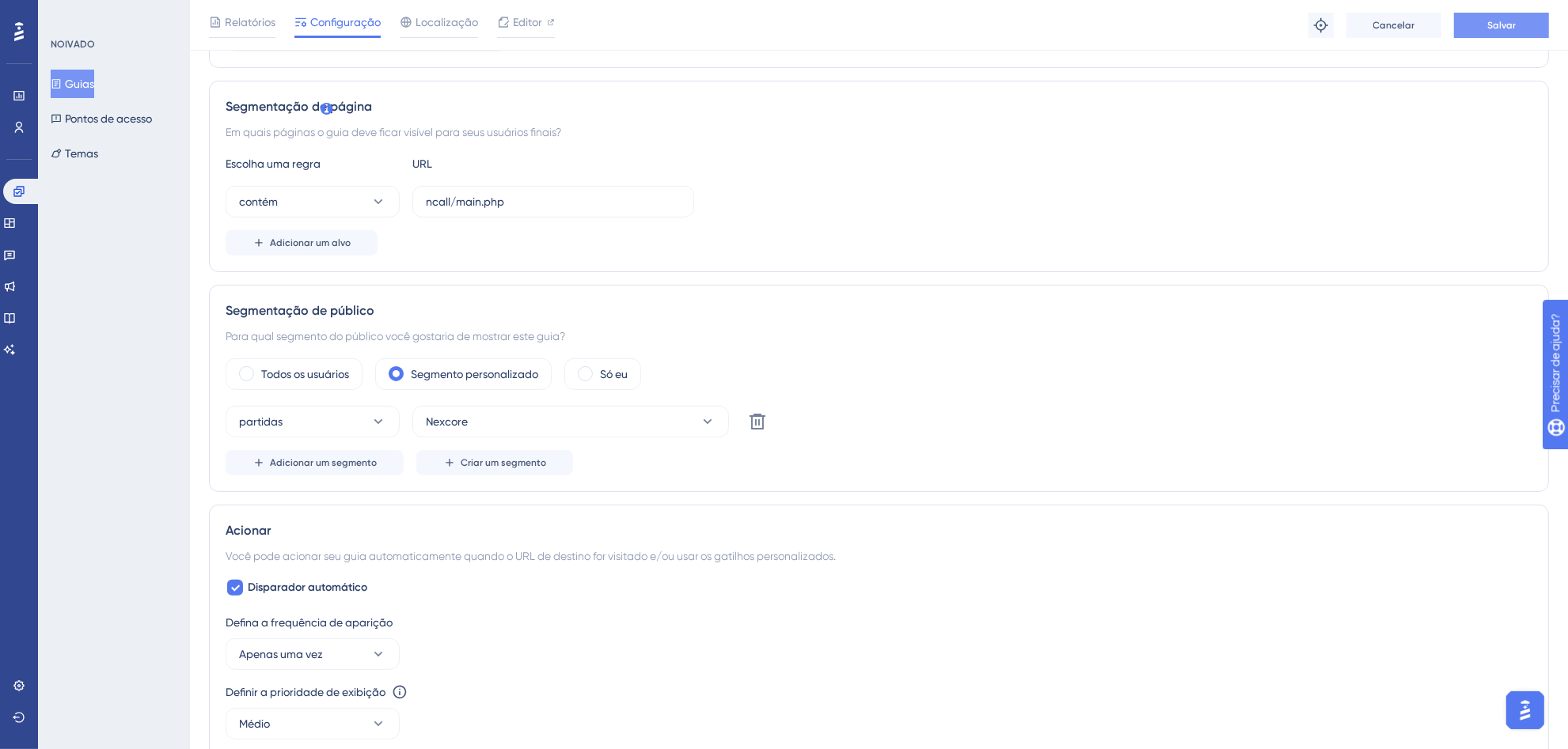
click at [1489, 25] on font "Salvar" at bounding box center [1501, 25] width 29 height 11
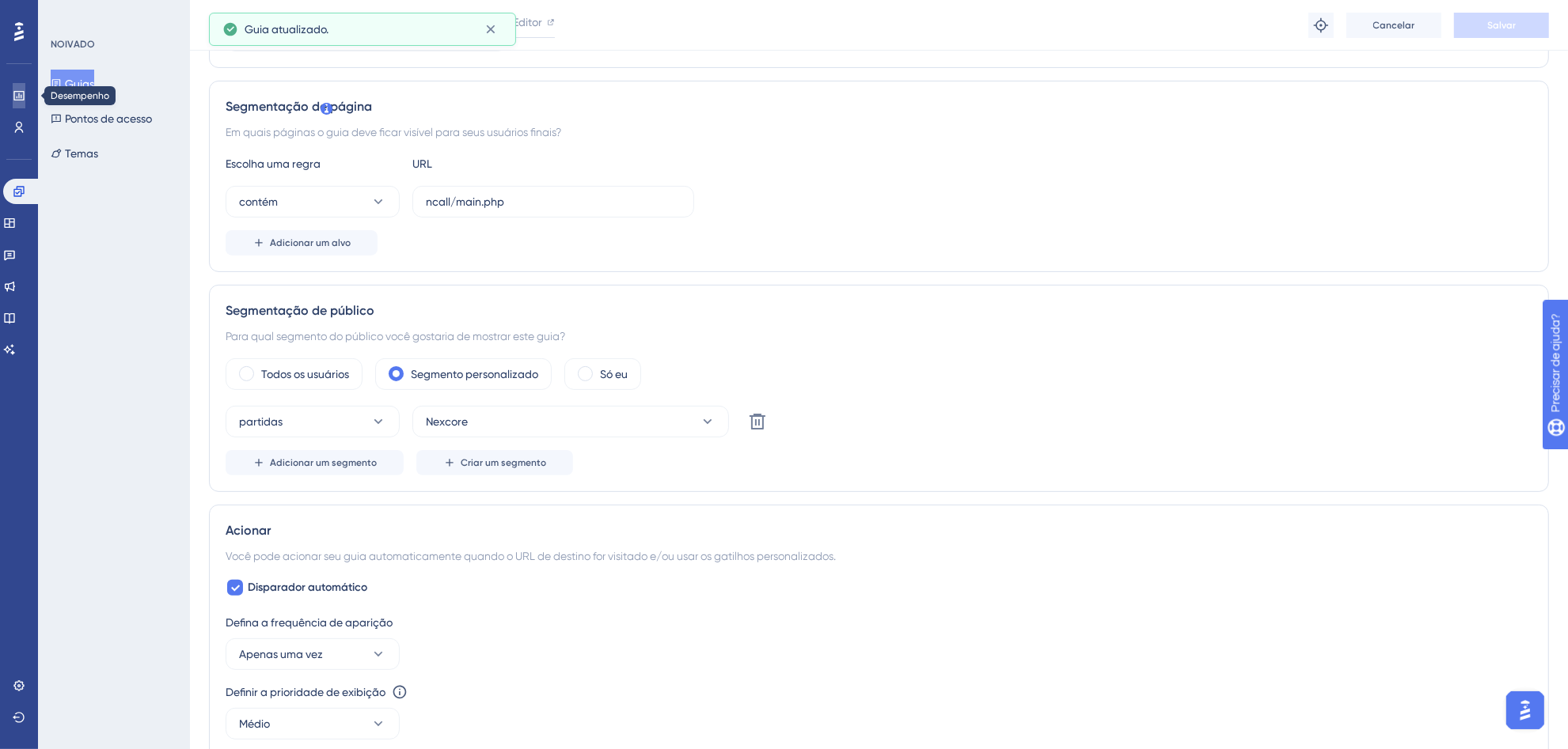
click at [21, 95] on icon at bounding box center [18, 95] width 12 height 12
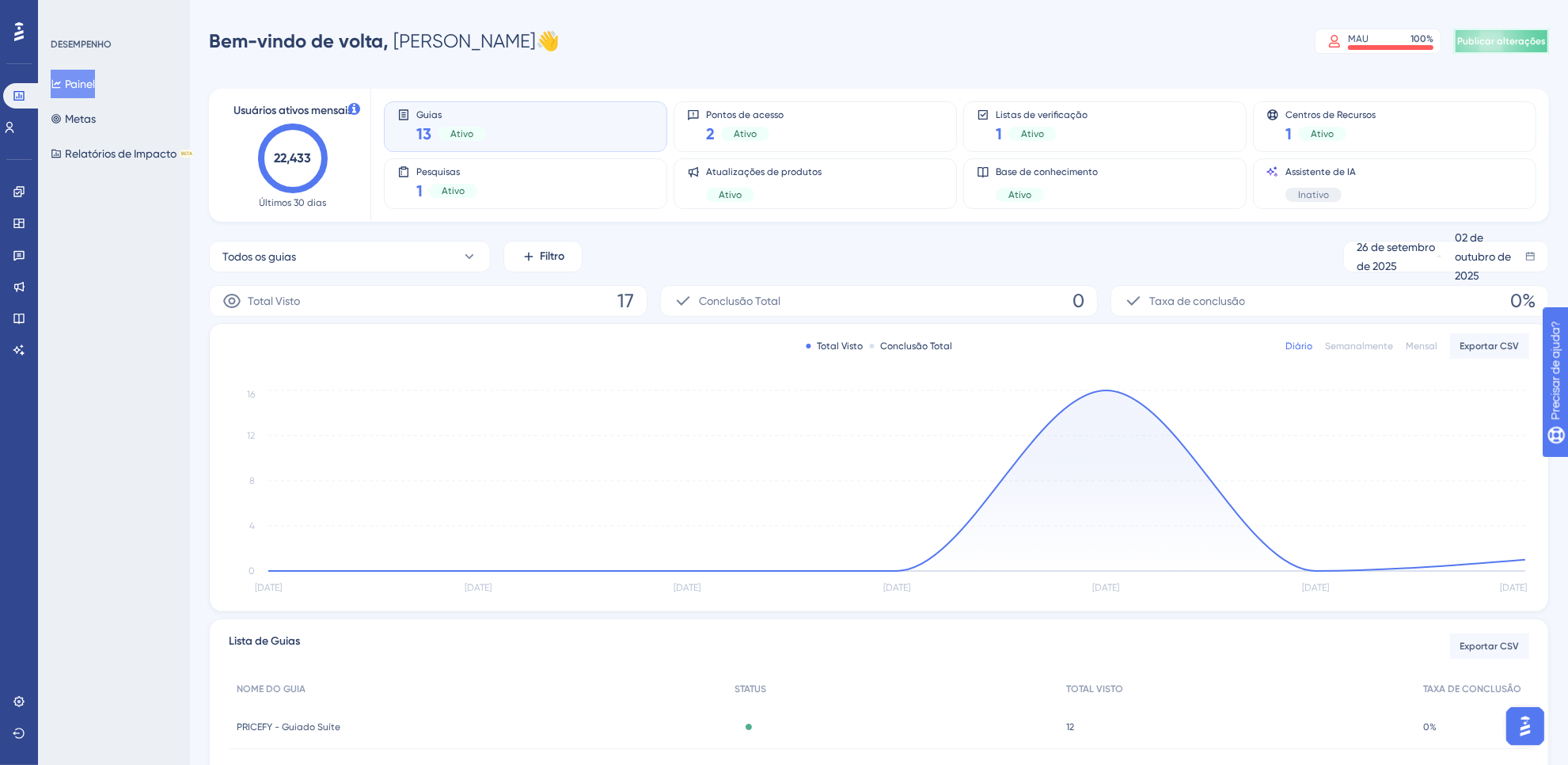
click at [1510, 39] on font "Publicar alterações" at bounding box center [1502, 40] width 89 height 11
click at [17, 192] on icon at bounding box center [18, 191] width 12 height 12
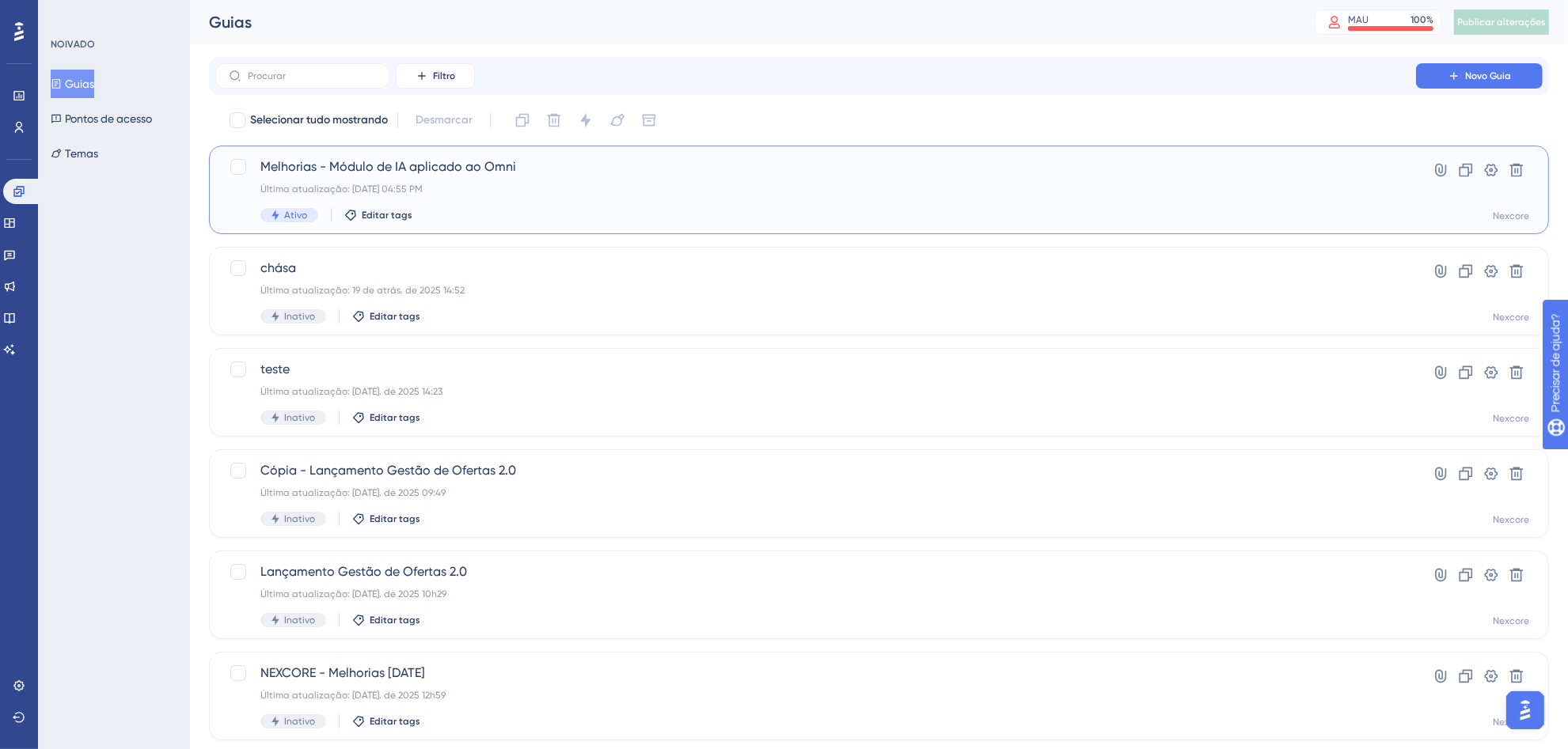
click at [457, 180] on div "Melhorias - Módulo de IA aplicado ao Omni Última atualização: [DATE] 04:55 PM A…" at bounding box center [816, 189] width 1111 height 65
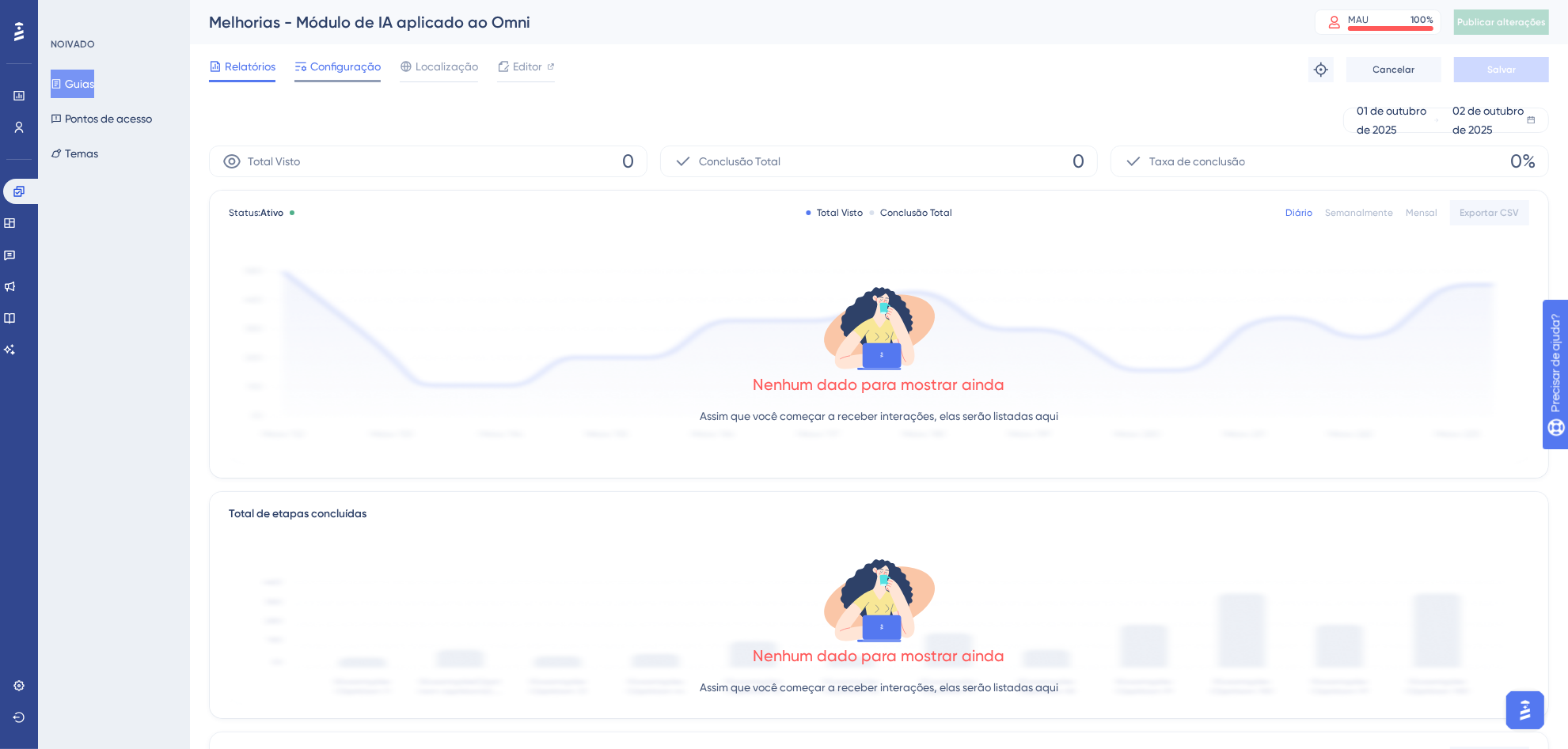
click at [326, 70] on font "Configuração" at bounding box center [346, 66] width 71 height 12
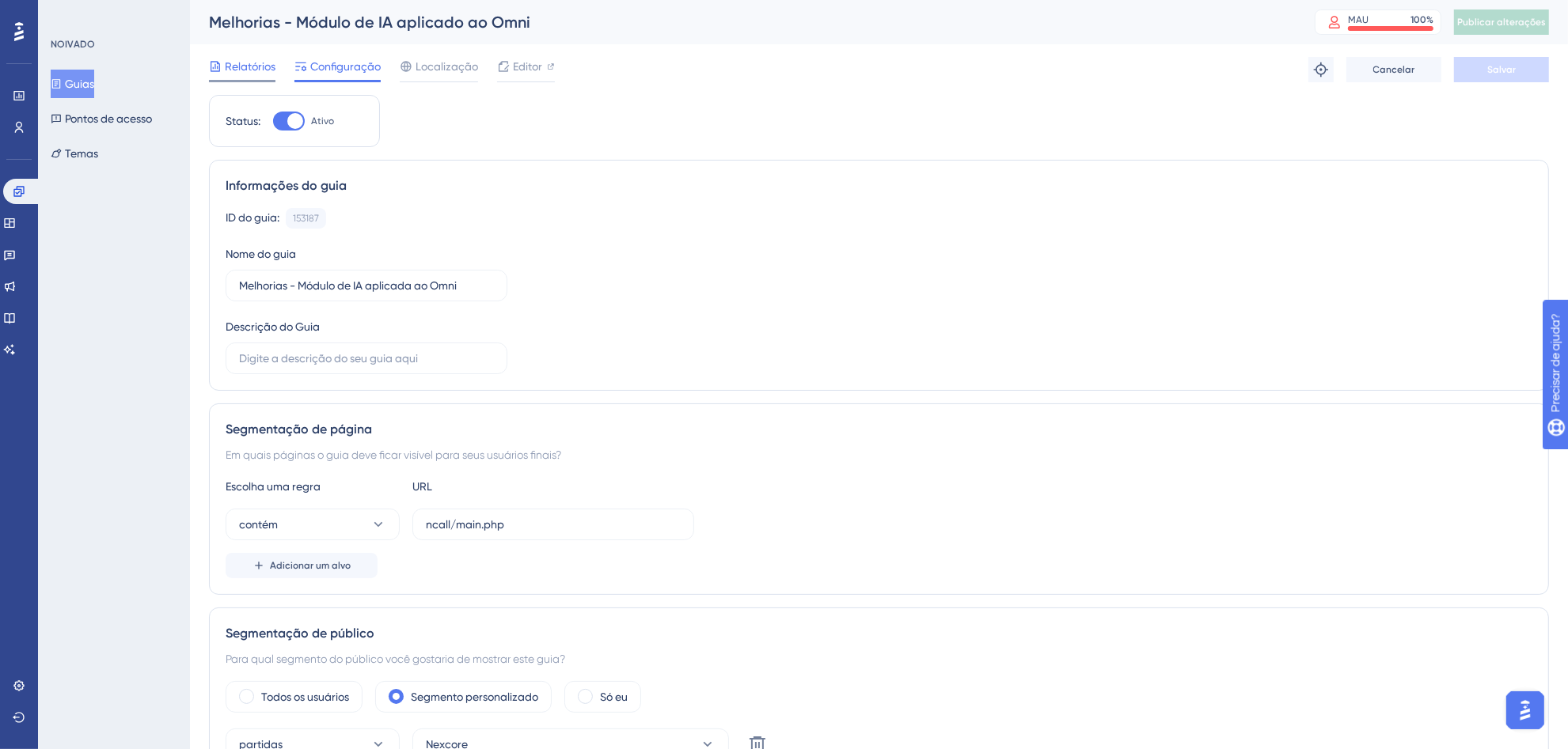
click at [263, 63] on font "Relatórios" at bounding box center [250, 66] width 51 height 12
